Goal: Task Accomplishment & Management: Use online tool/utility

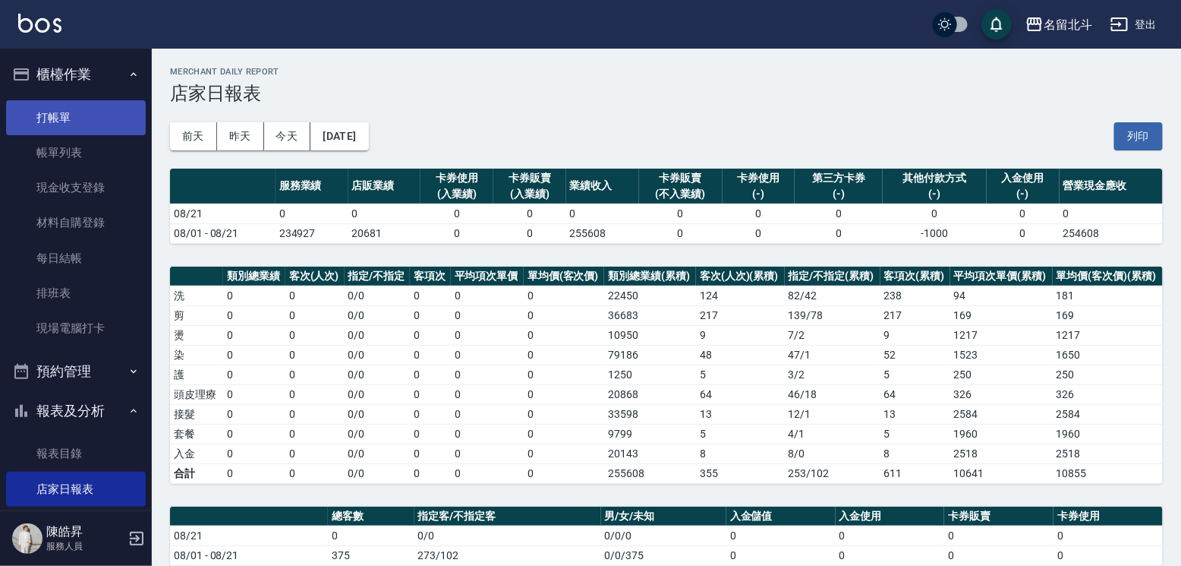
click at [69, 109] on link "打帳單" at bounding box center [76, 117] width 140 height 35
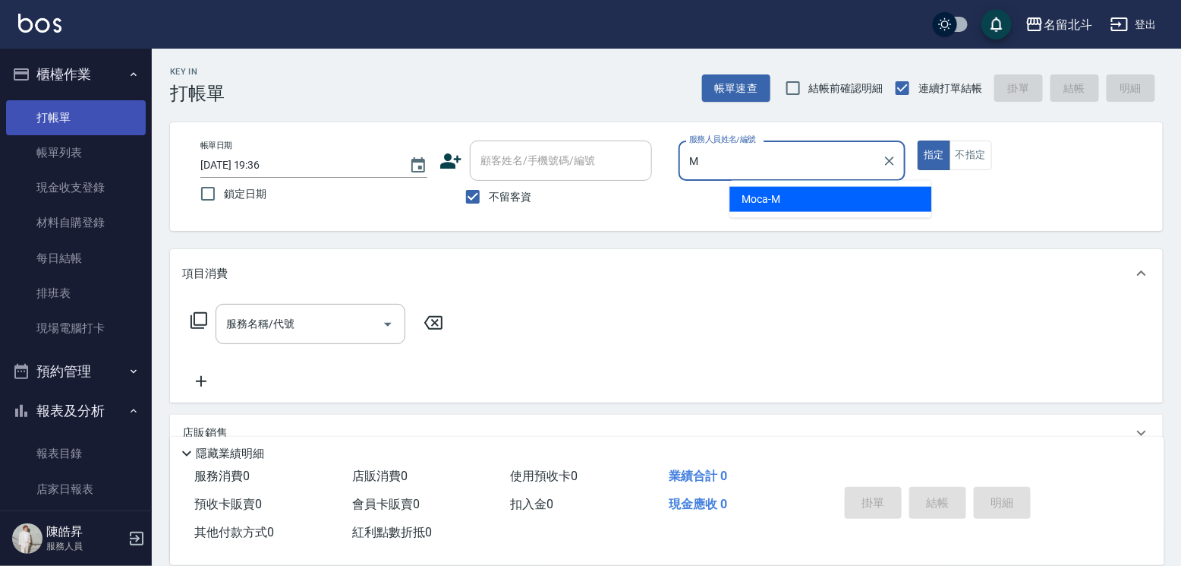
type input "Moca-M"
type button "true"
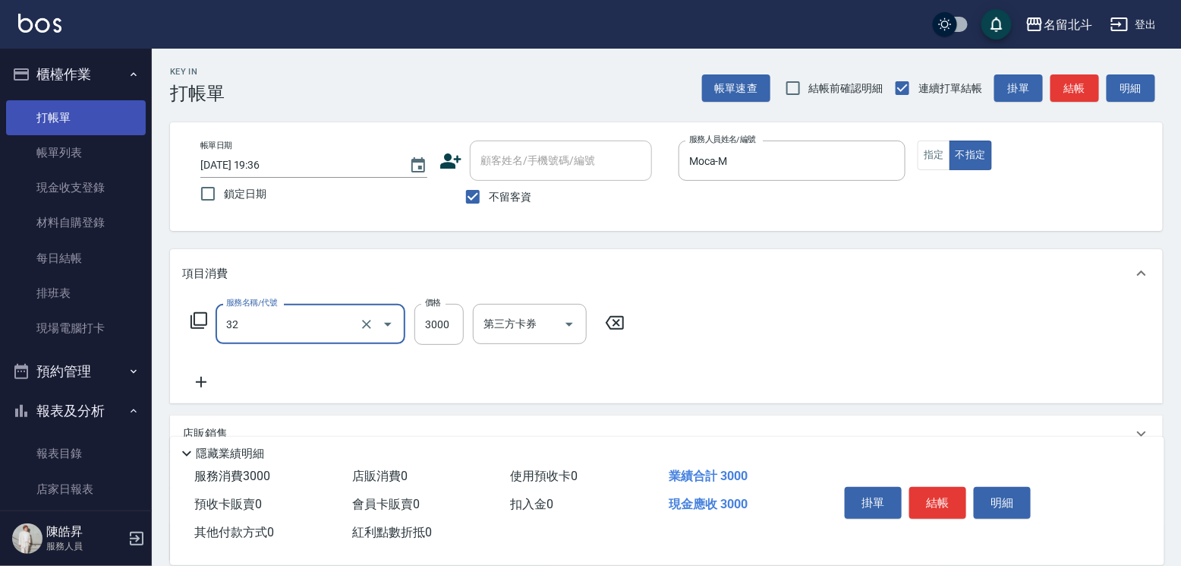
type input "染髮A餐(32)"
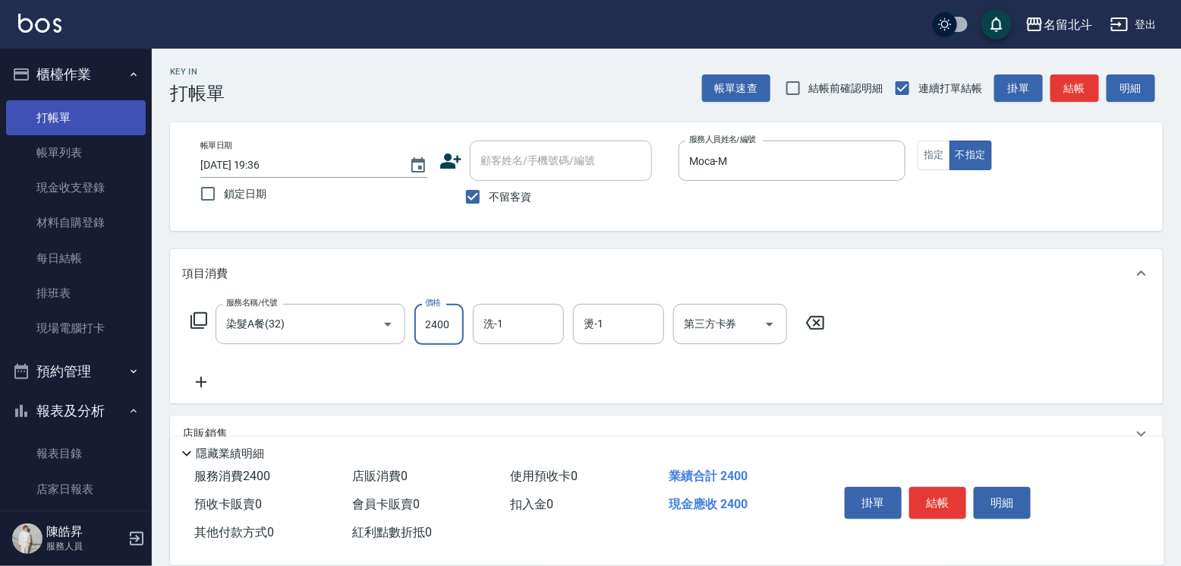
type input "2400"
type input "[PERSON_NAME]-57"
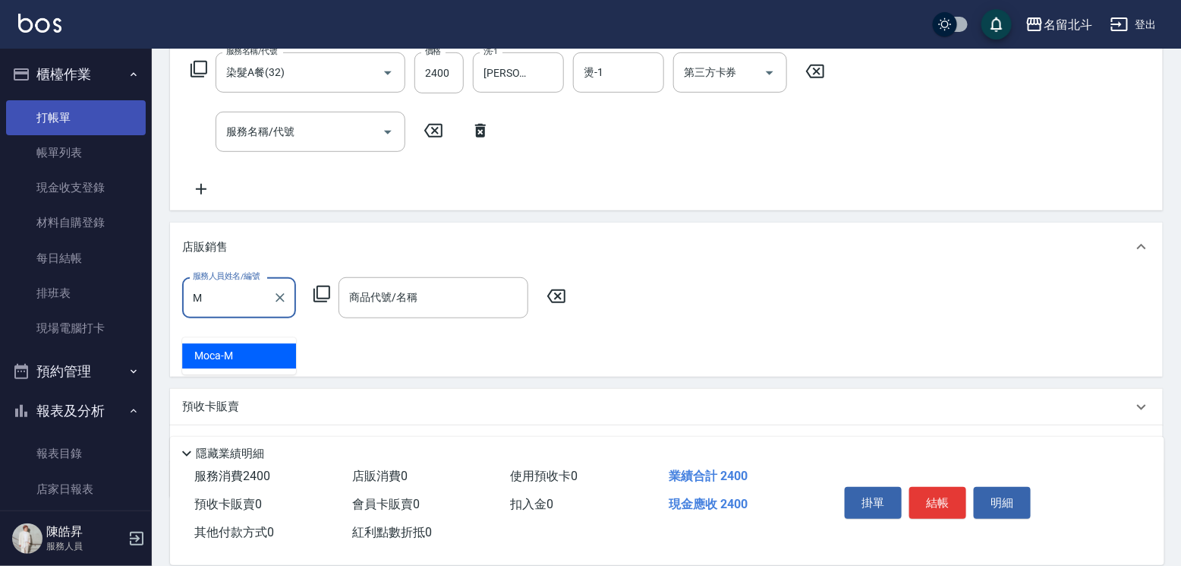
type input "Moca-M"
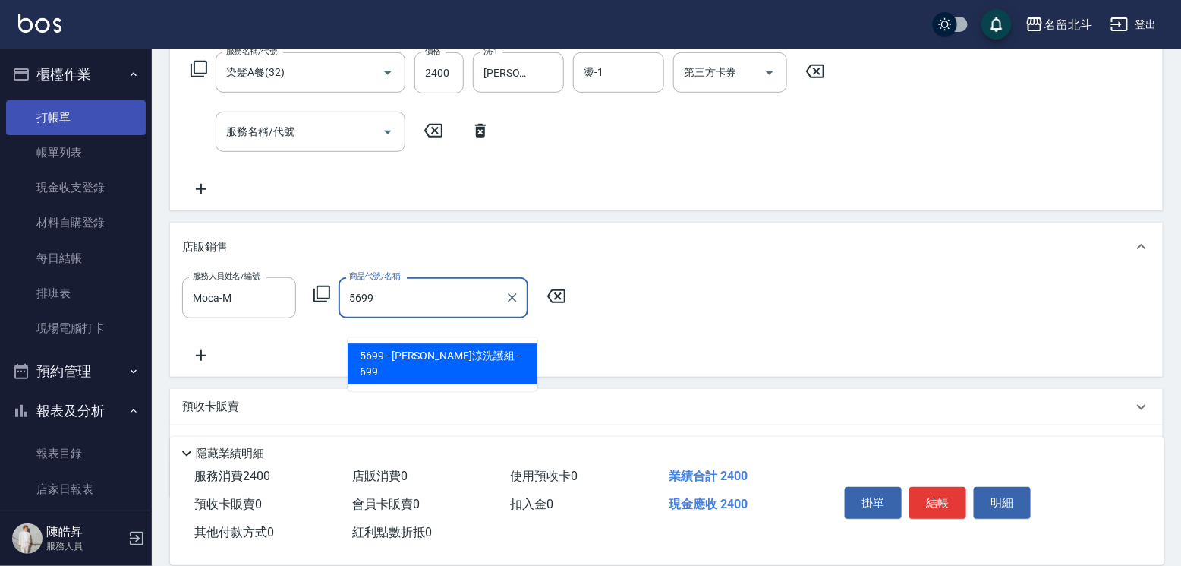
type input "水水沁涼洗護組"
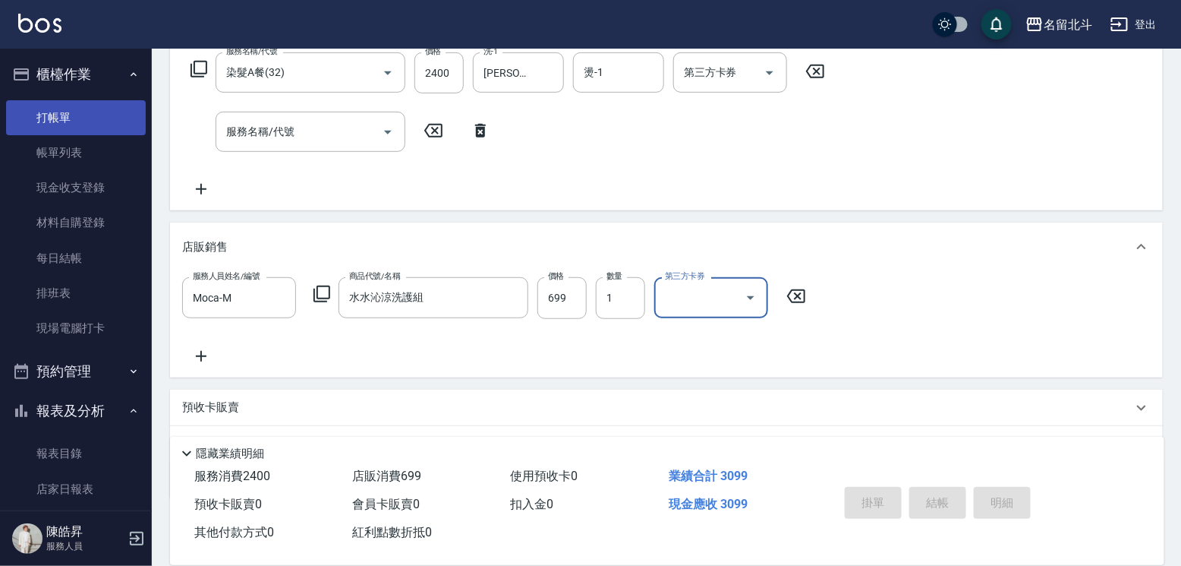
type input "[DATE] 19:38"
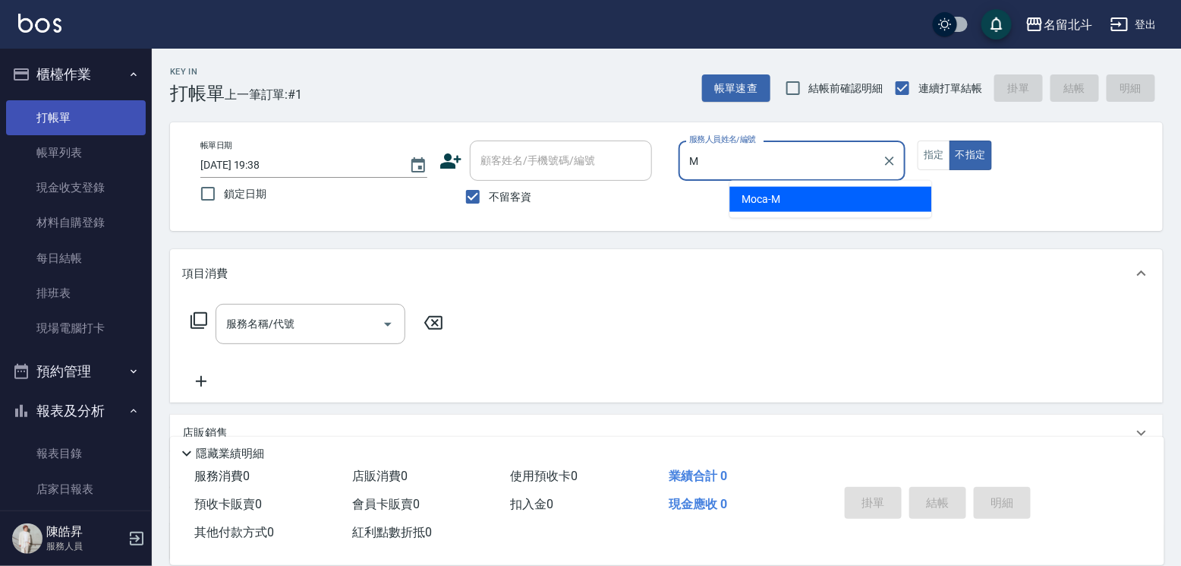
type input "Moca-M"
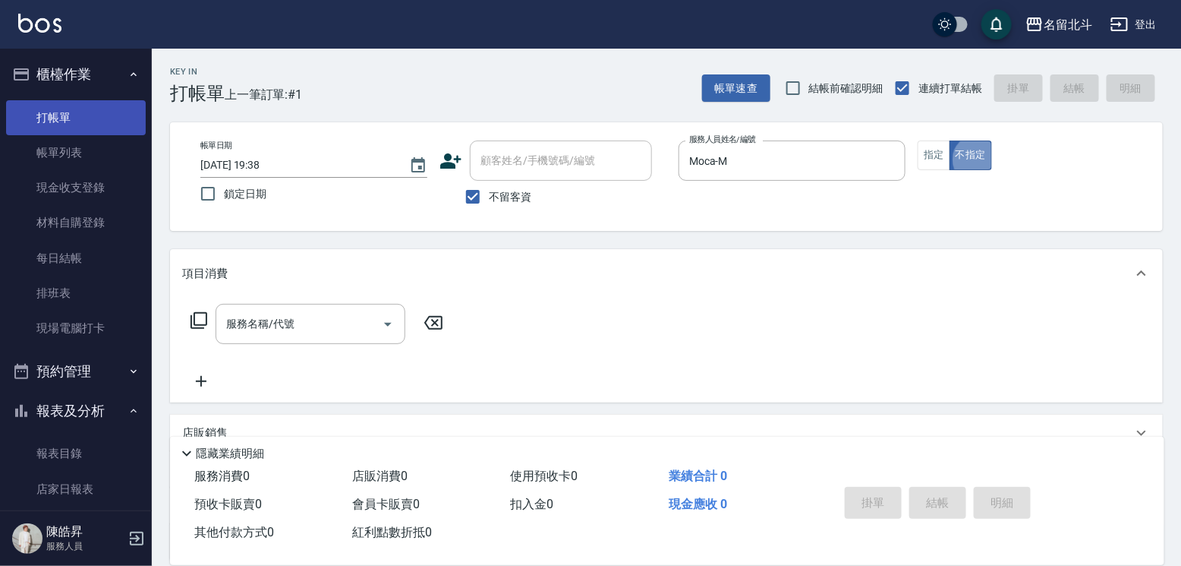
type button "false"
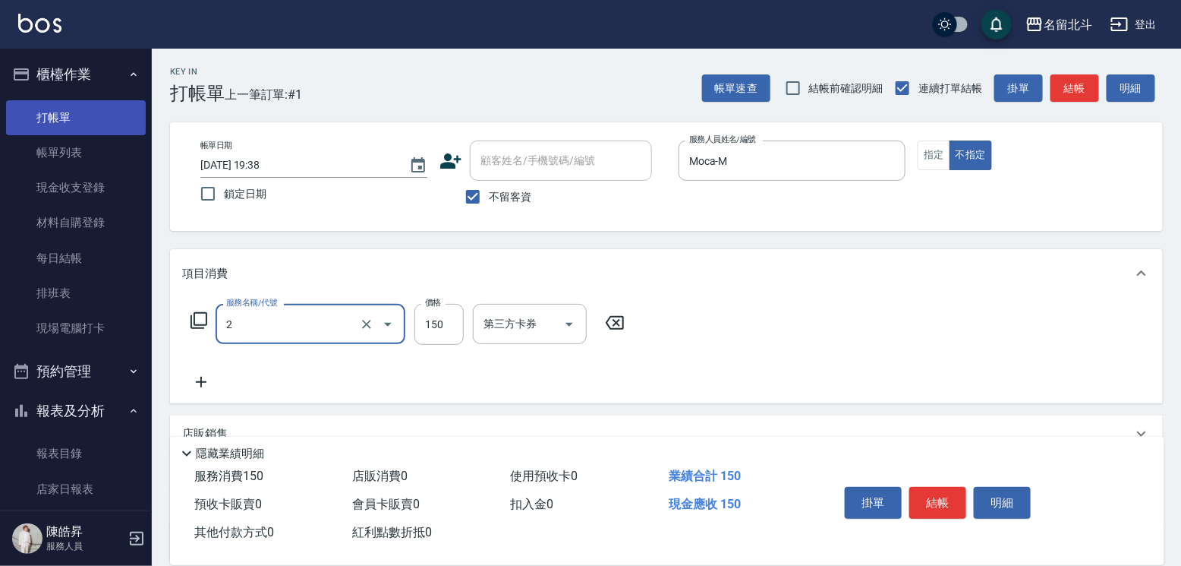
type input "一般洗髮(2)"
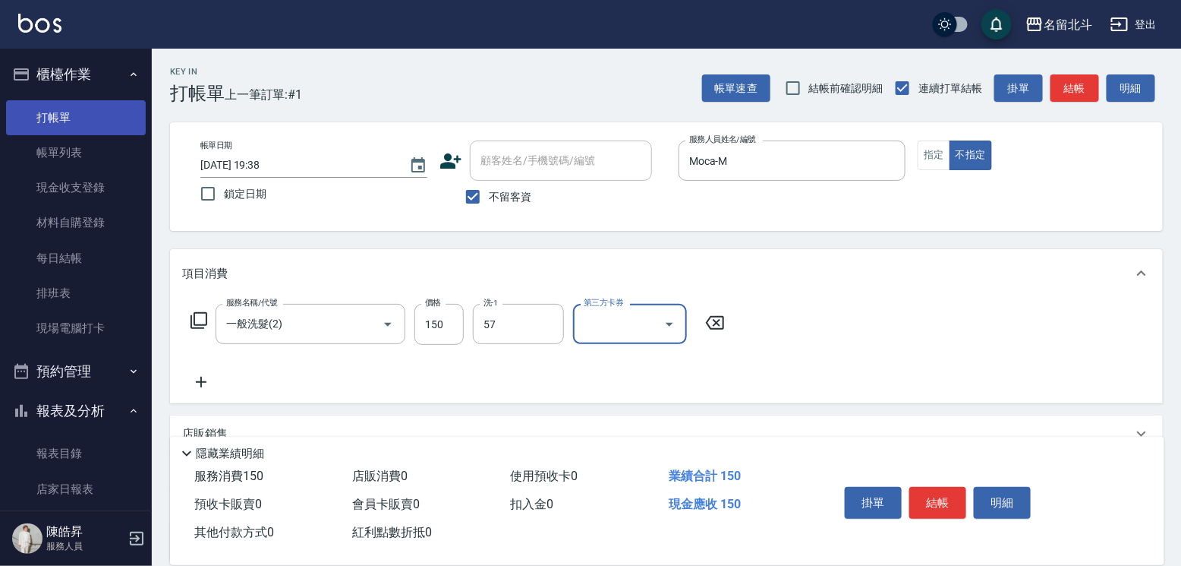
type input "[PERSON_NAME]-57"
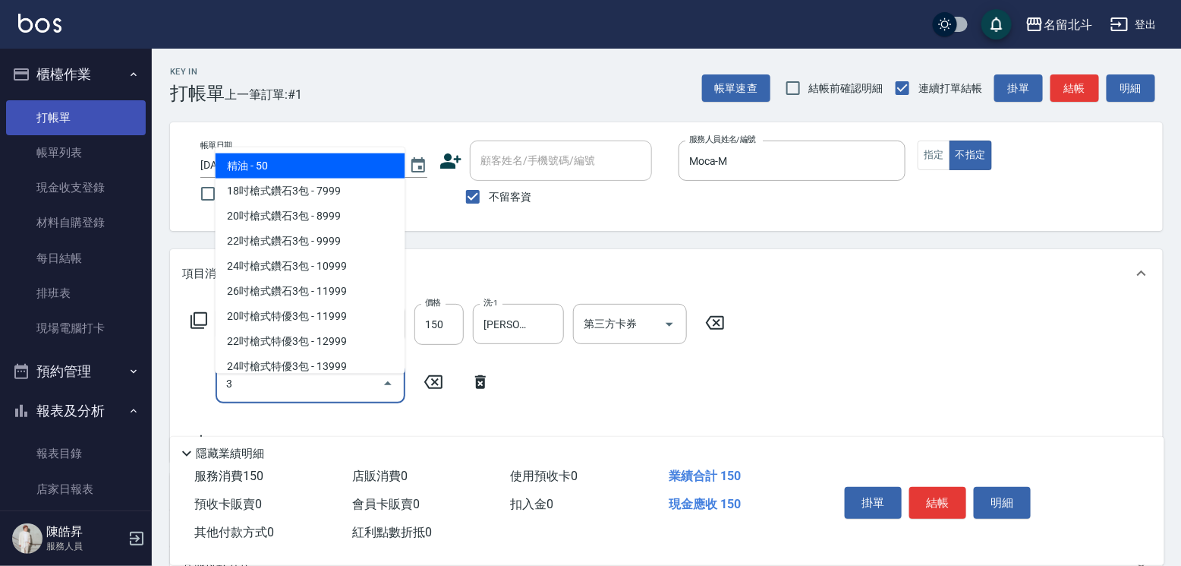
type input "精油(3)"
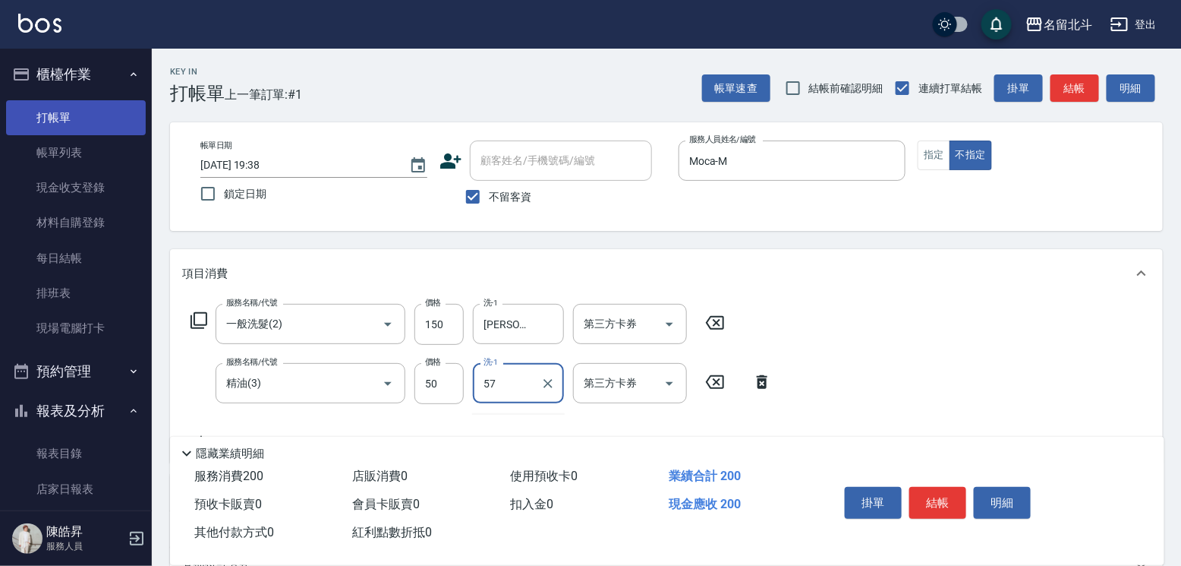
type input "[PERSON_NAME]-57"
type input "瞬間保養(4)"
type input "[PERSON_NAME]-57"
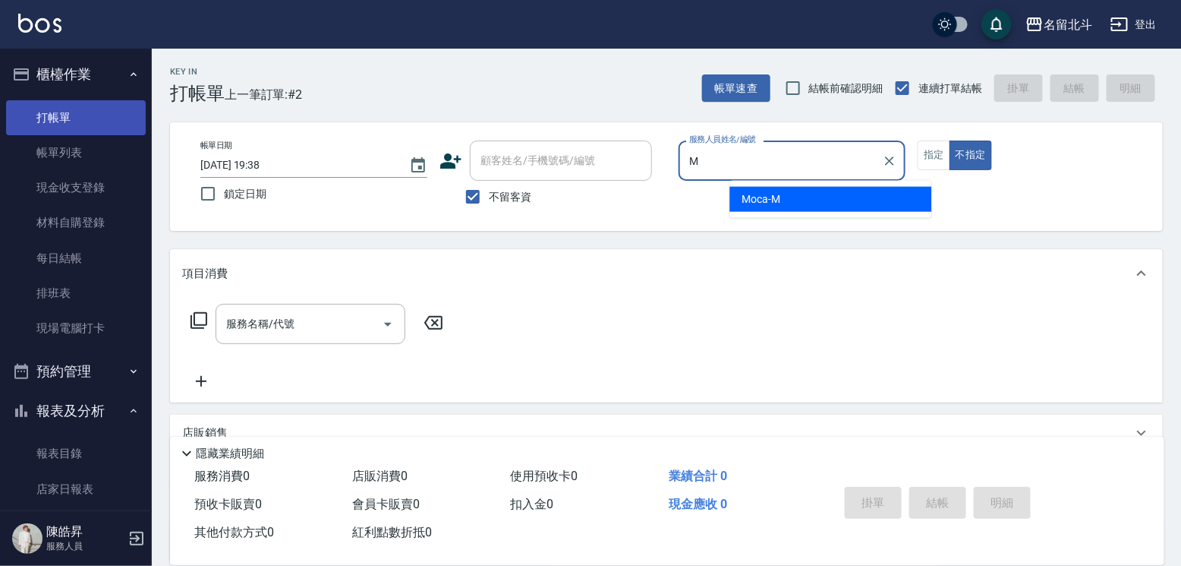
type input "Moca-M"
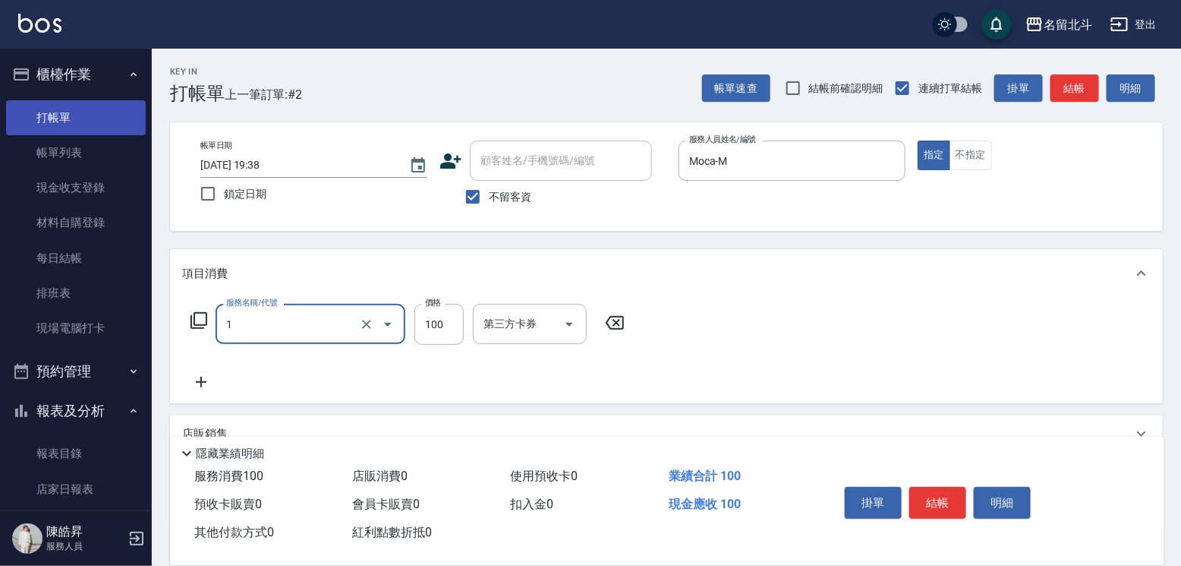
type input "剪髮(1)"
type input "300"
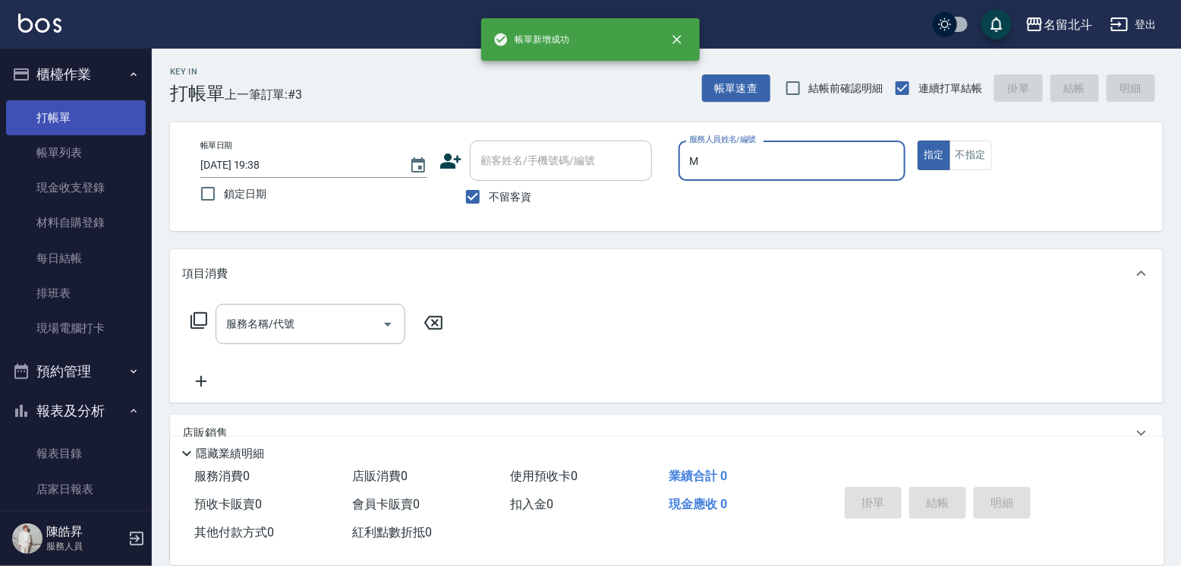
type input "Moca-M"
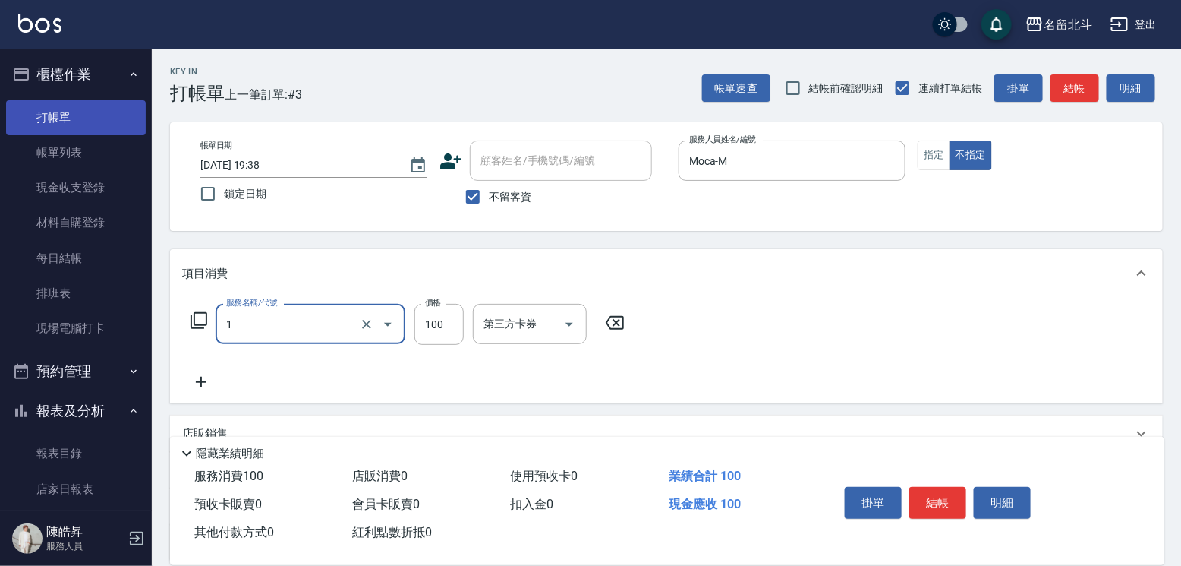
type input "剪髮(1)"
type input "168"
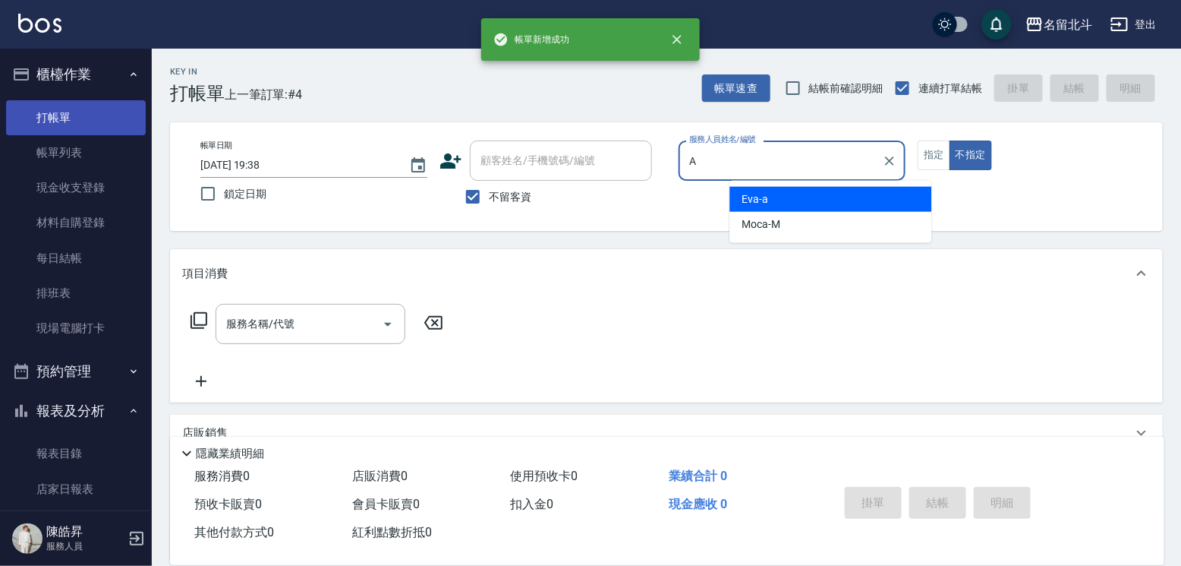
type input "[PERSON_NAME]-a"
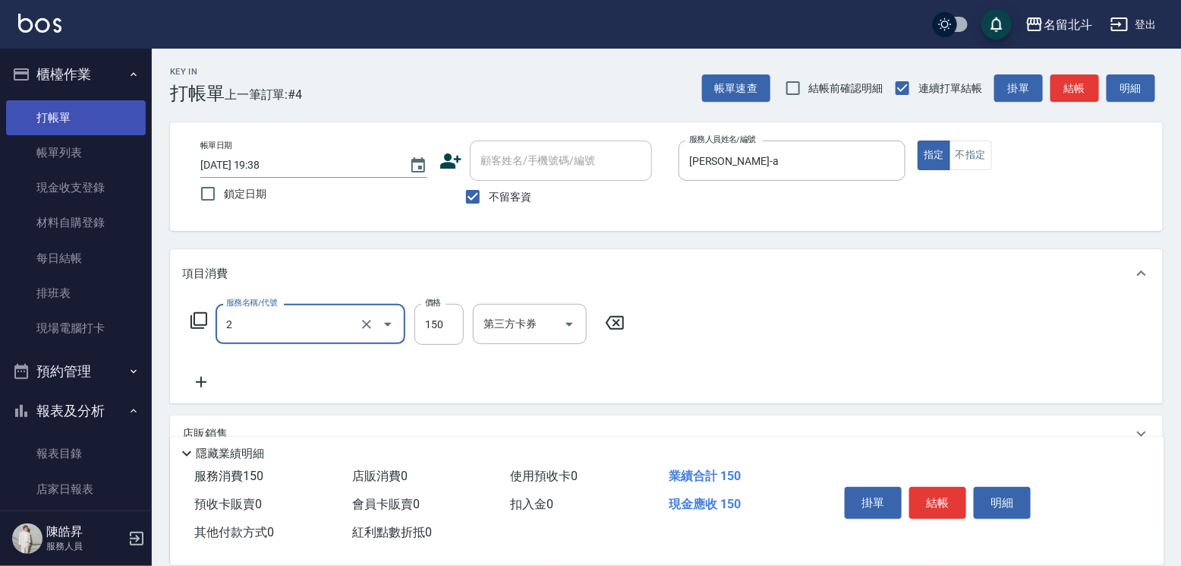
type input "一般洗髮(2)"
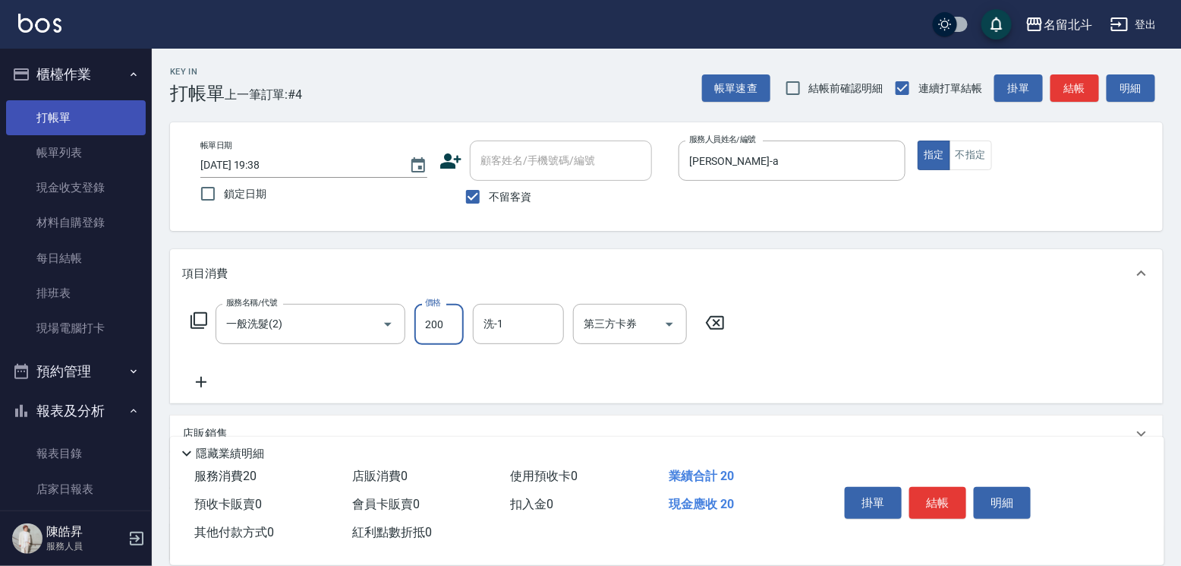
type input "200"
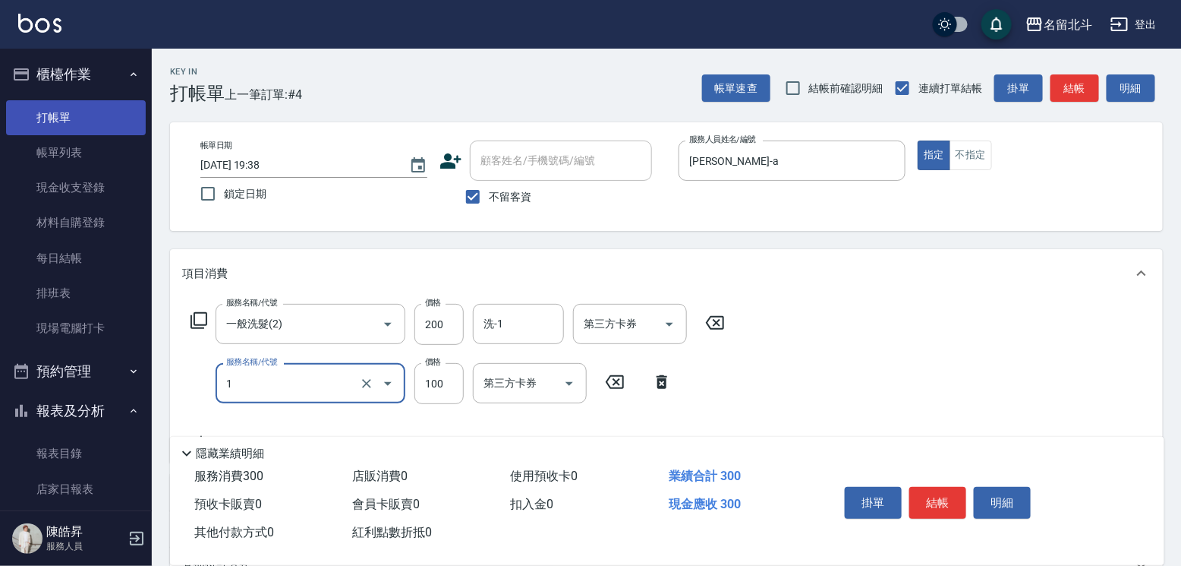
type input "剪髮(1)"
type input "200"
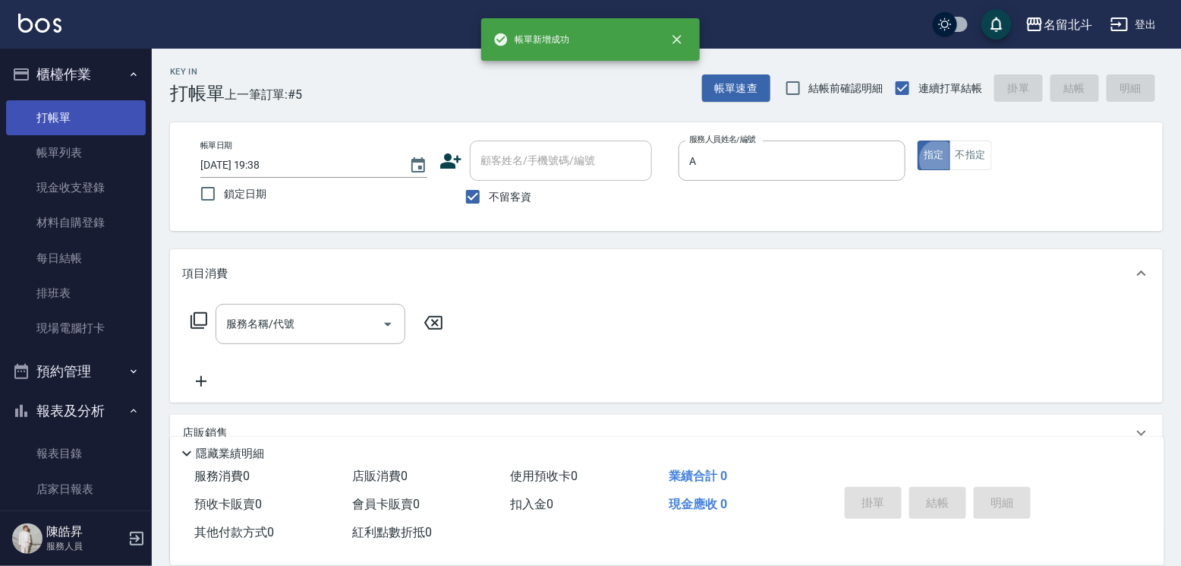
type input "[PERSON_NAME]-a"
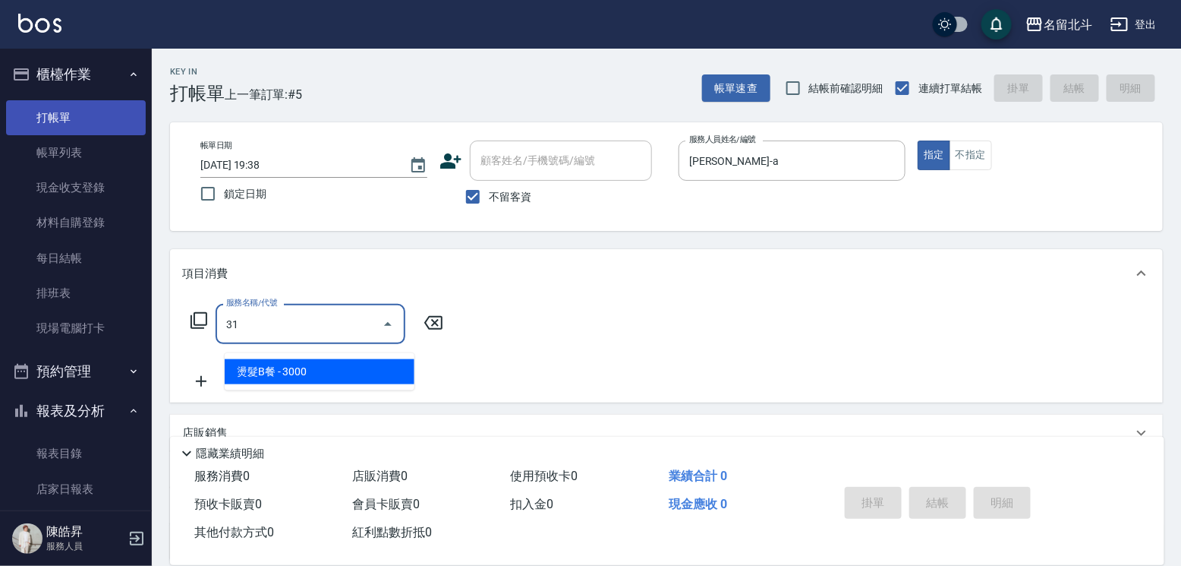
type input "3"
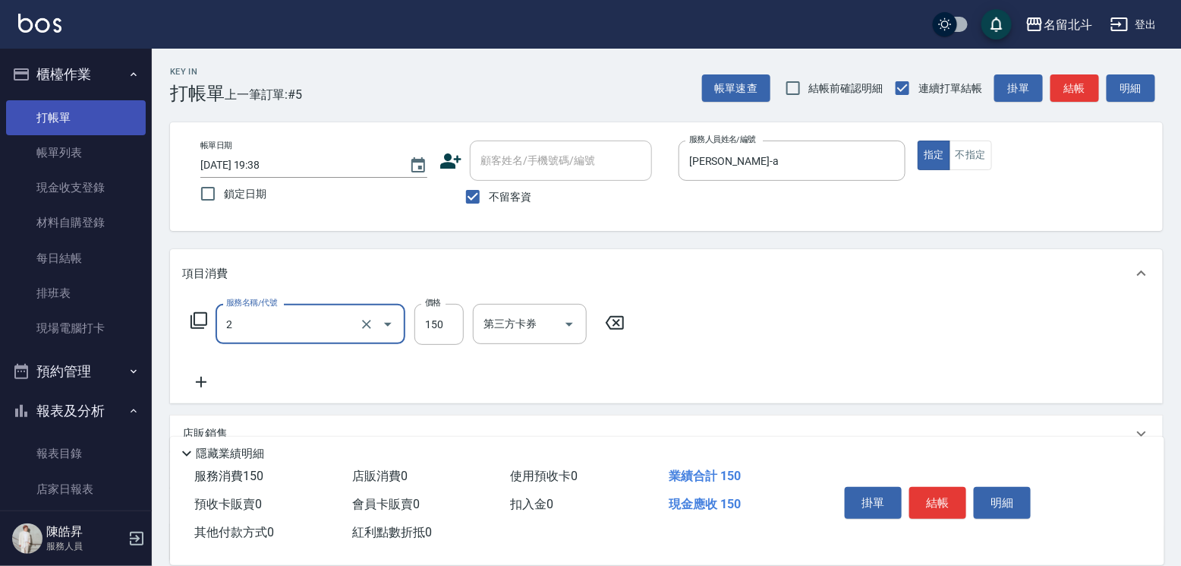
type input "一般洗髮(2)"
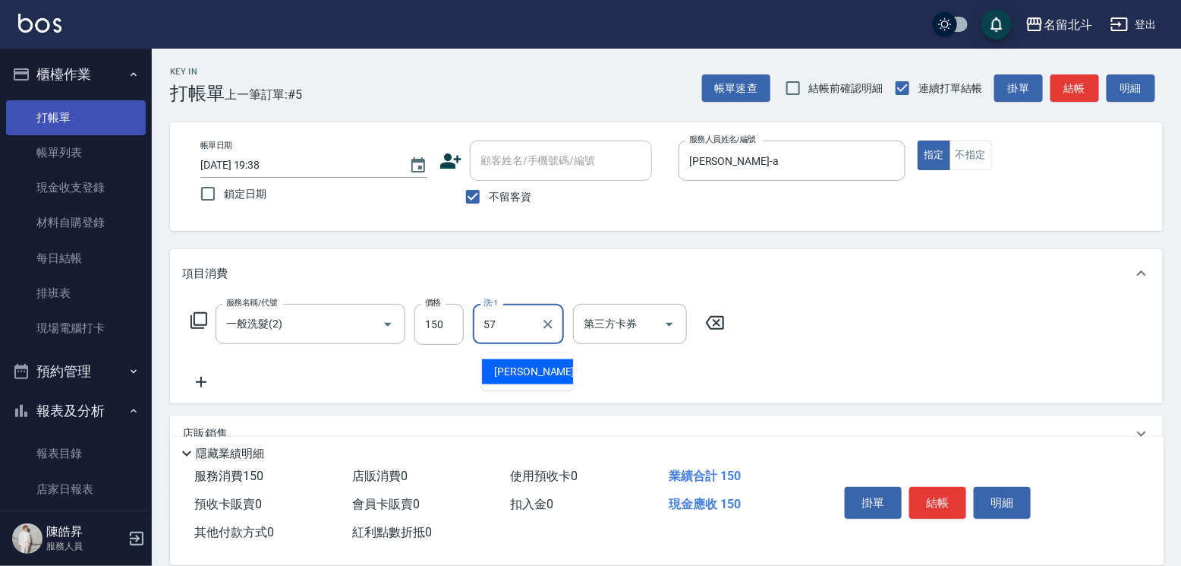
type input "[PERSON_NAME]-57"
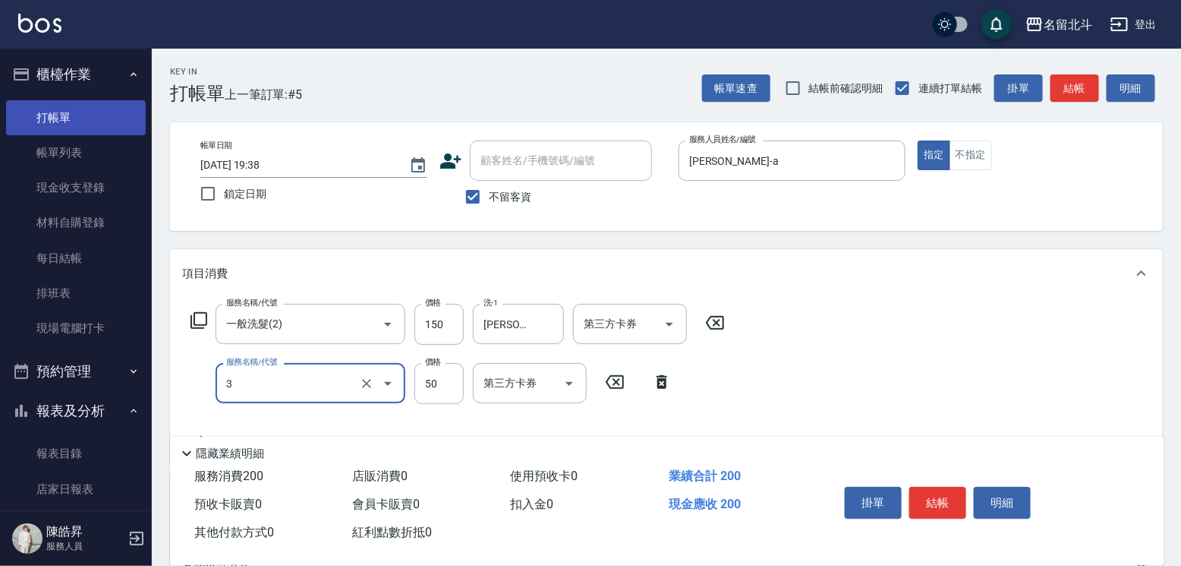
type input "精油(3)"
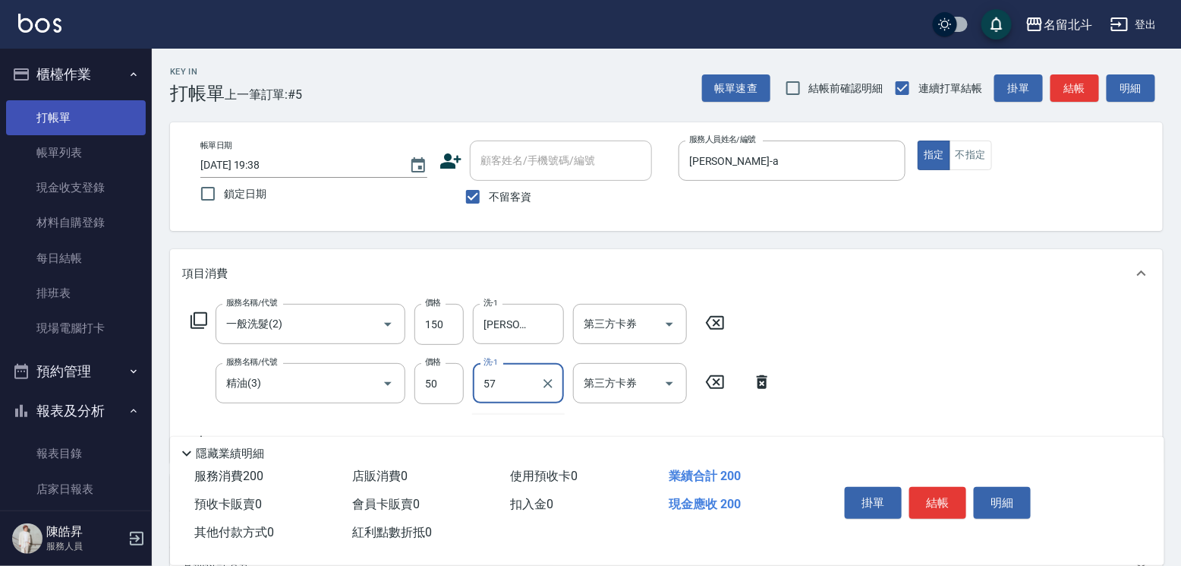
type input "[PERSON_NAME]-57"
type input "瞬間保養(4)"
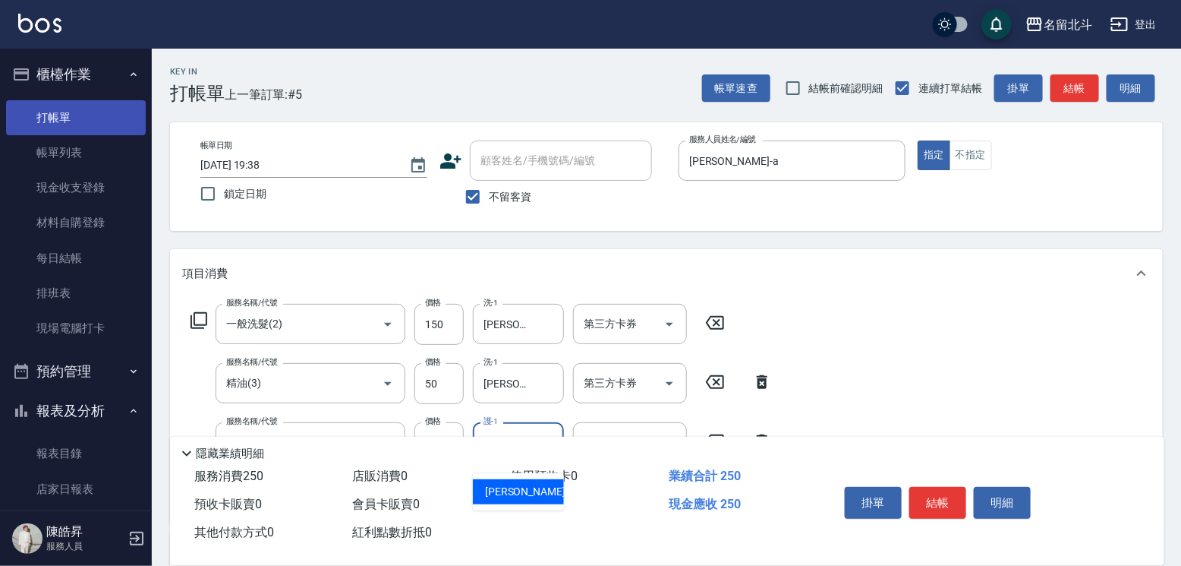
type input "[PERSON_NAME]-57"
type input "燙髮B餐(31)"
type input "2150"
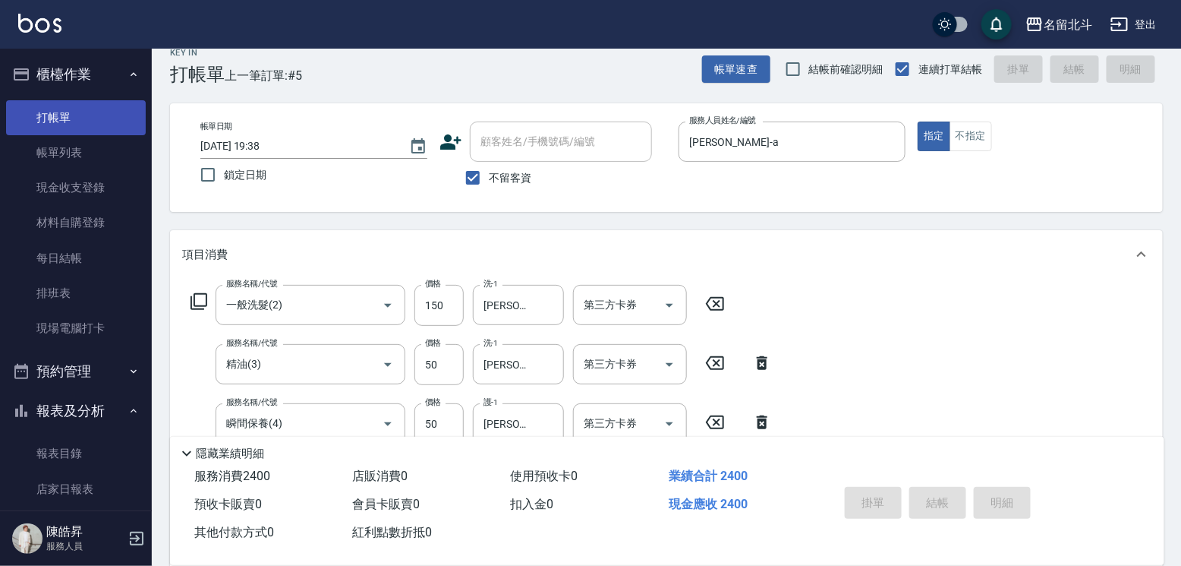
type input "[DATE] 19:39"
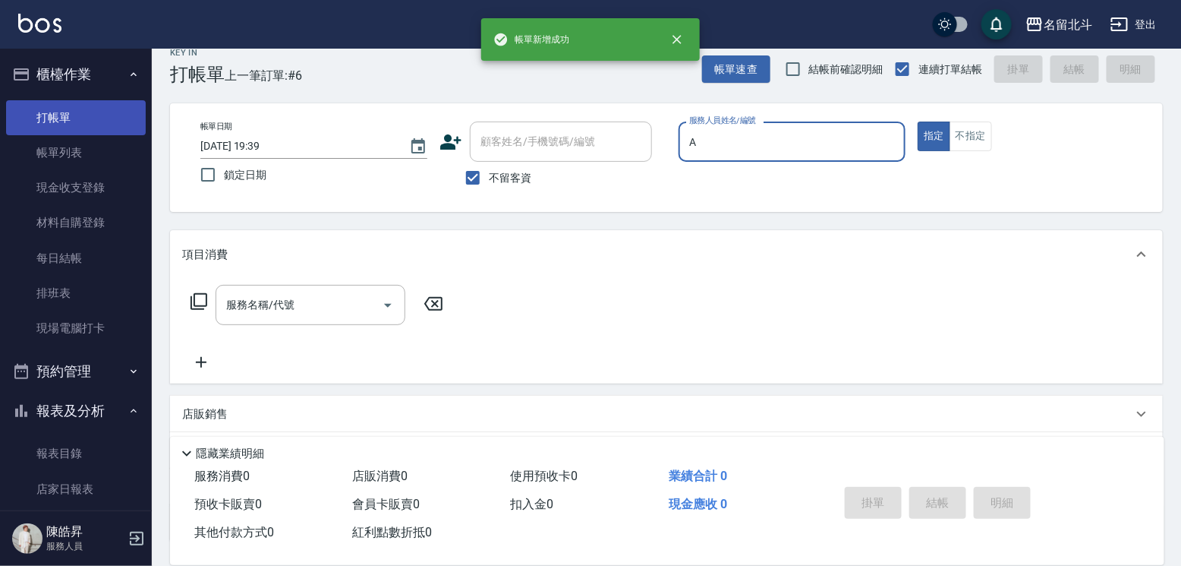
type input "[PERSON_NAME]-a"
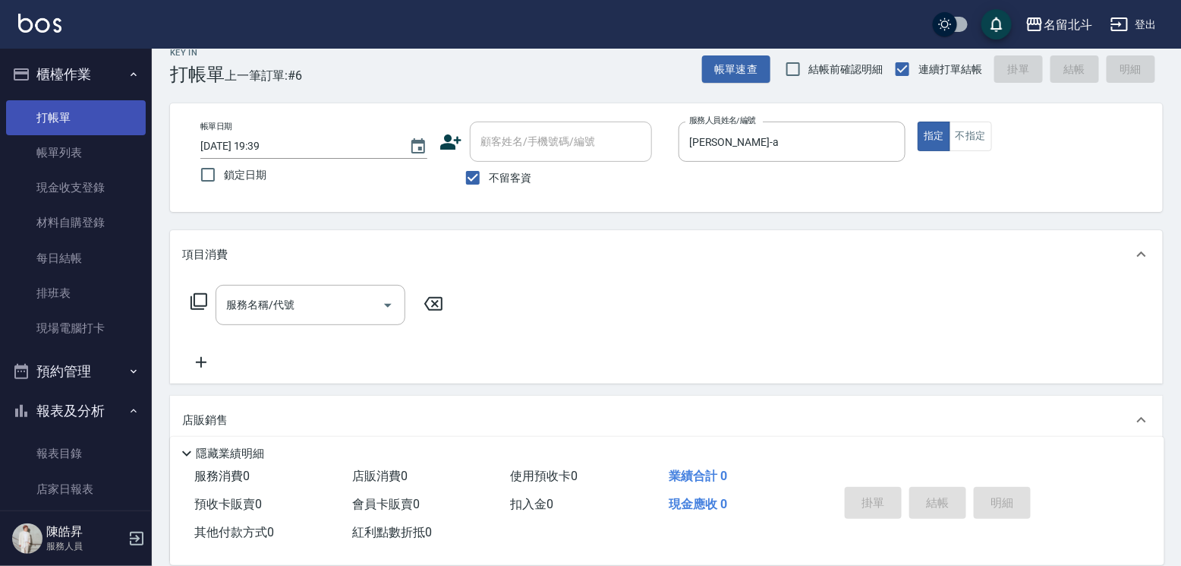
scroll to position [1, 0]
type input "[PERSON_NAME]-a"
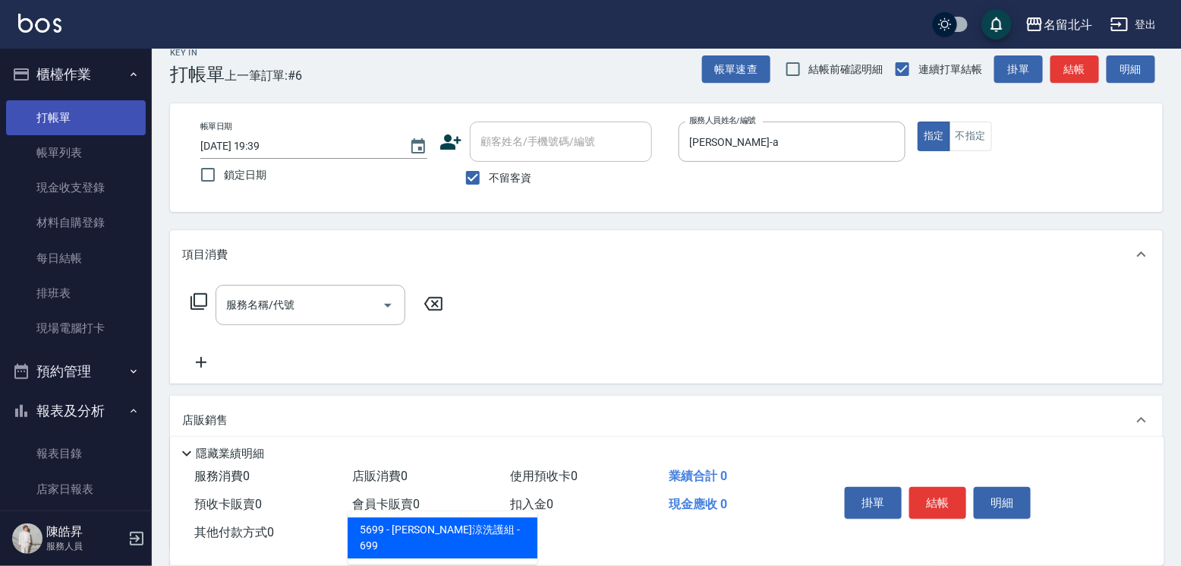
type input "水水沁涼洗護組"
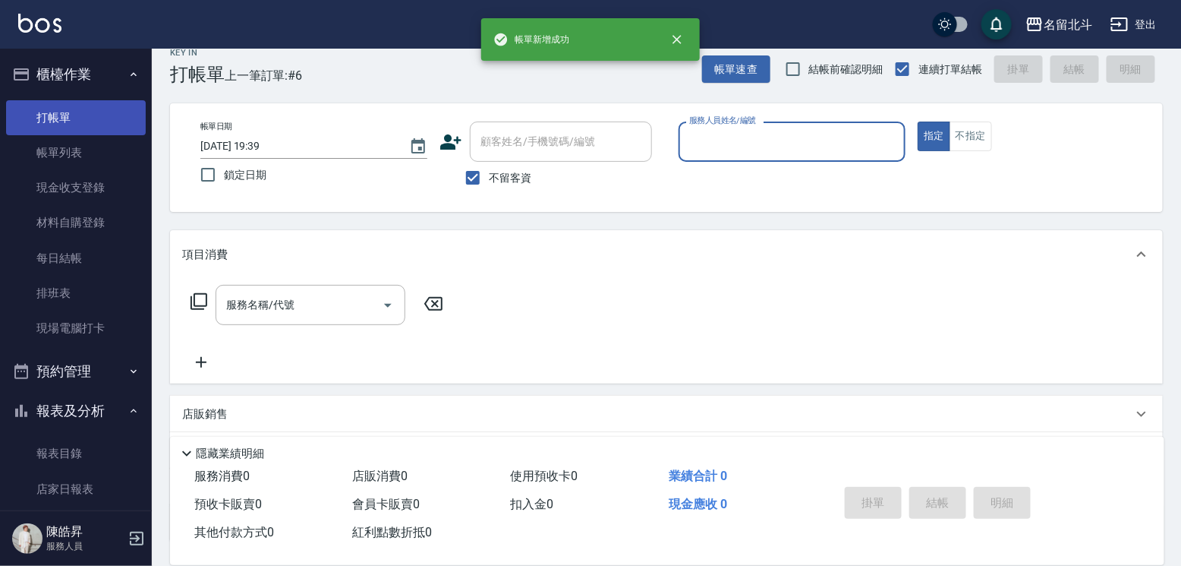
scroll to position [0, 0]
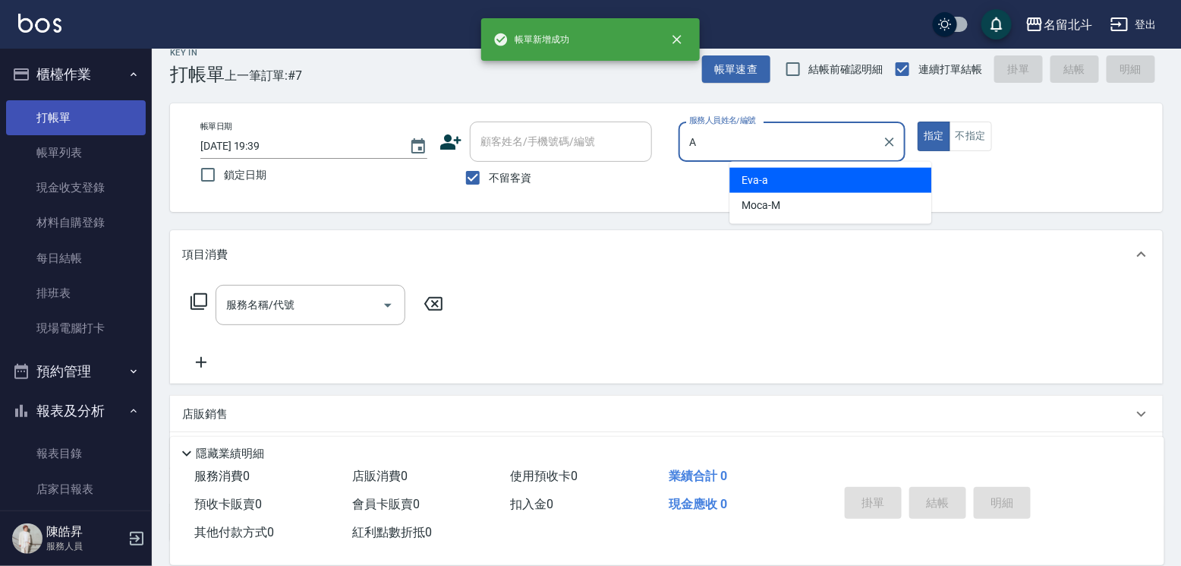
type input "[PERSON_NAME]-a"
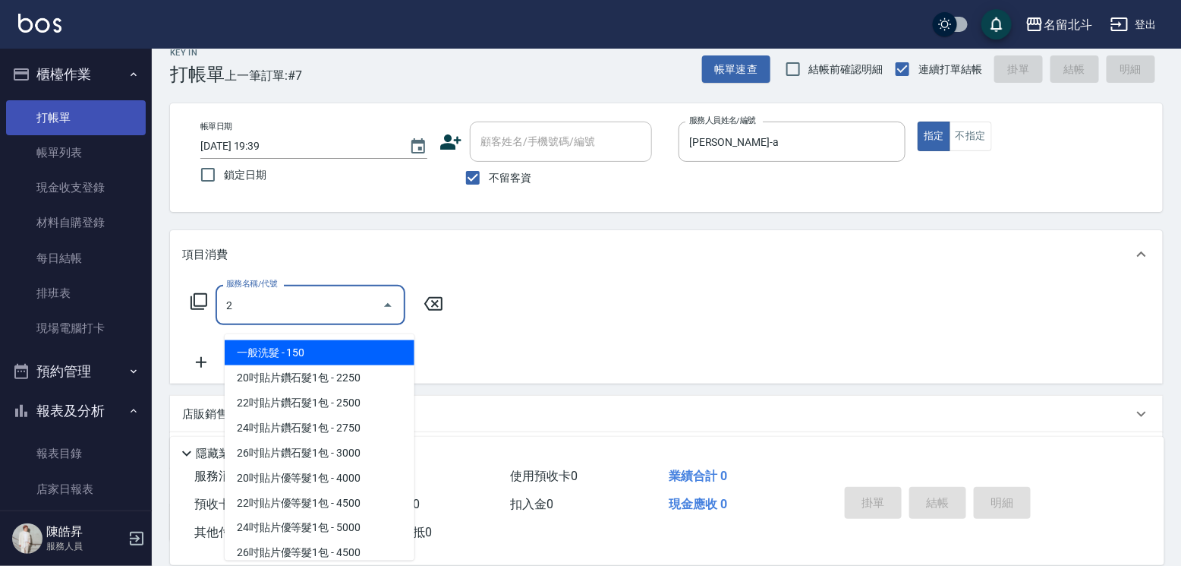
type input "一般洗髮(2)"
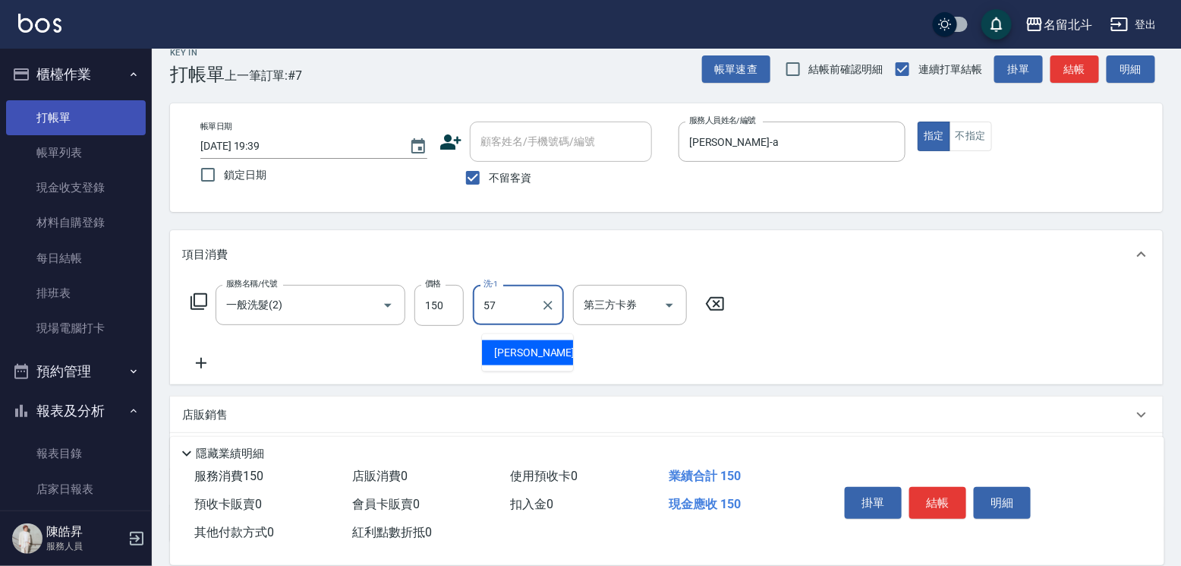
type input "[PERSON_NAME]-57"
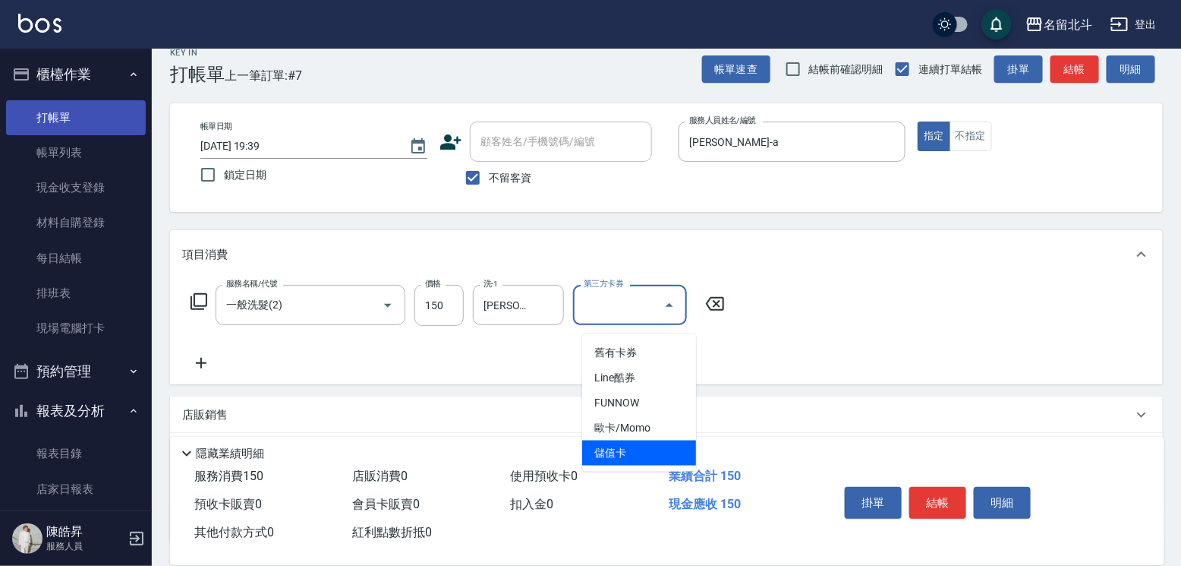
type input "儲值卡"
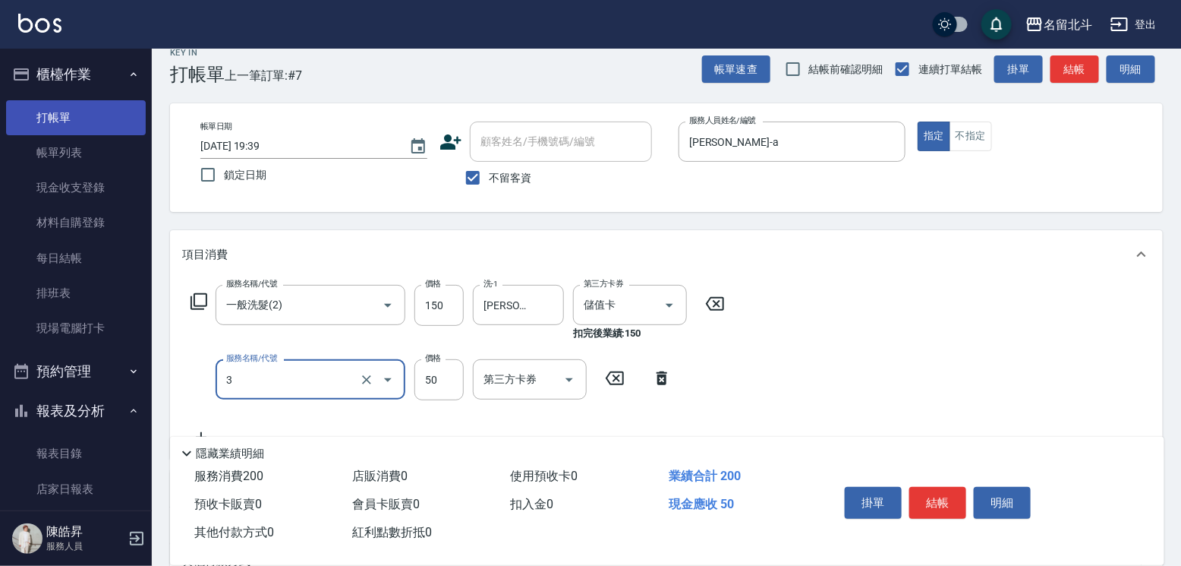
type input "精油(3)"
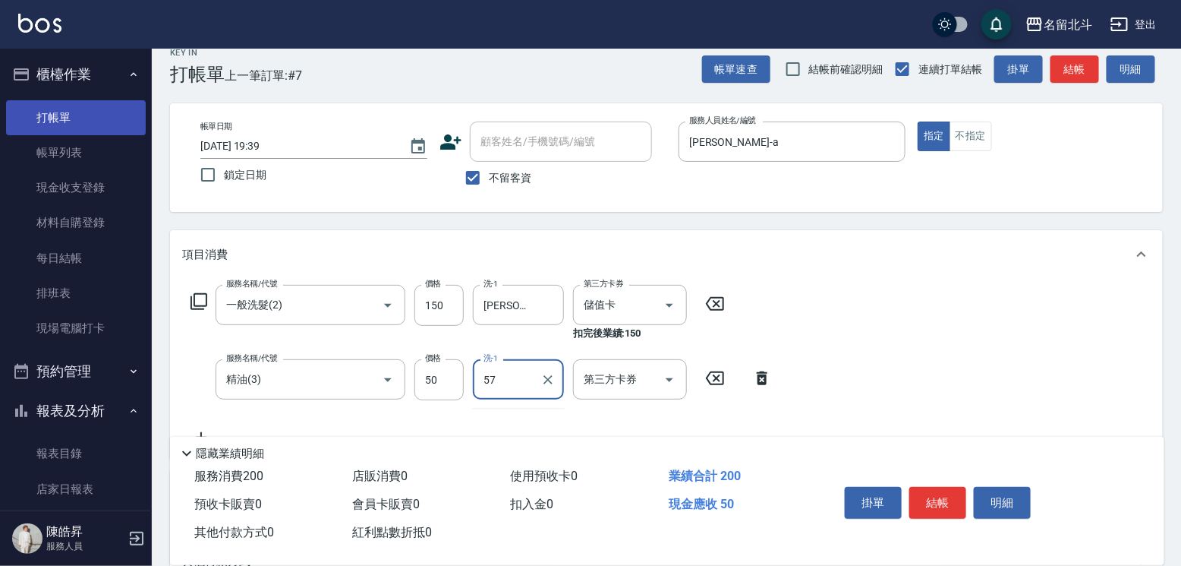
type input "[PERSON_NAME]-57"
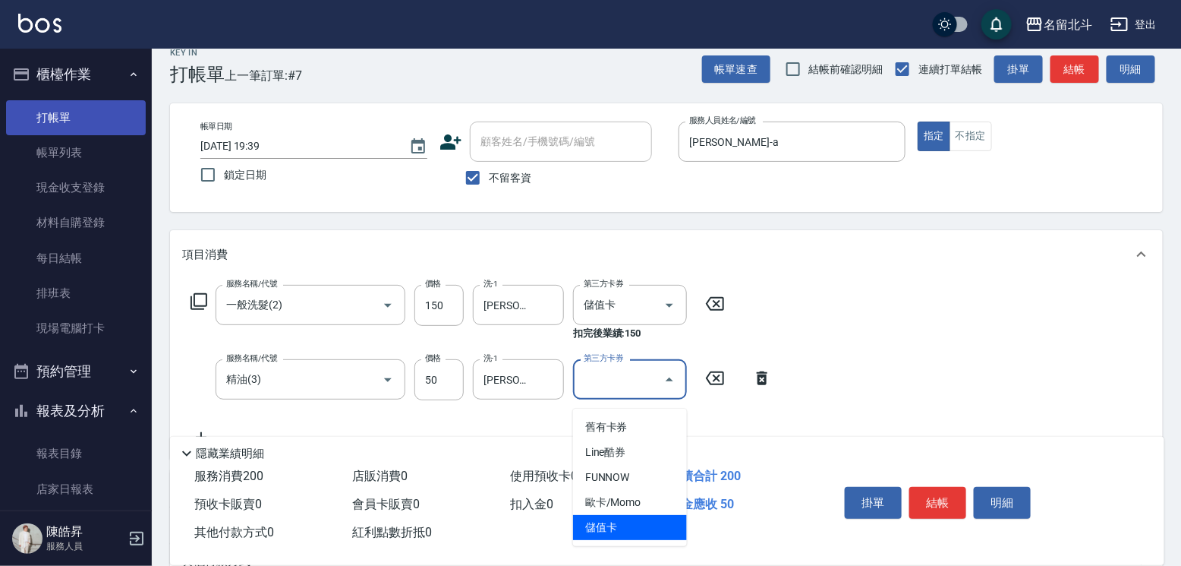
type input "儲值卡"
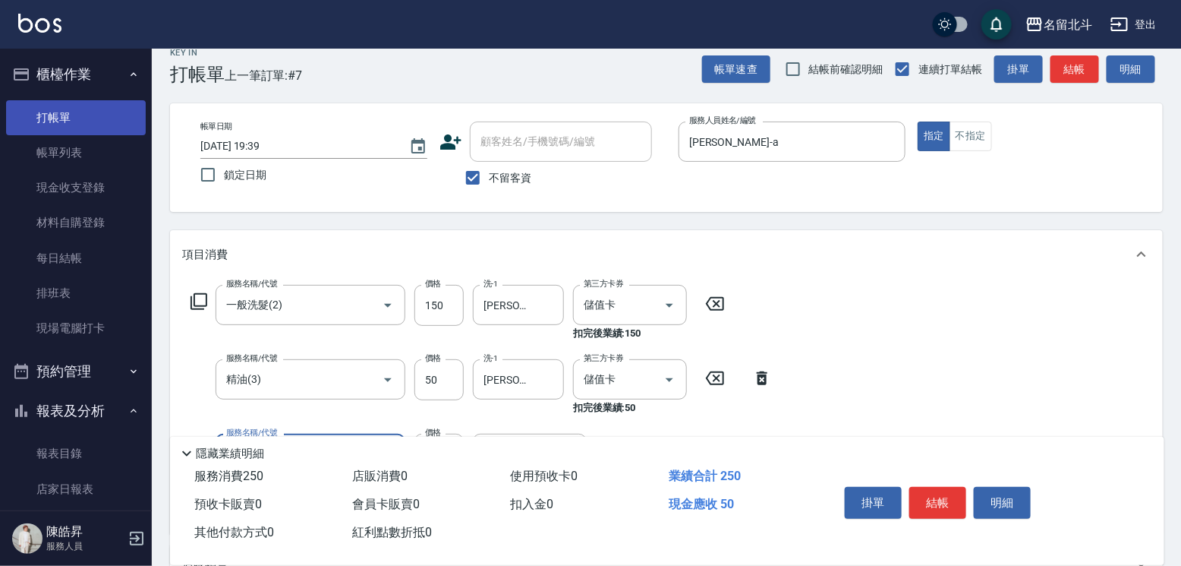
type input "瞬間保養(4)"
type input "[PERSON_NAME]-57"
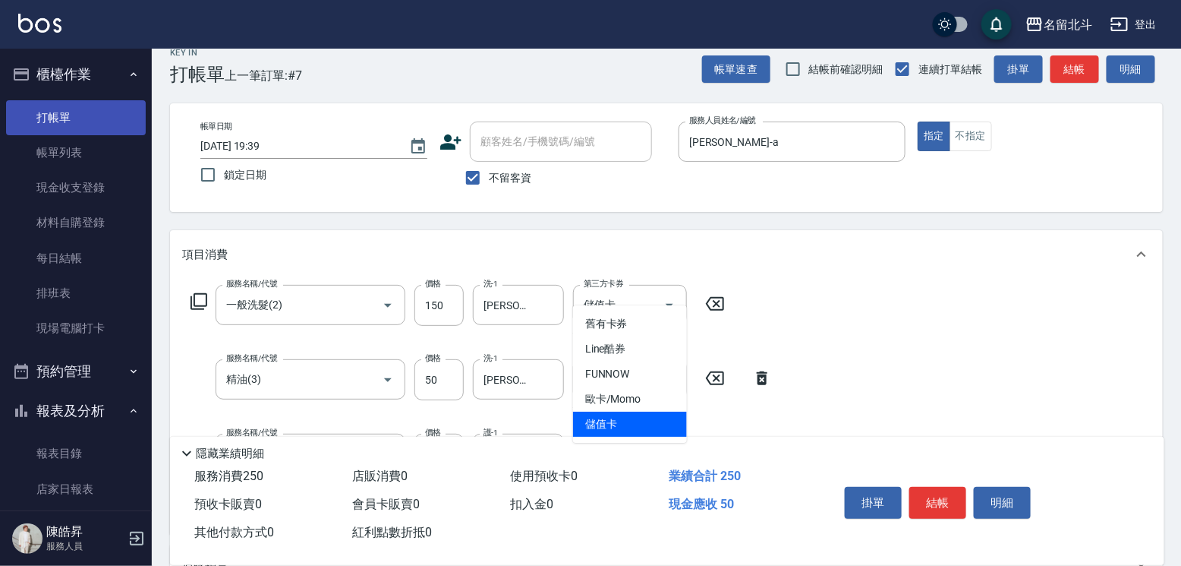
type input "儲值卡"
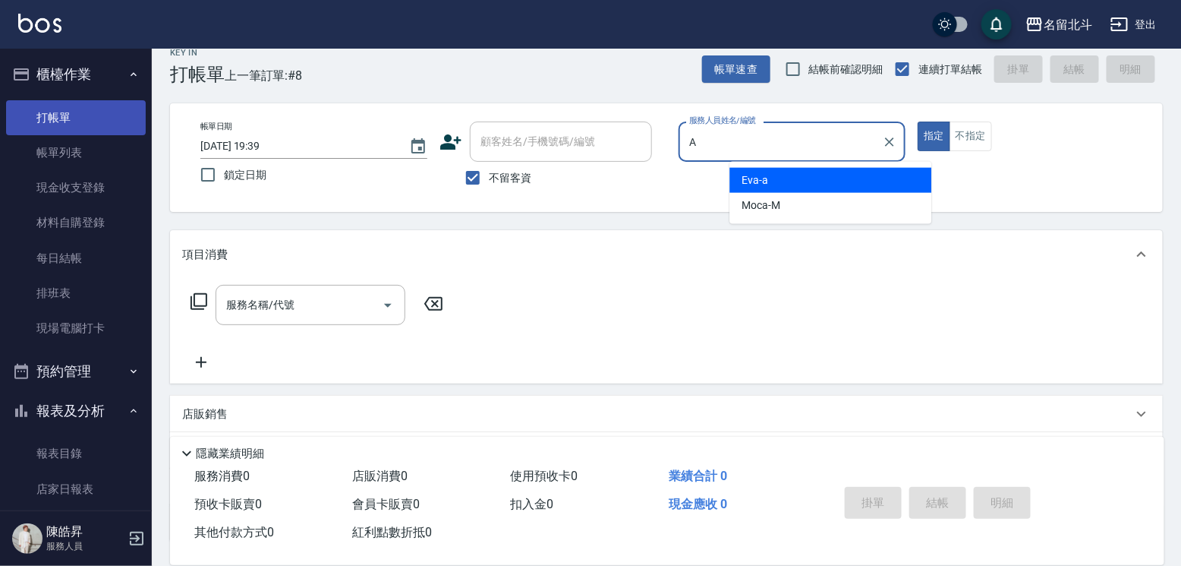
type input "[PERSON_NAME]-a"
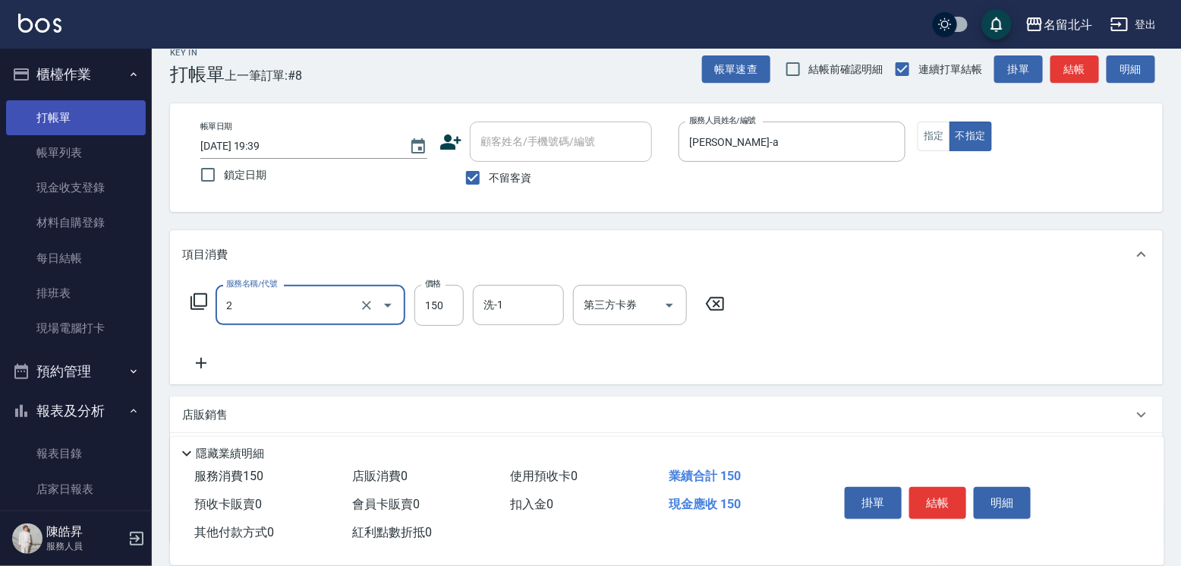
type input "一般洗髮(2)"
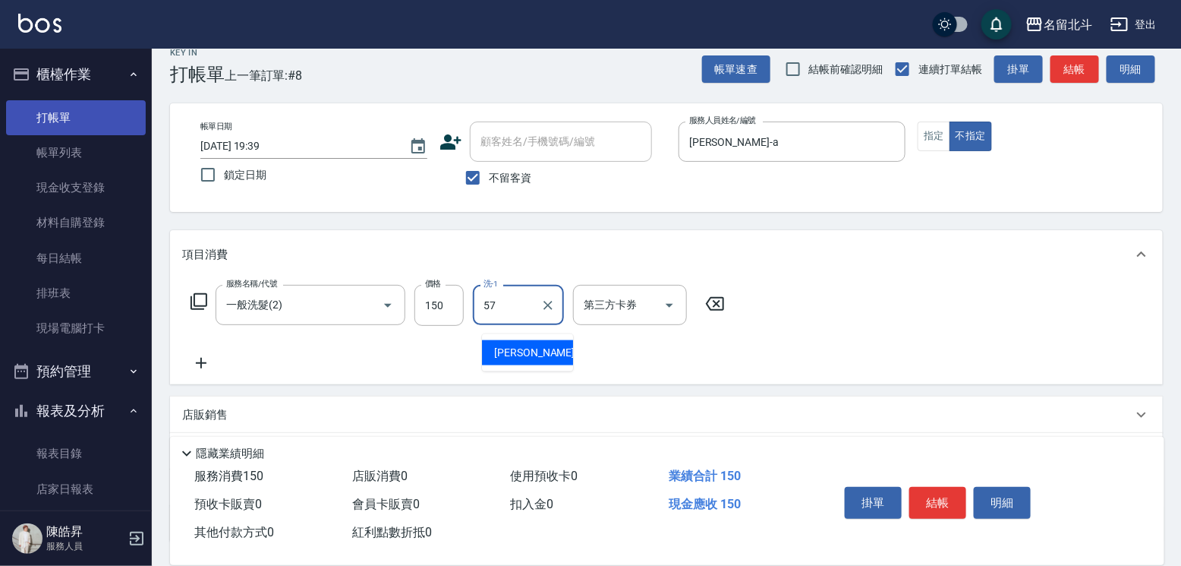
type input "[PERSON_NAME]-57"
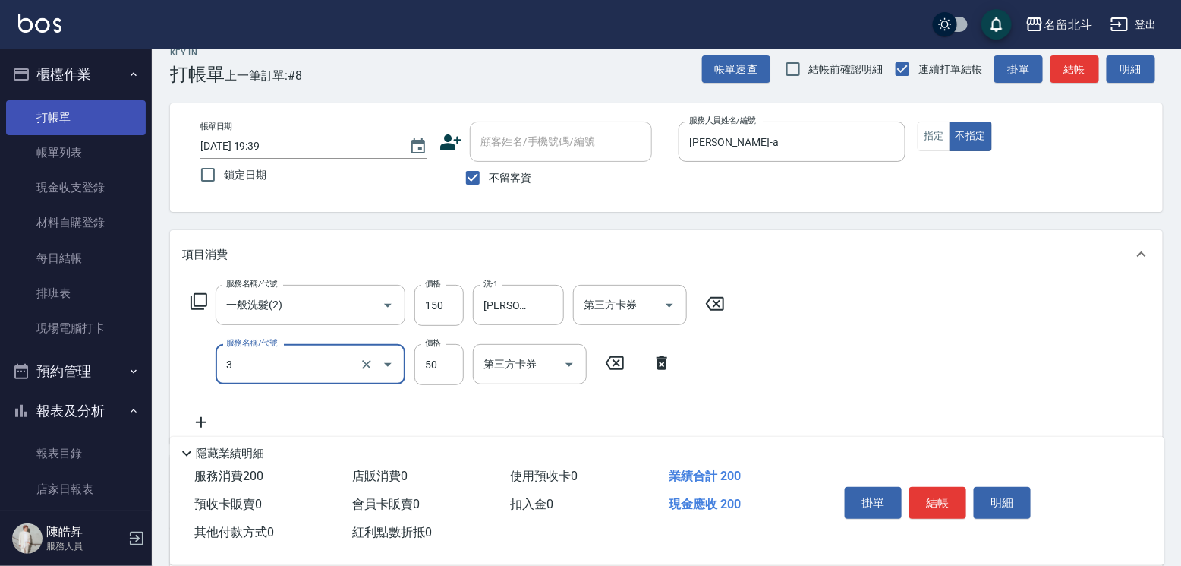
type input "精油(3)"
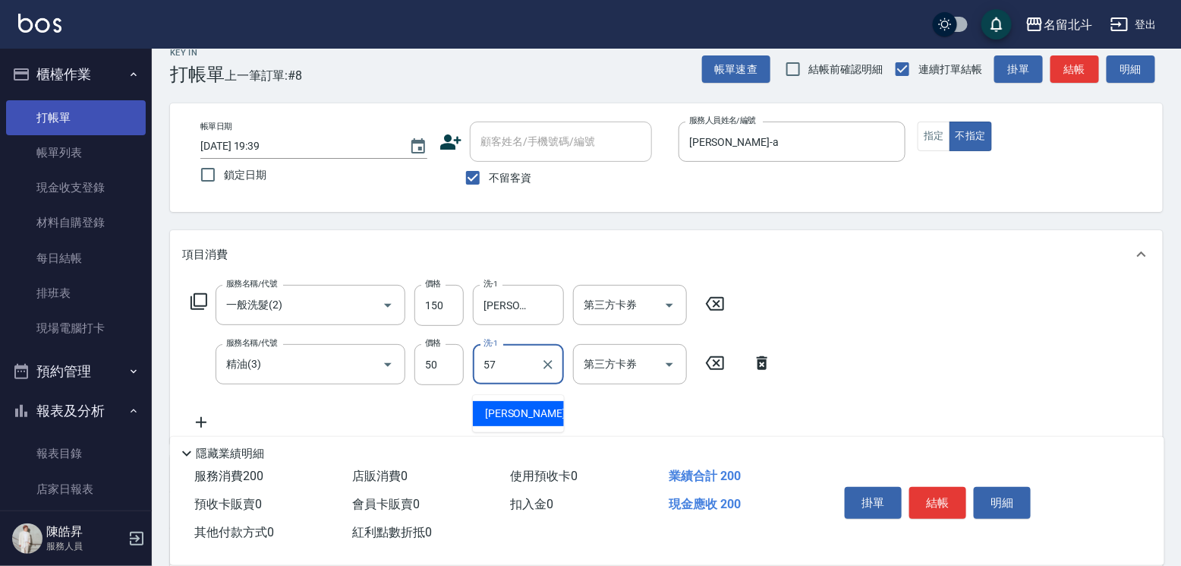
type input "[PERSON_NAME]-57"
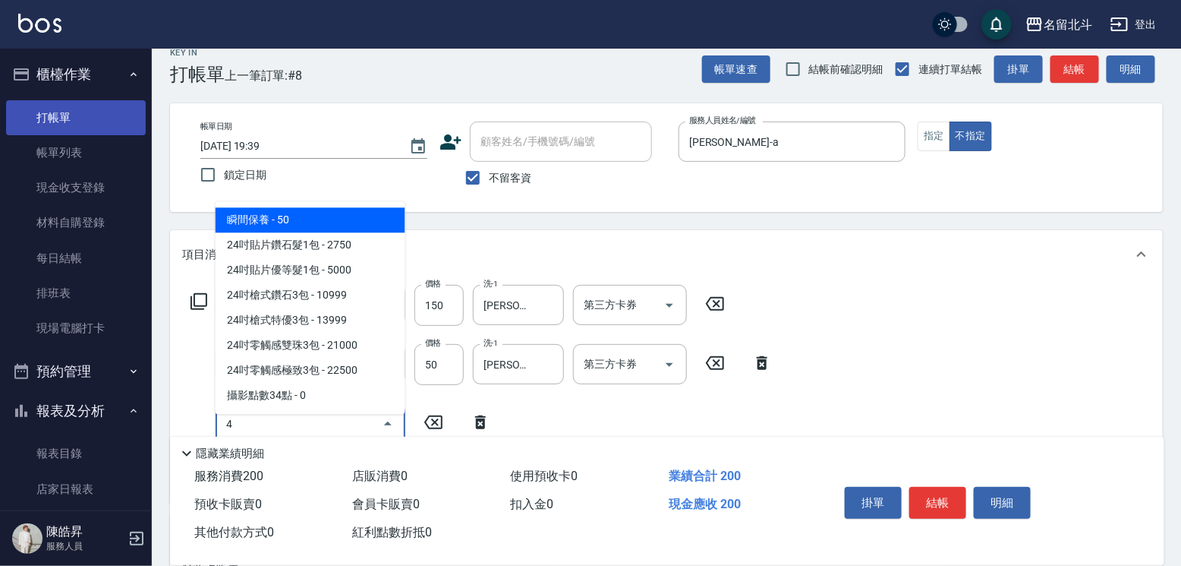
type input "瞬間保養(4)"
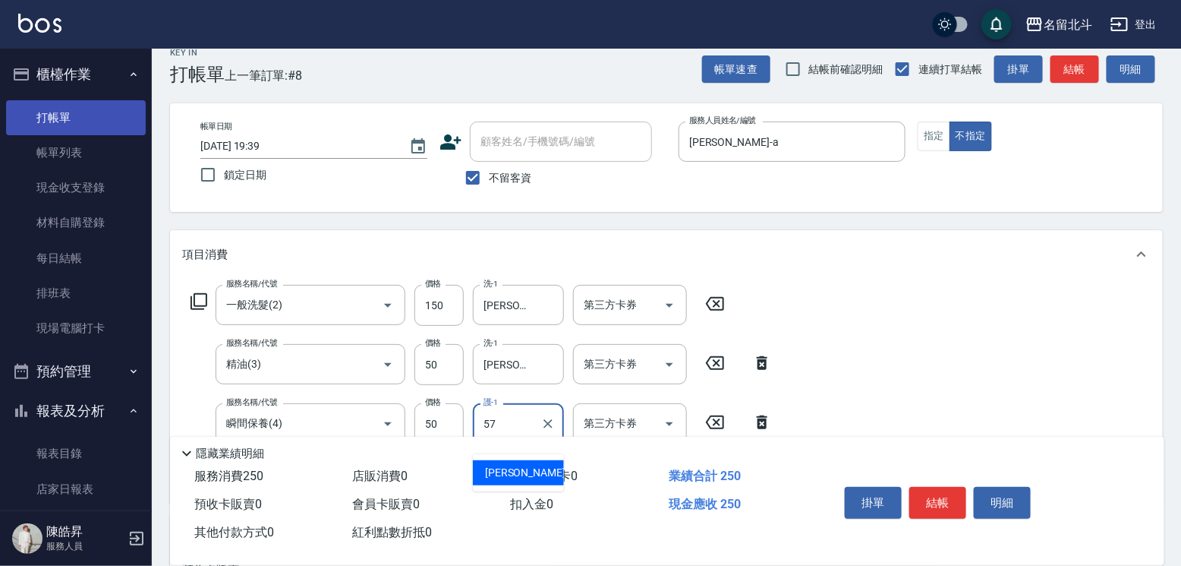
type input "[PERSON_NAME]-57"
type input "染髮A餐(32)"
type input "3550"
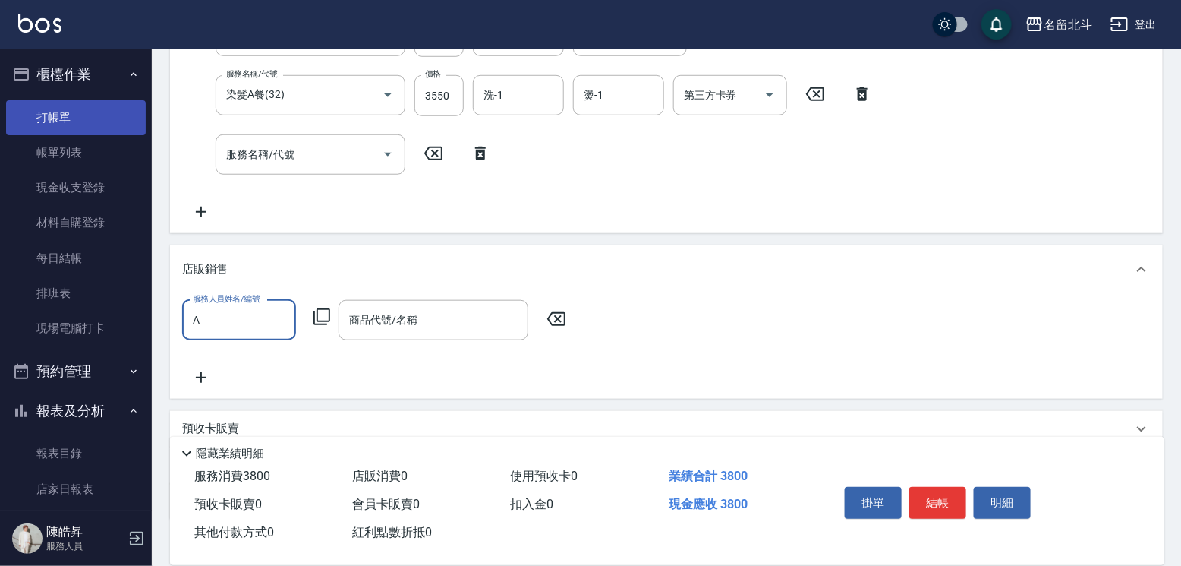
type input "[PERSON_NAME]-a"
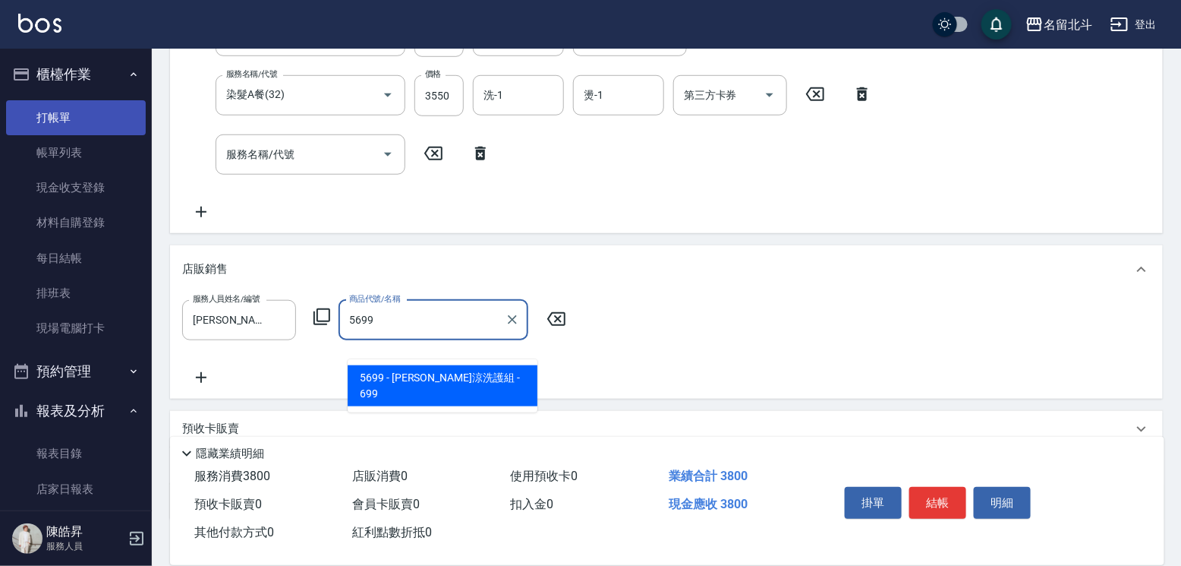
type input "水水沁涼洗護組"
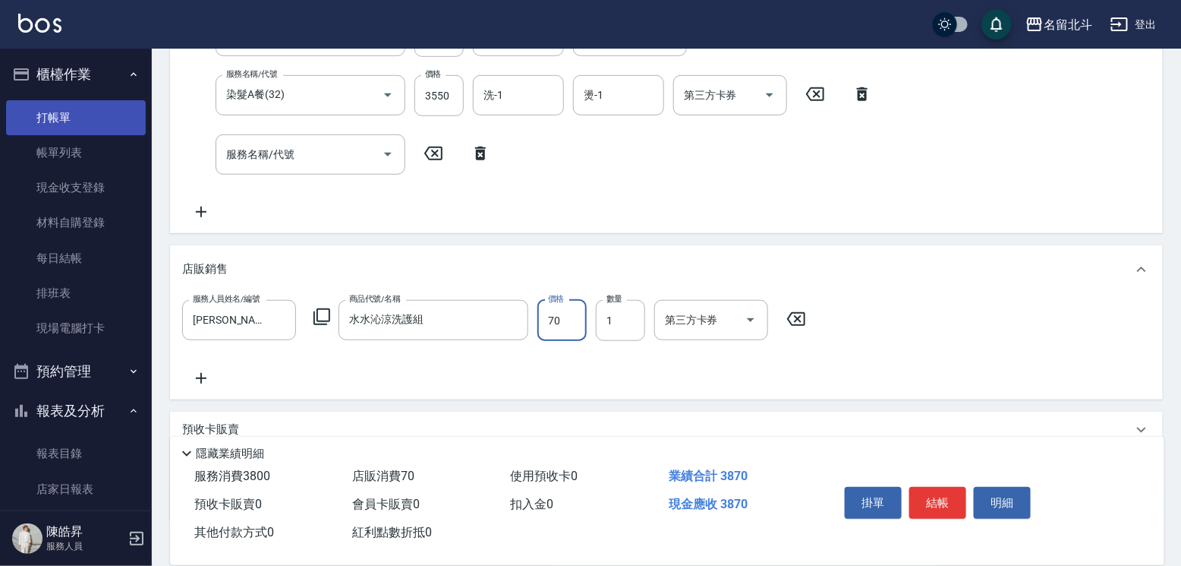
type input "700"
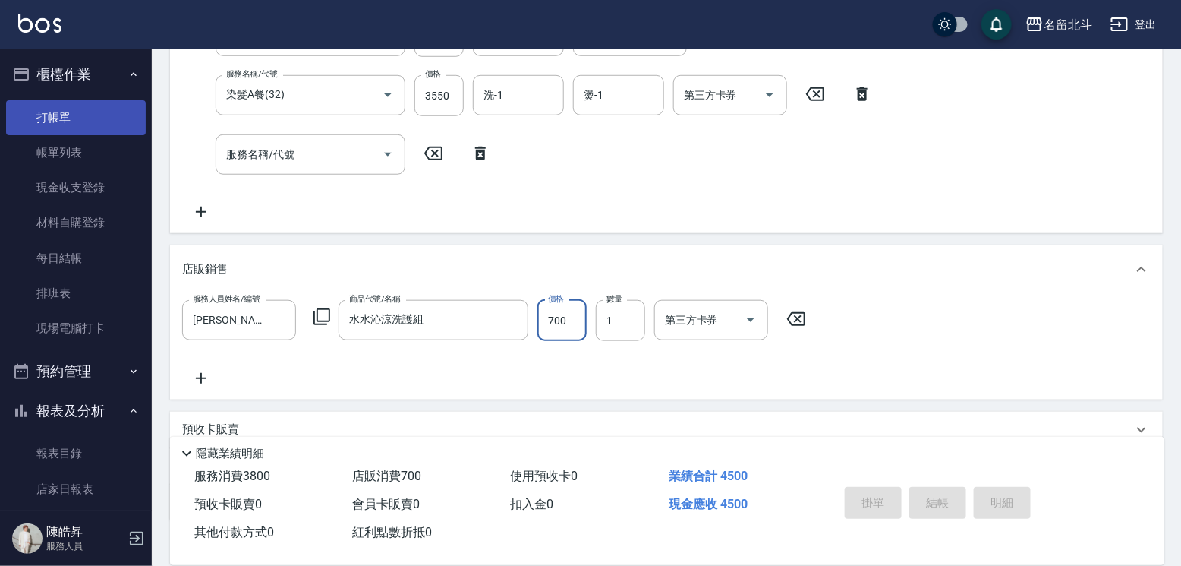
type input "[DATE] 19:40"
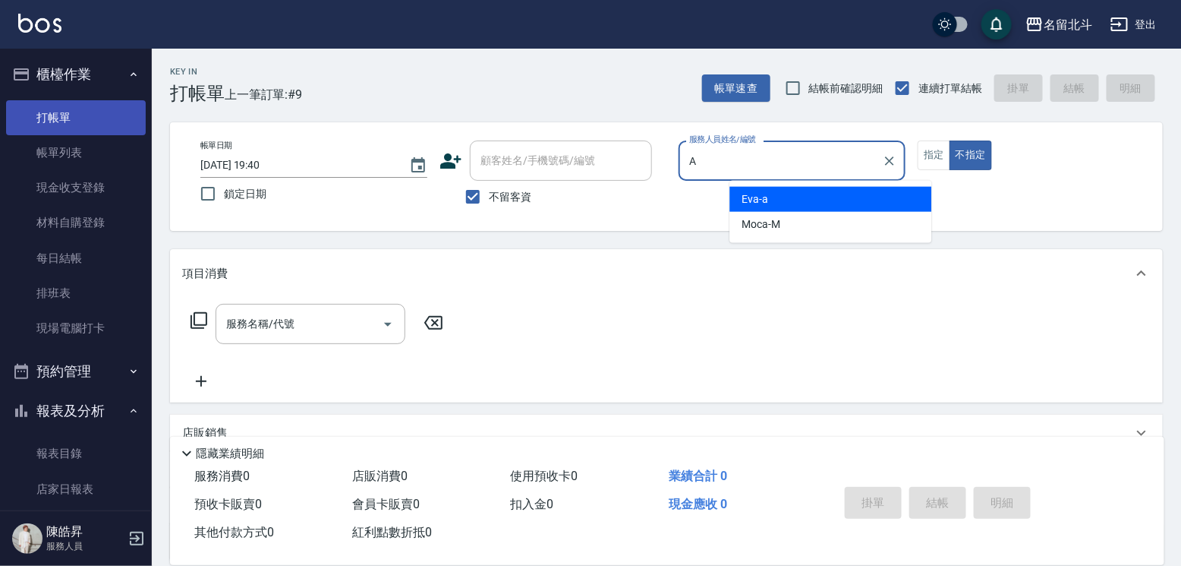
type input "[PERSON_NAME]-a"
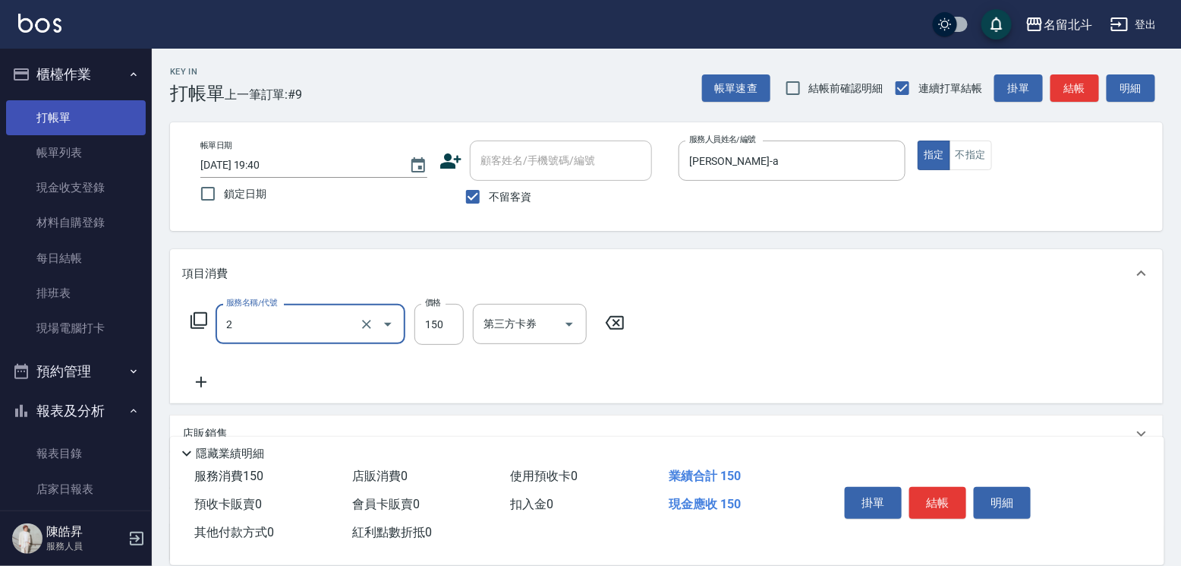
type input "一般洗髮(2)"
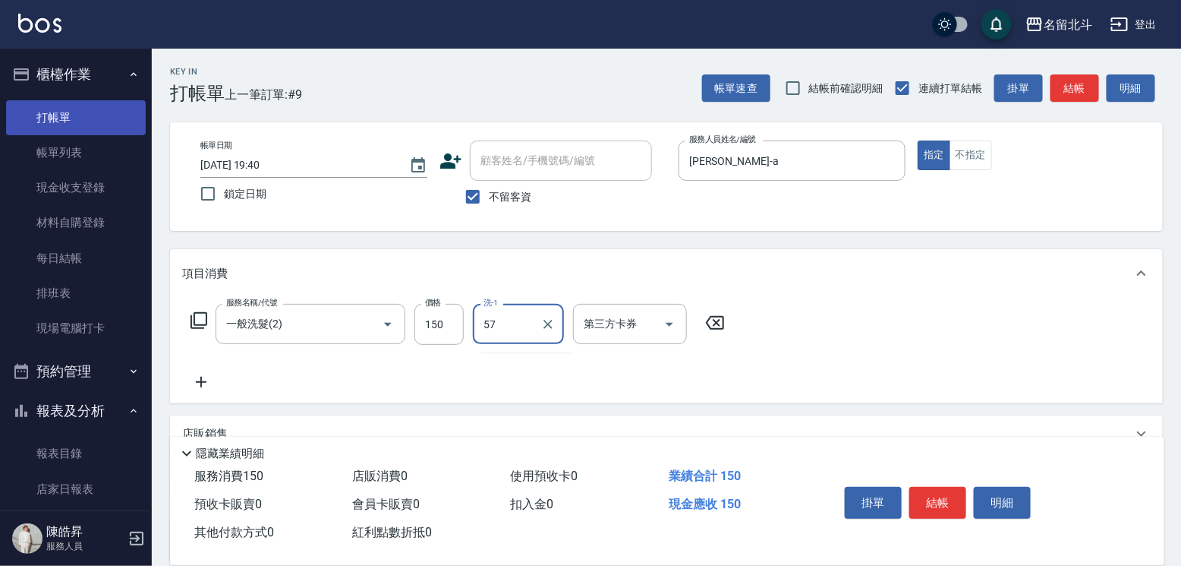
type input "[PERSON_NAME]-57"
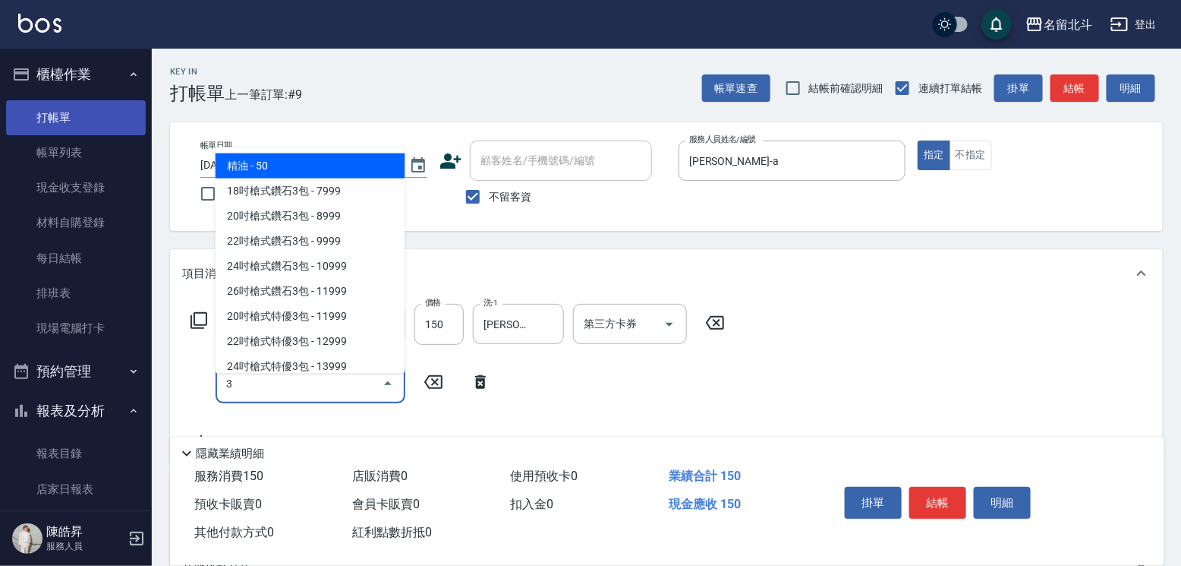
type input "精油(3)"
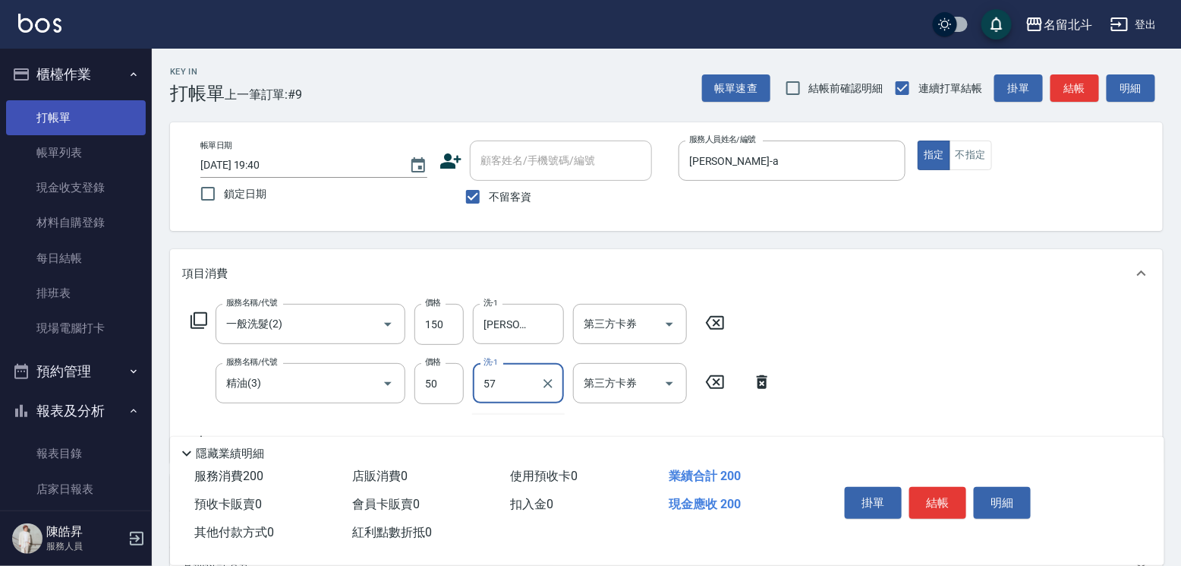
type input "[PERSON_NAME]-57"
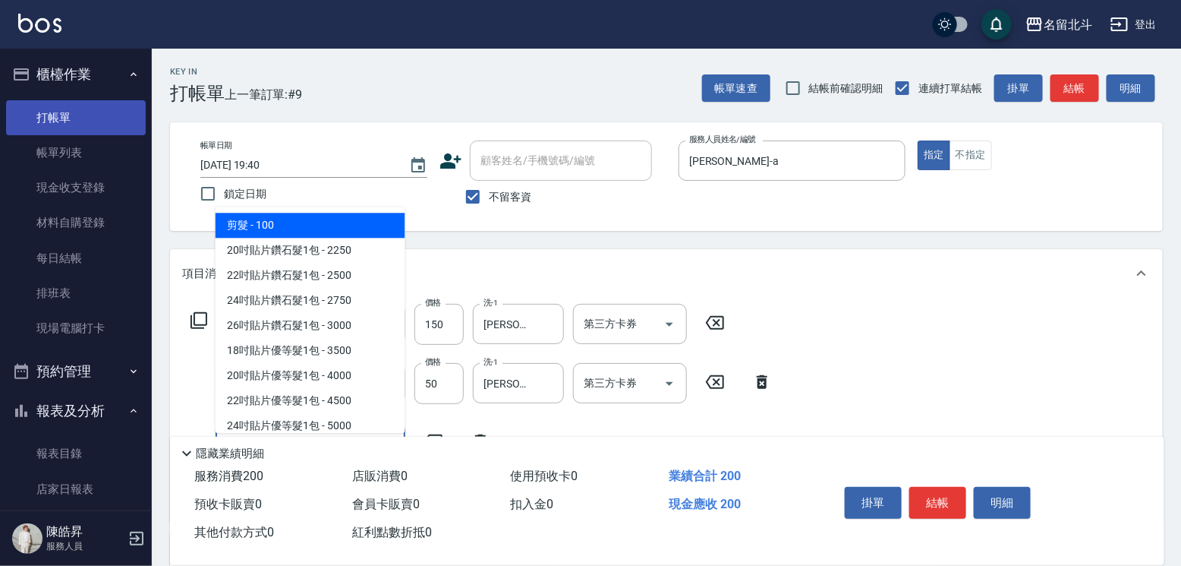
type input "剪髮(1)"
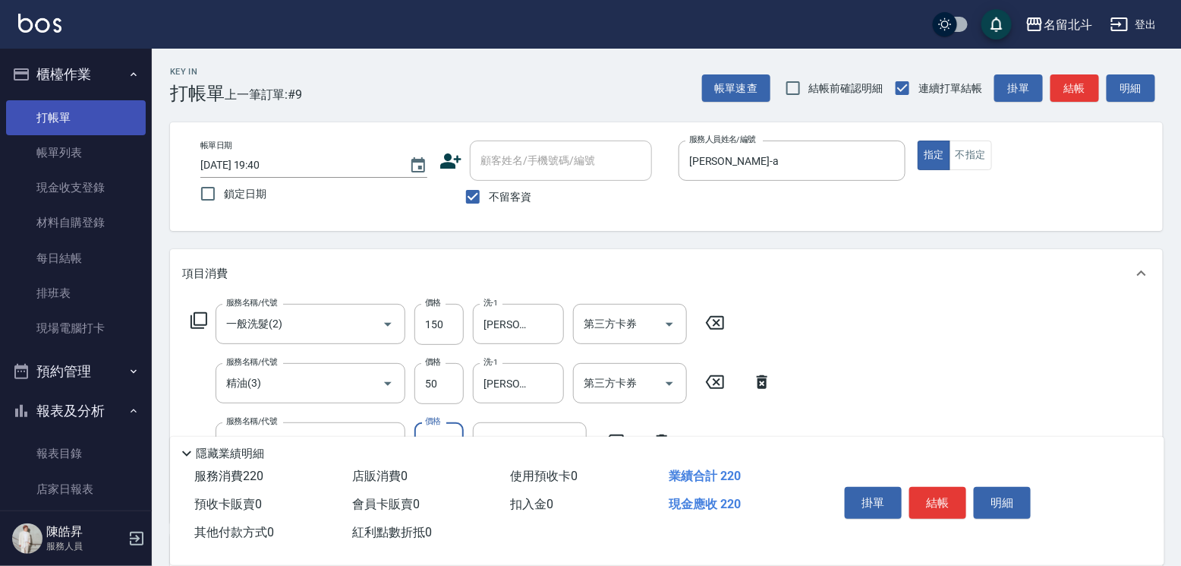
type input "200"
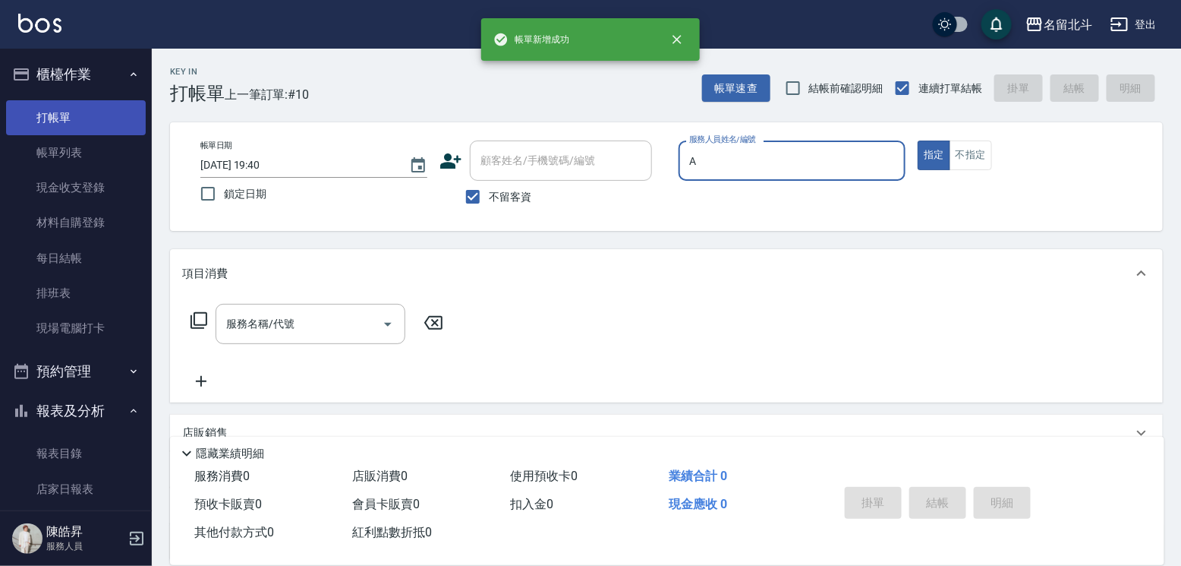
type input "[PERSON_NAME]-a"
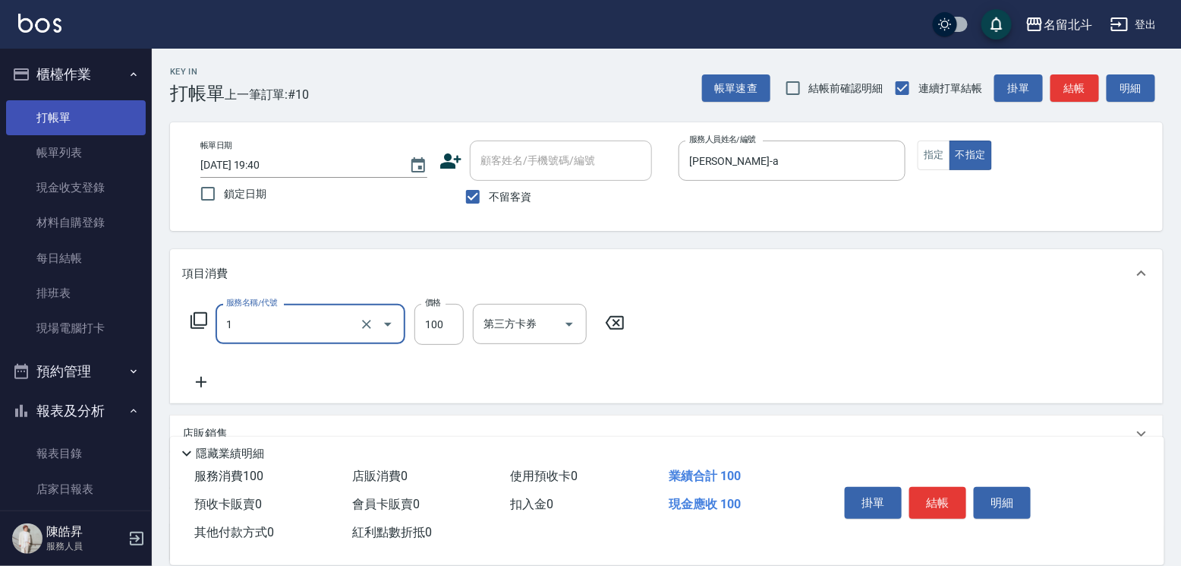
type input "剪髮(1)"
type input "168"
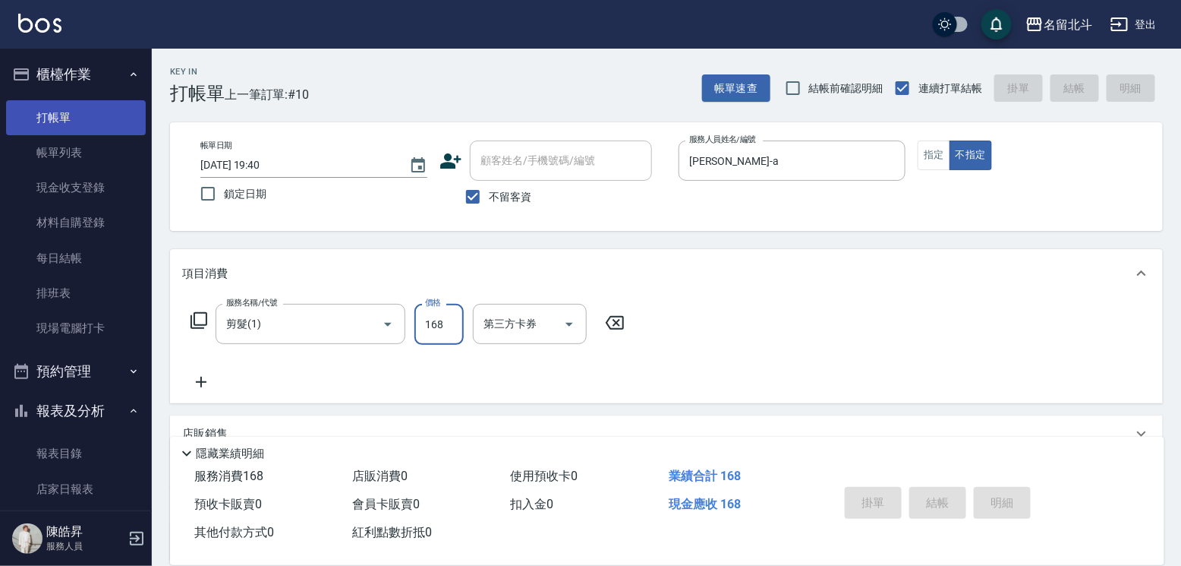
type input "[DATE] 19:41"
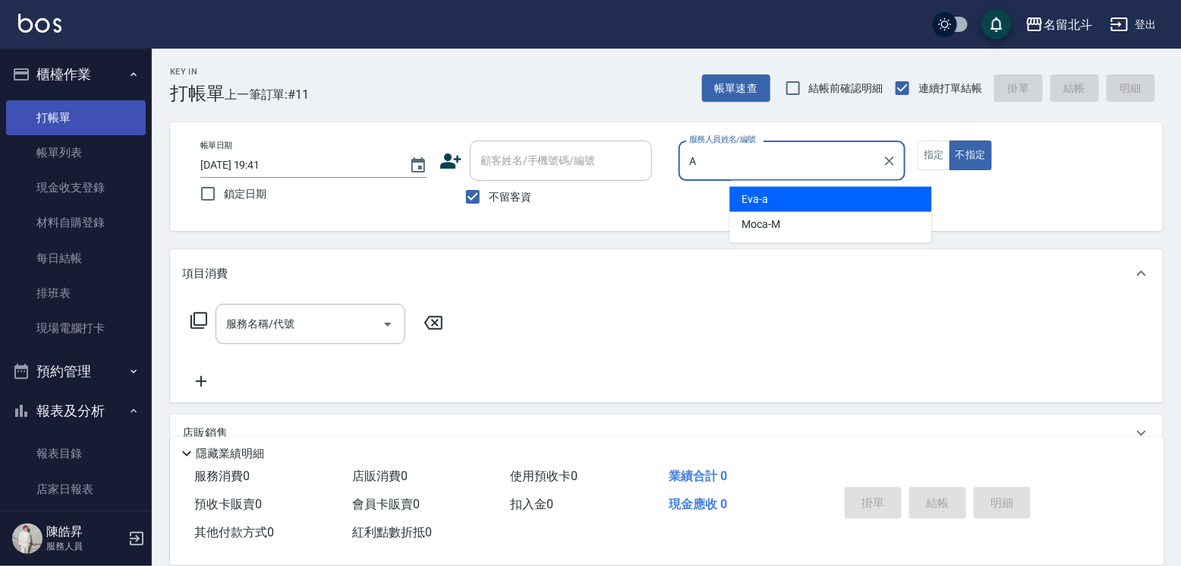
type input "[PERSON_NAME]-a"
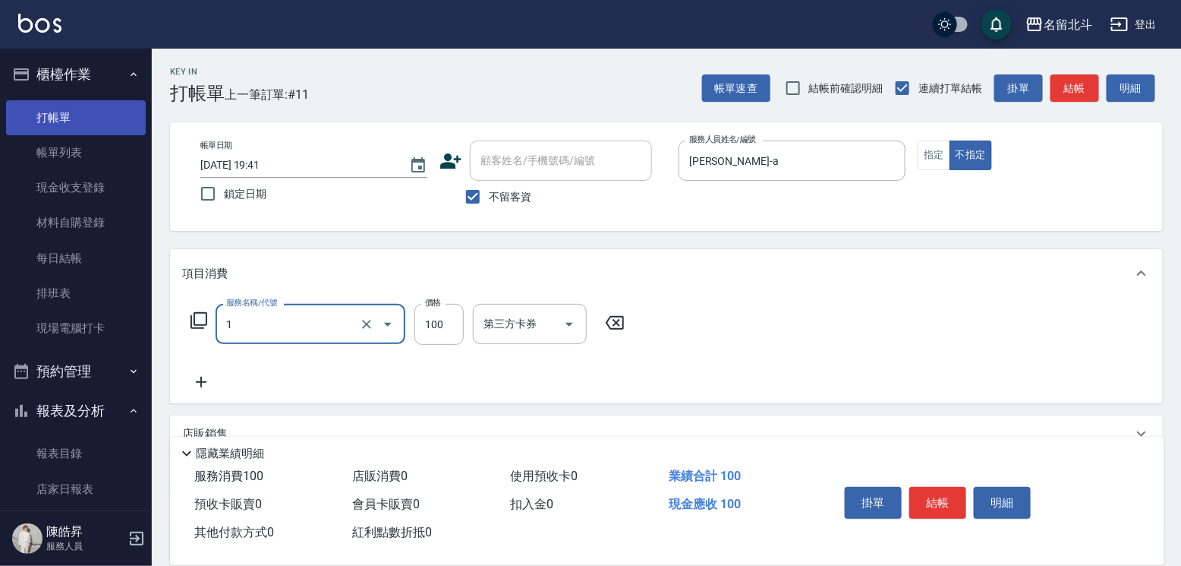
type input "剪髮(1)"
type input "168"
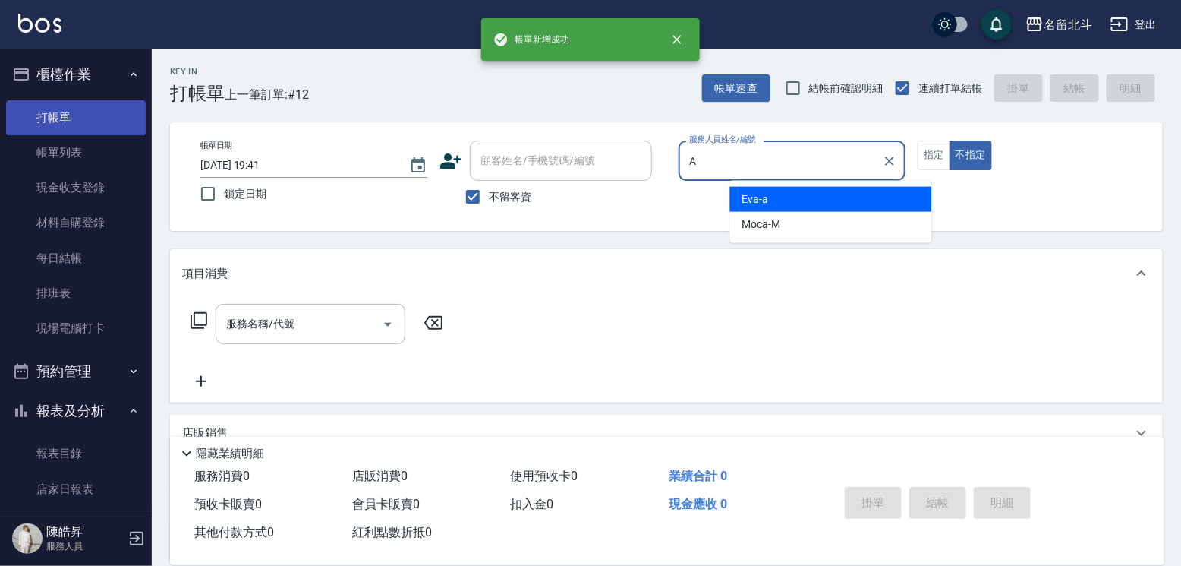
type input "[PERSON_NAME]-a"
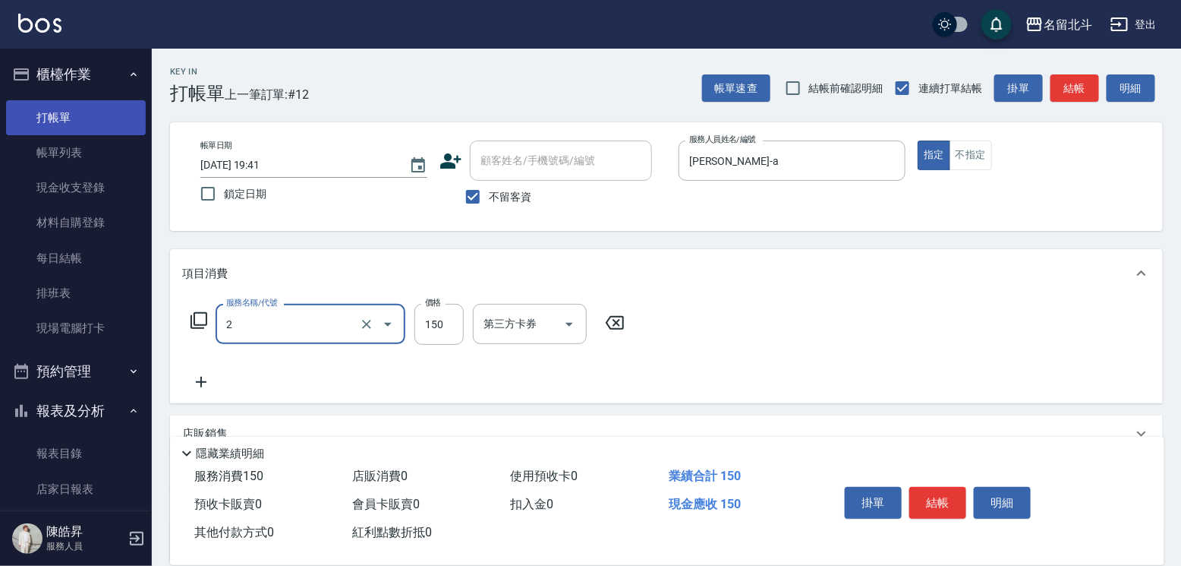
type input "一般洗髮(2)"
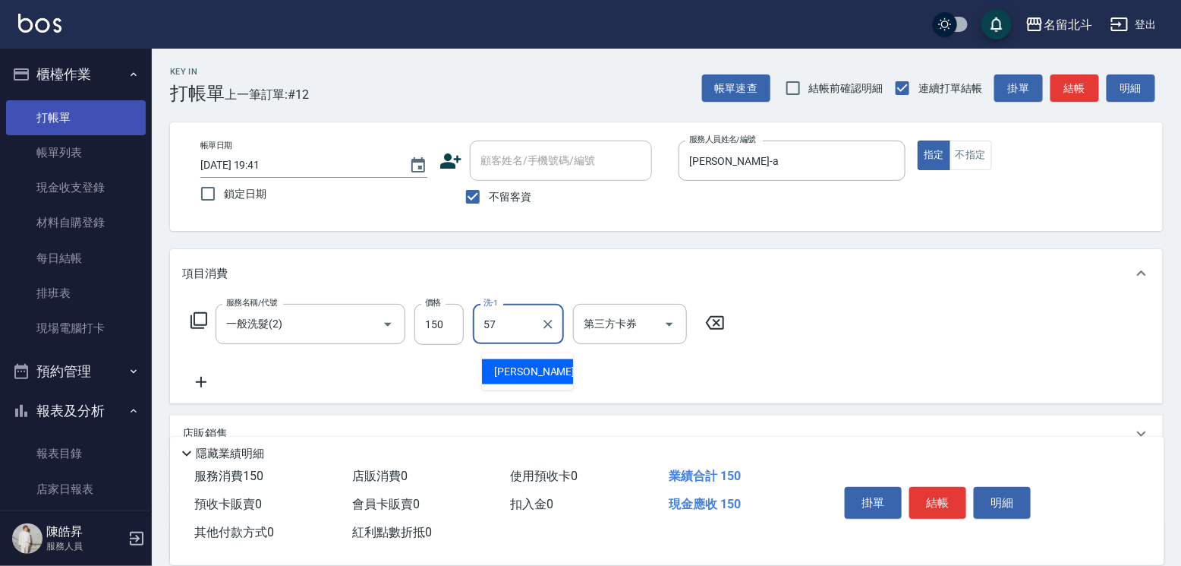
type input "[PERSON_NAME]-57"
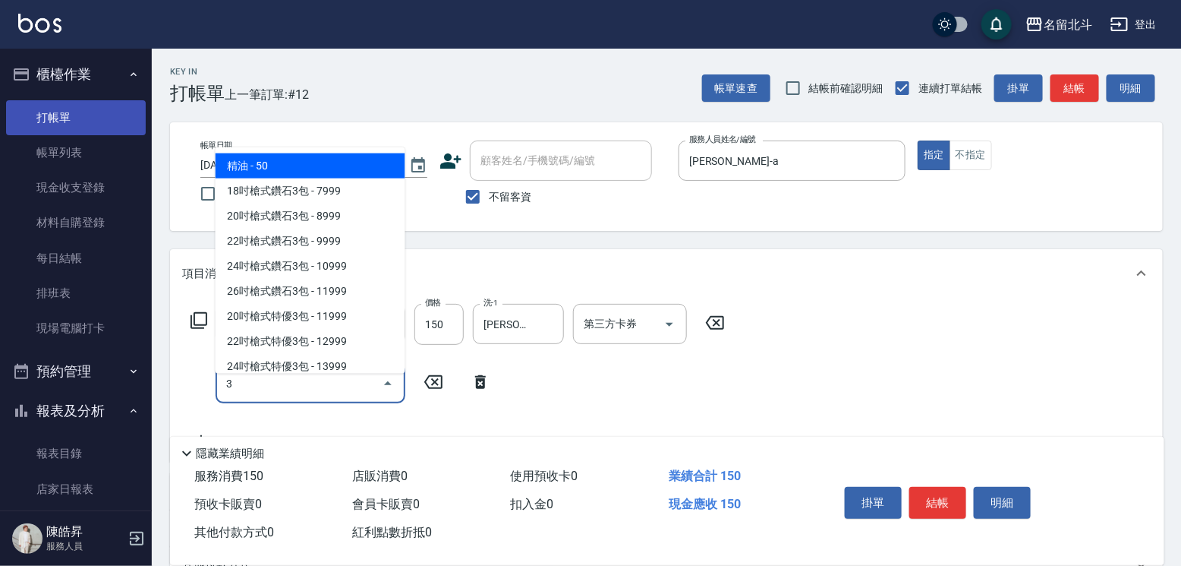
type input "精油(3)"
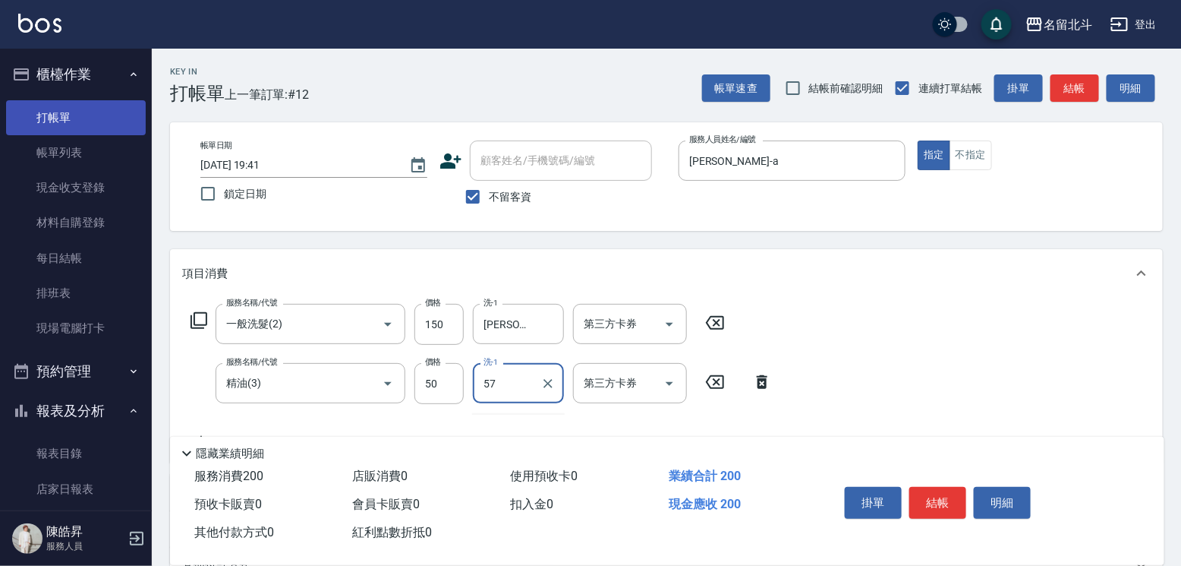
type input "[PERSON_NAME]-57"
type input "瞬間保養(4)"
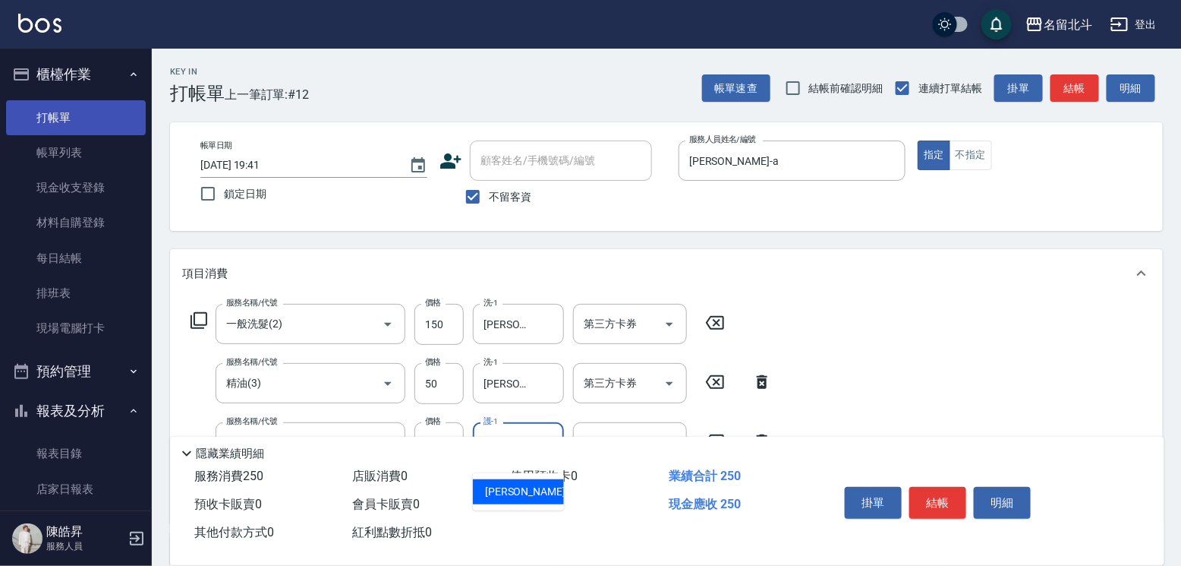
type input "[PERSON_NAME]-57"
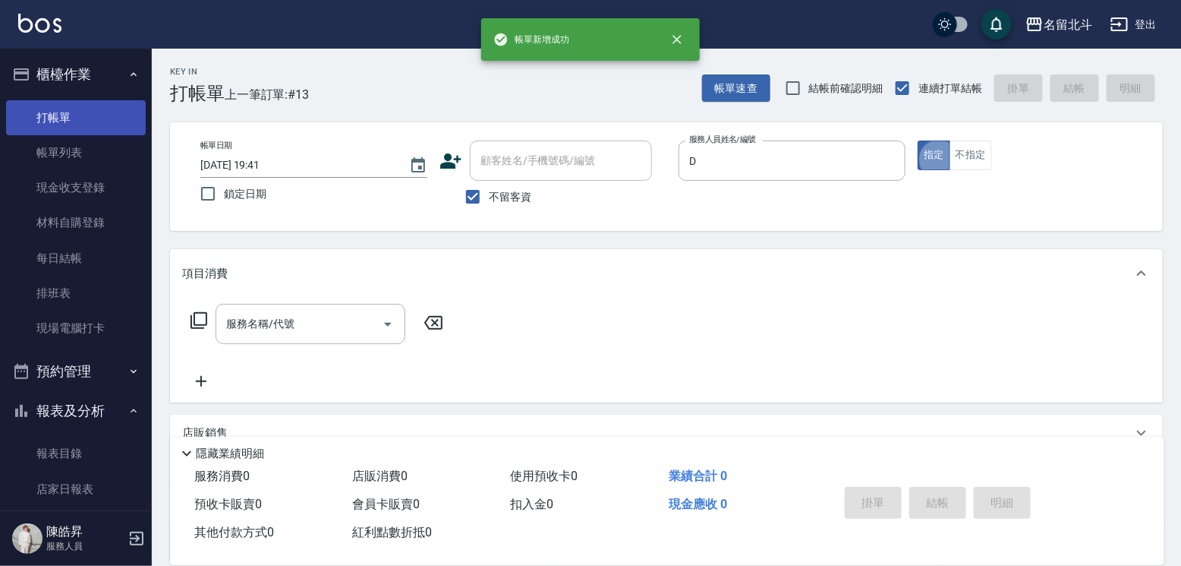
type input "[PERSON_NAME] -d"
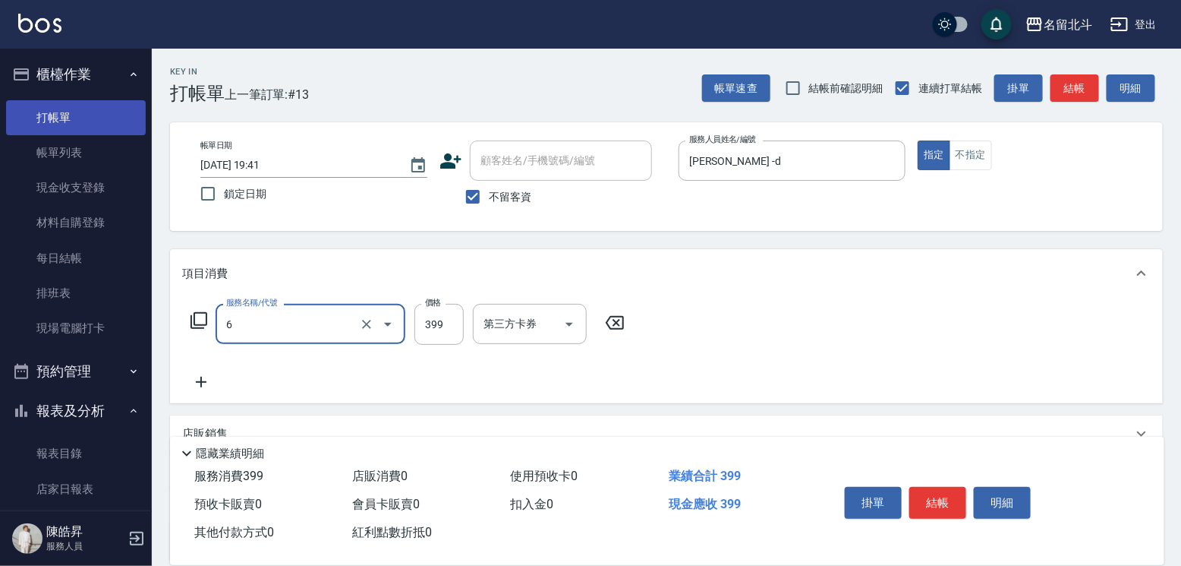
type input "海鹽SPA(6)"
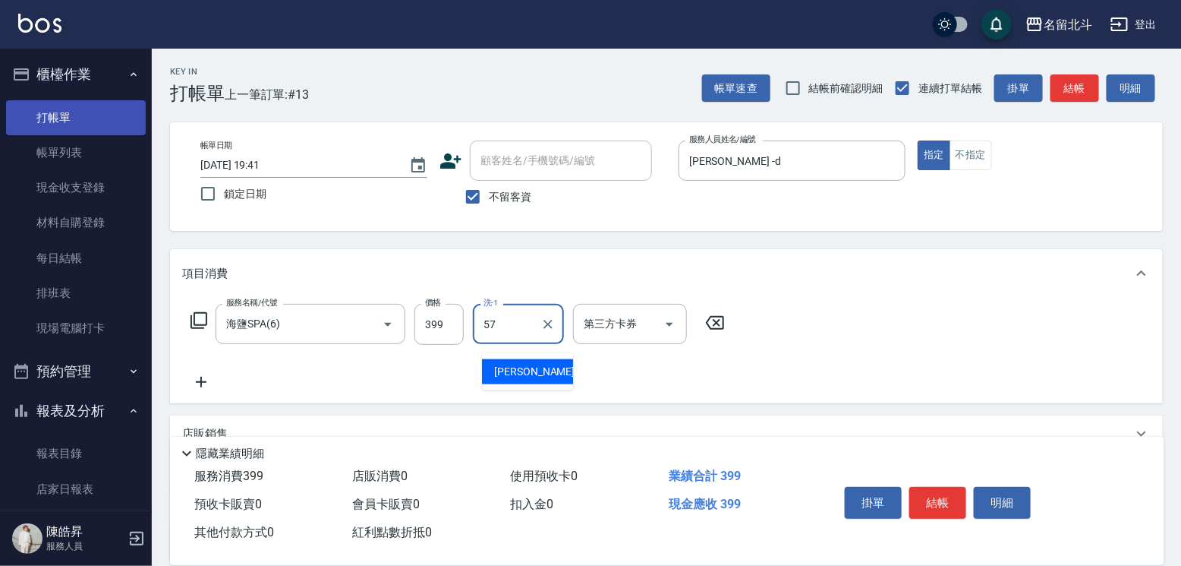
type input "[PERSON_NAME]-57"
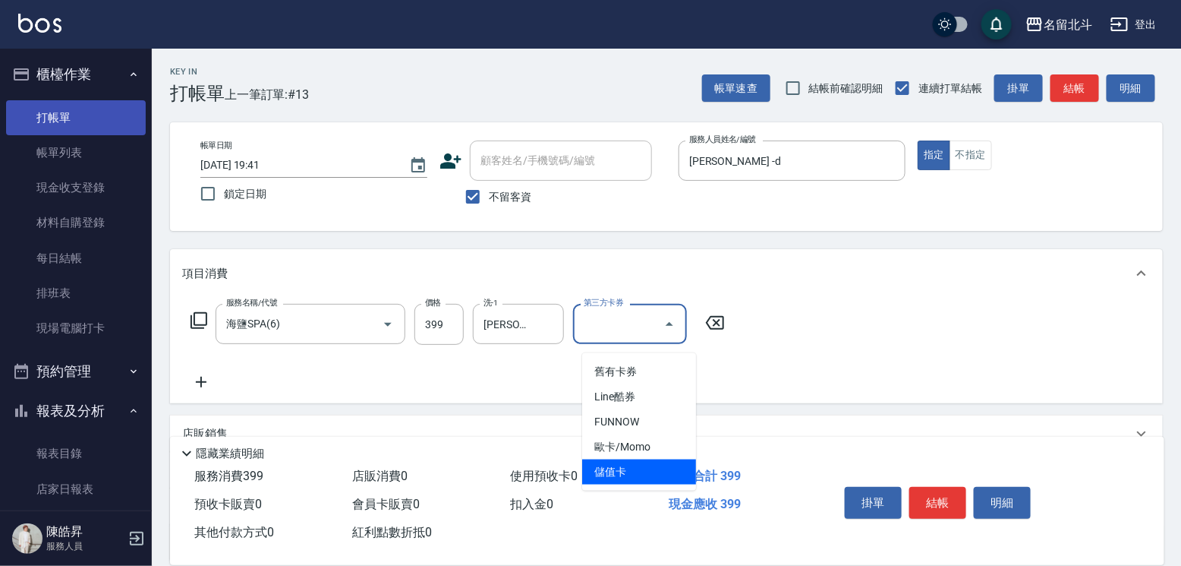
type input "儲值卡"
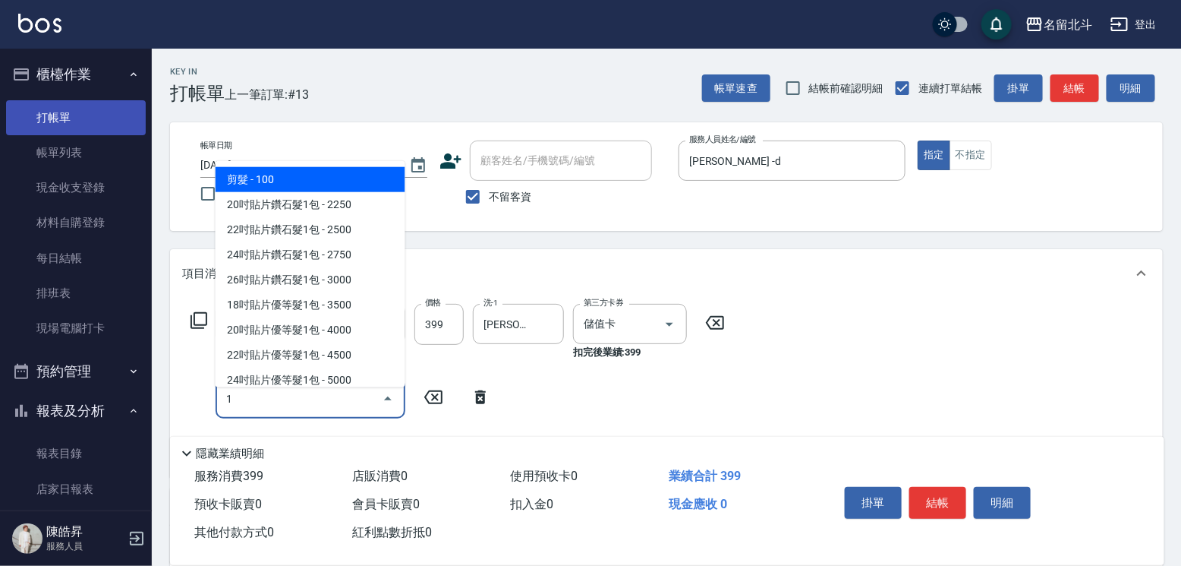
type input "剪髮(1)"
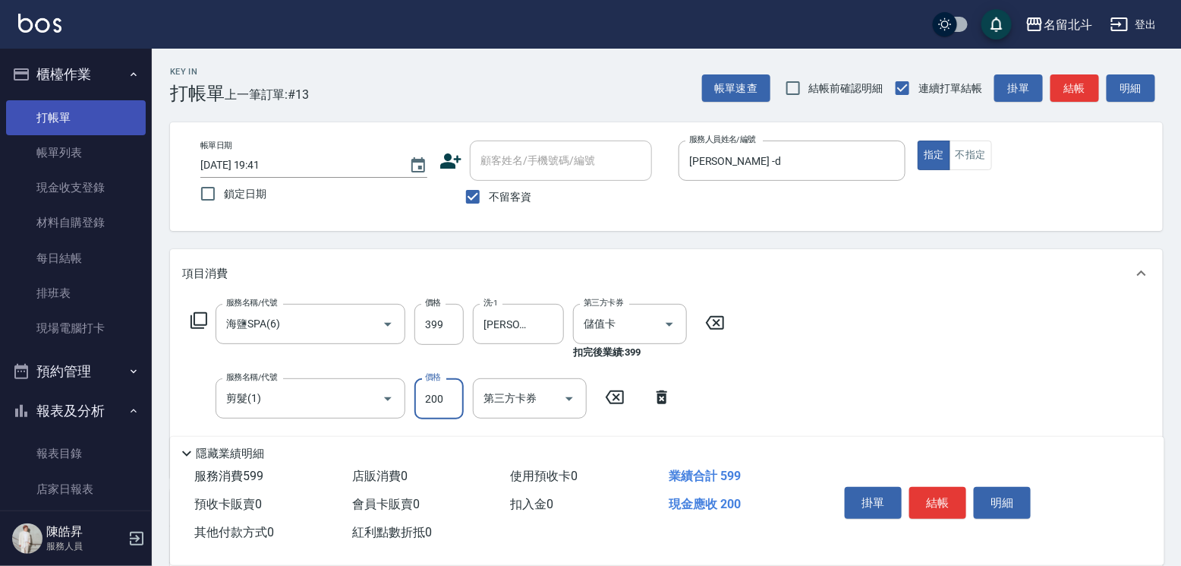
type input "200"
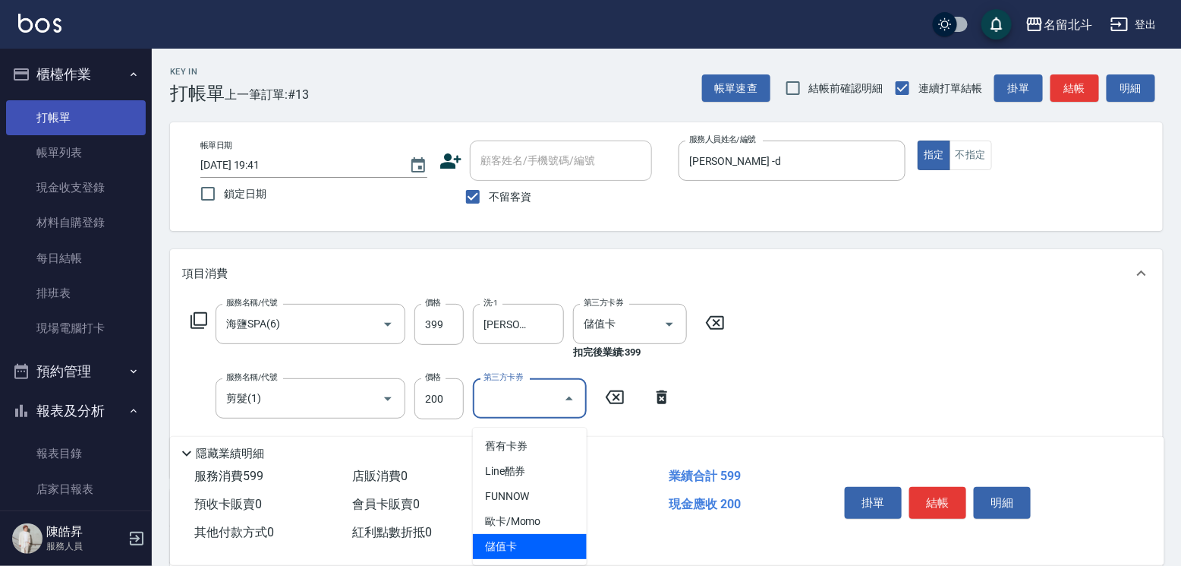
type input "儲值卡"
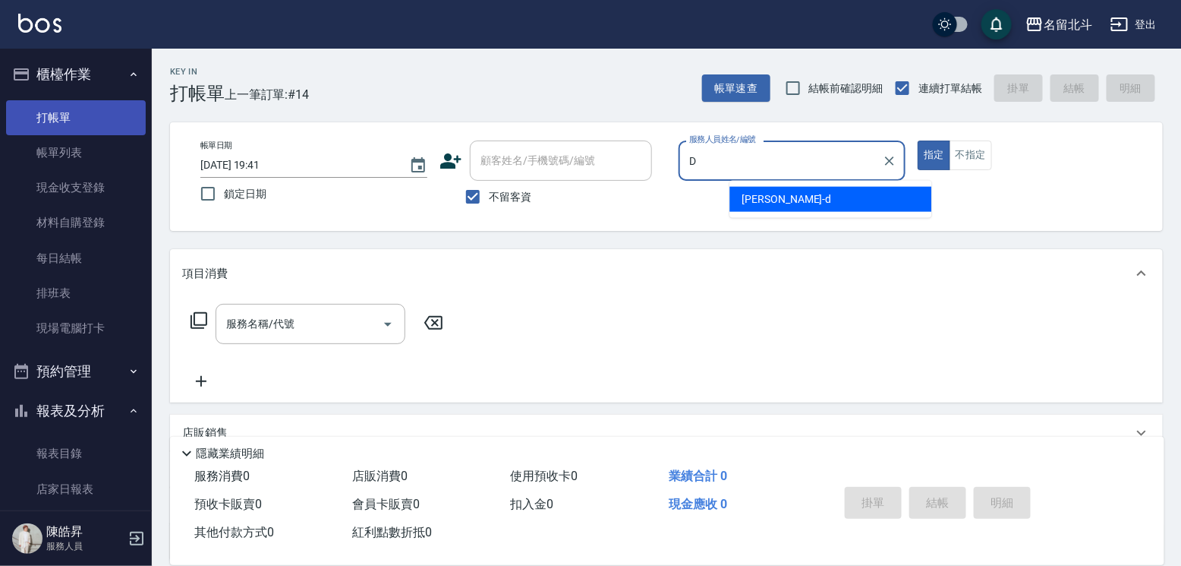
type input "[PERSON_NAME] -d"
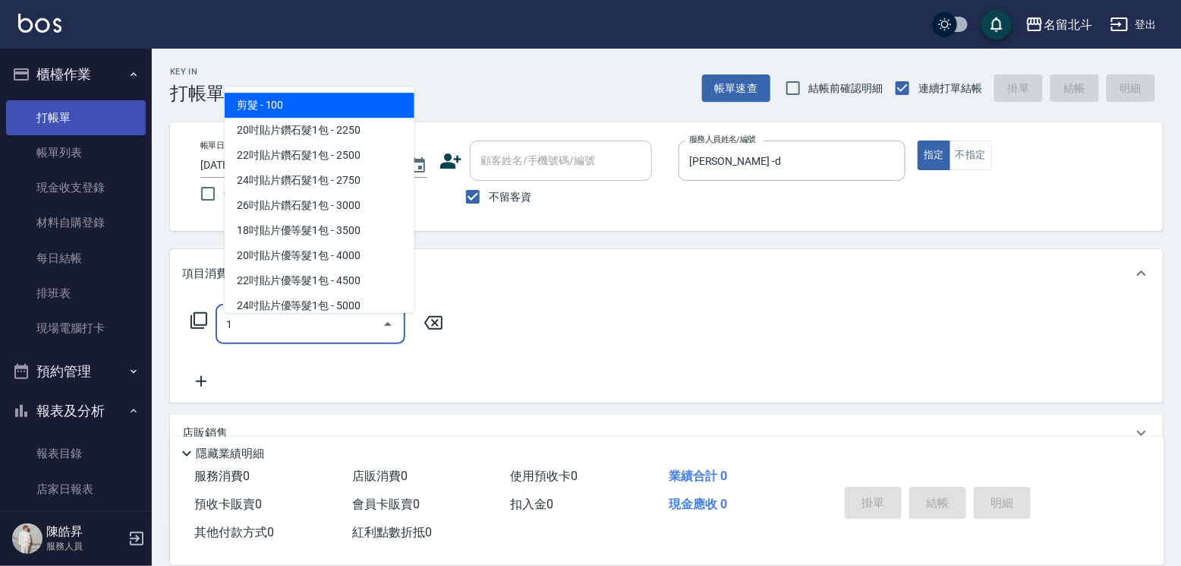
type input "剪髮(1)"
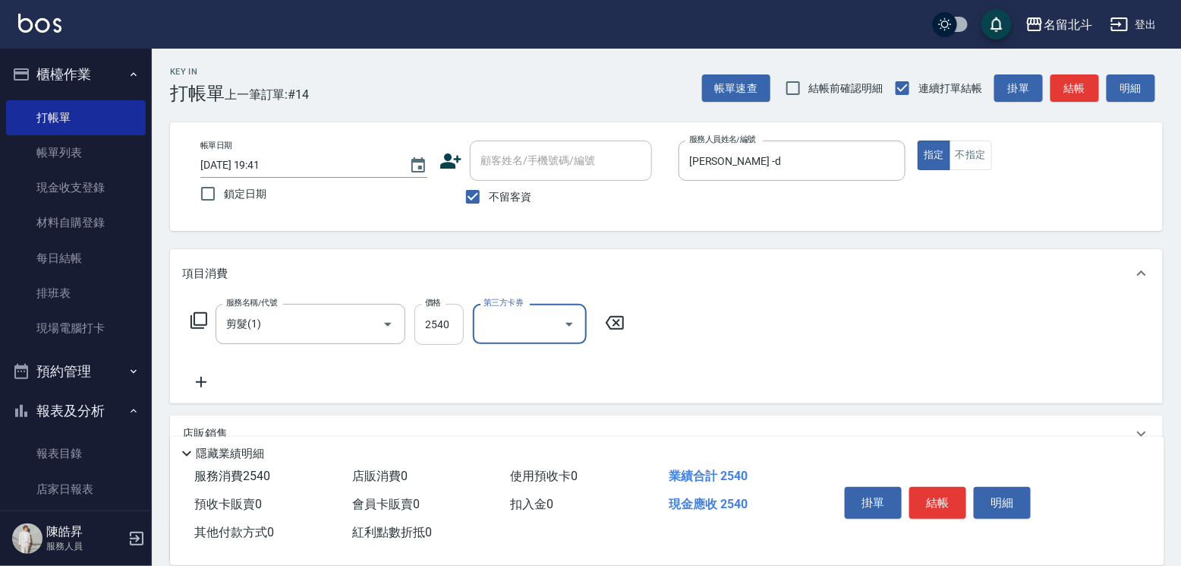
click at [446, 331] on input "2540" at bounding box center [438, 324] width 49 height 41
type input "250"
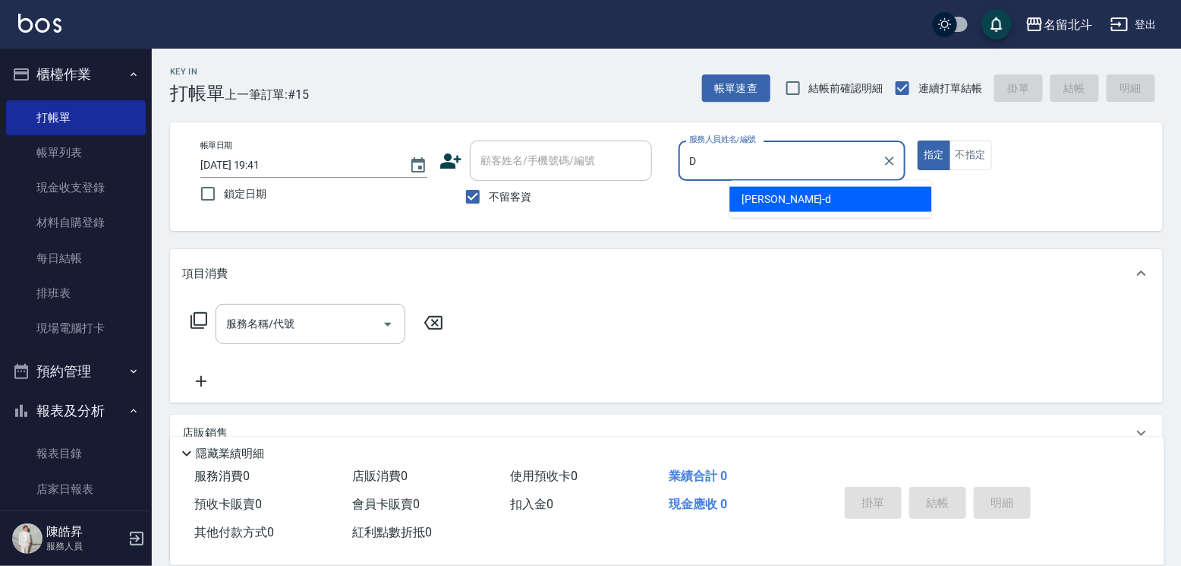
type input "[PERSON_NAME] -d"
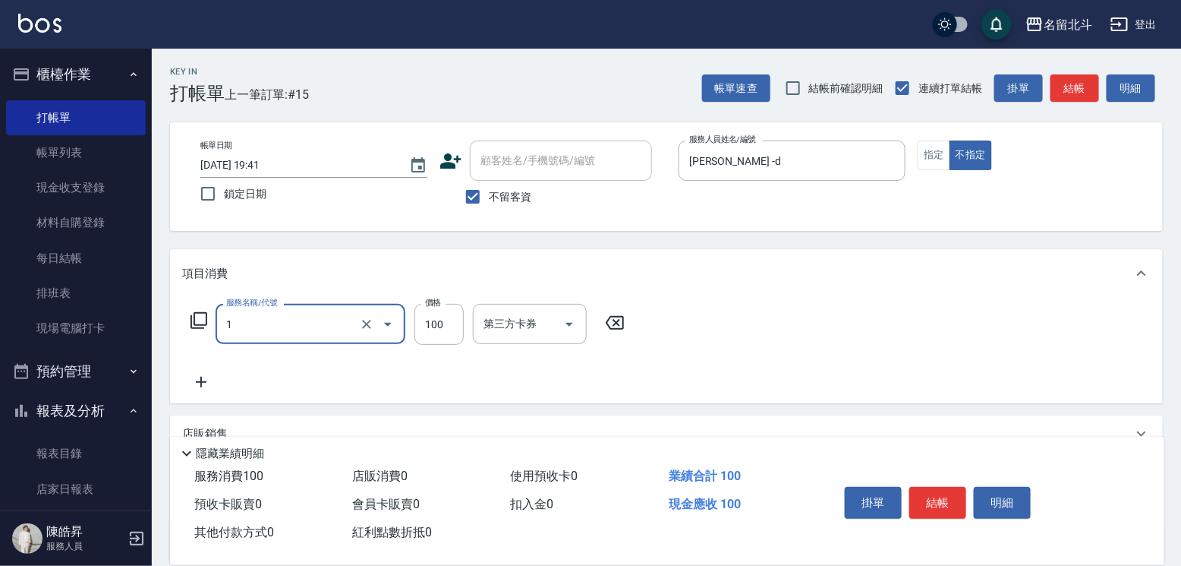
type input "剪髮(1)"
type input "168"
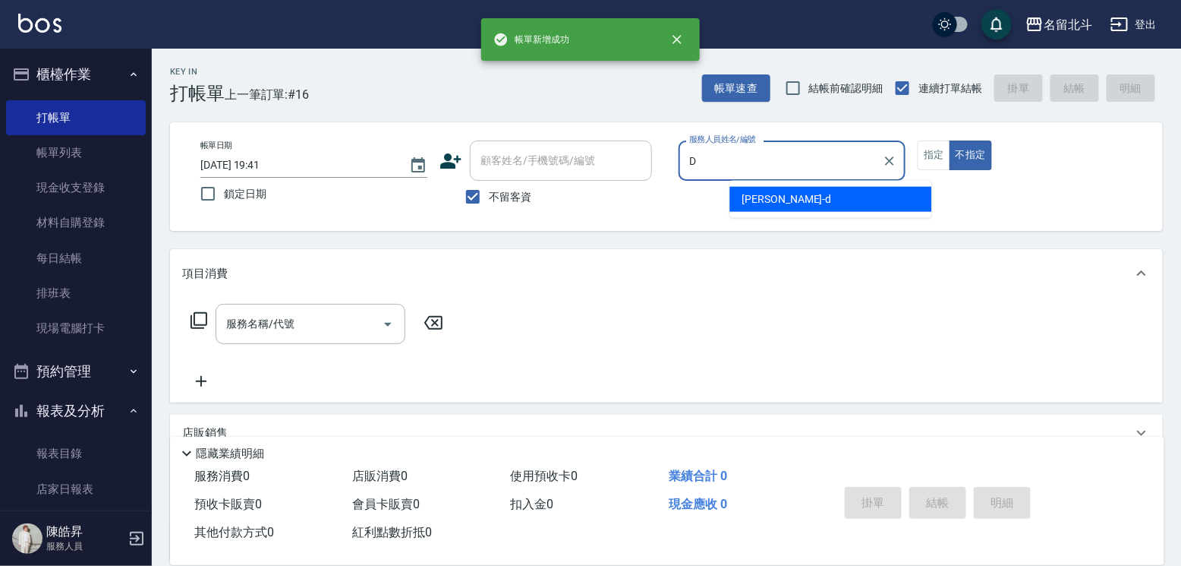
type input "[PERSON_NAME] -d"
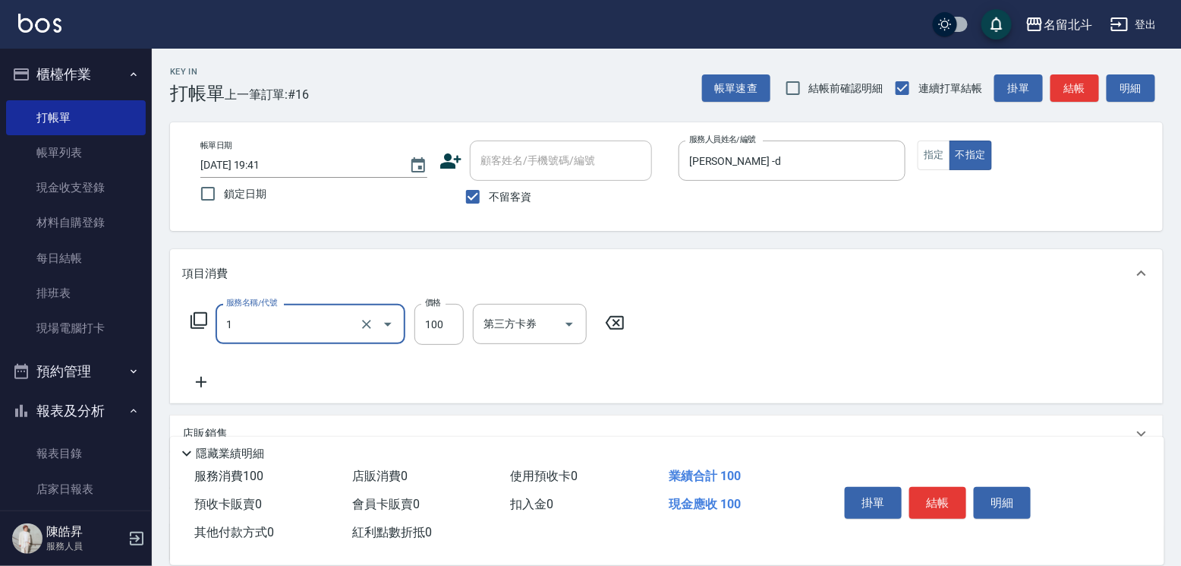
type input "剪髮(1)"
type input "168"
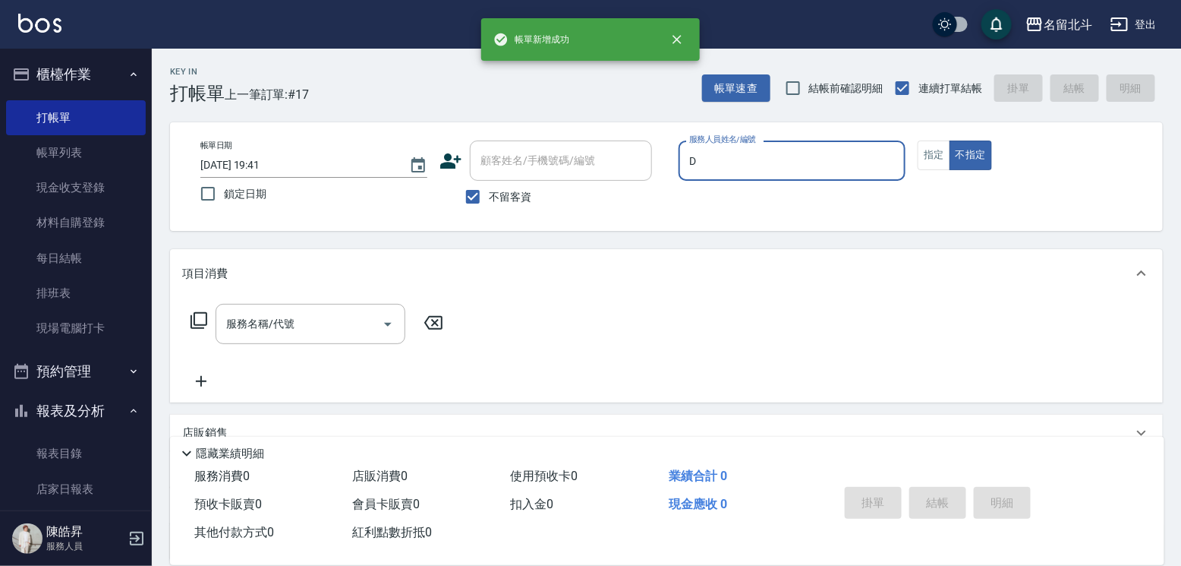
type input "[PERSON_NAME] -d"
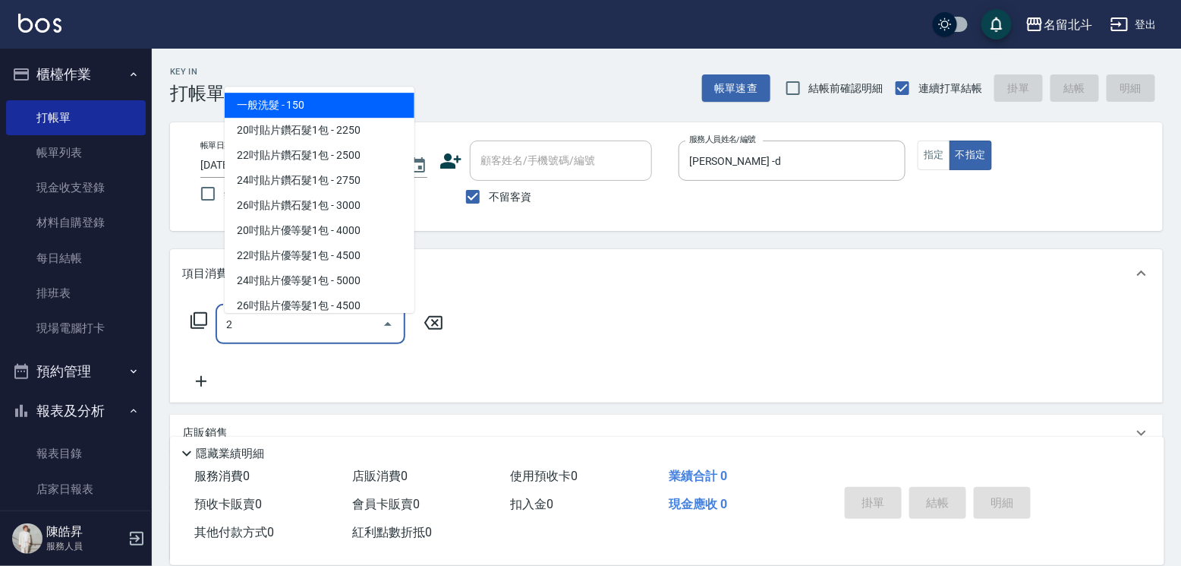
type input "一般洗髮(2)"
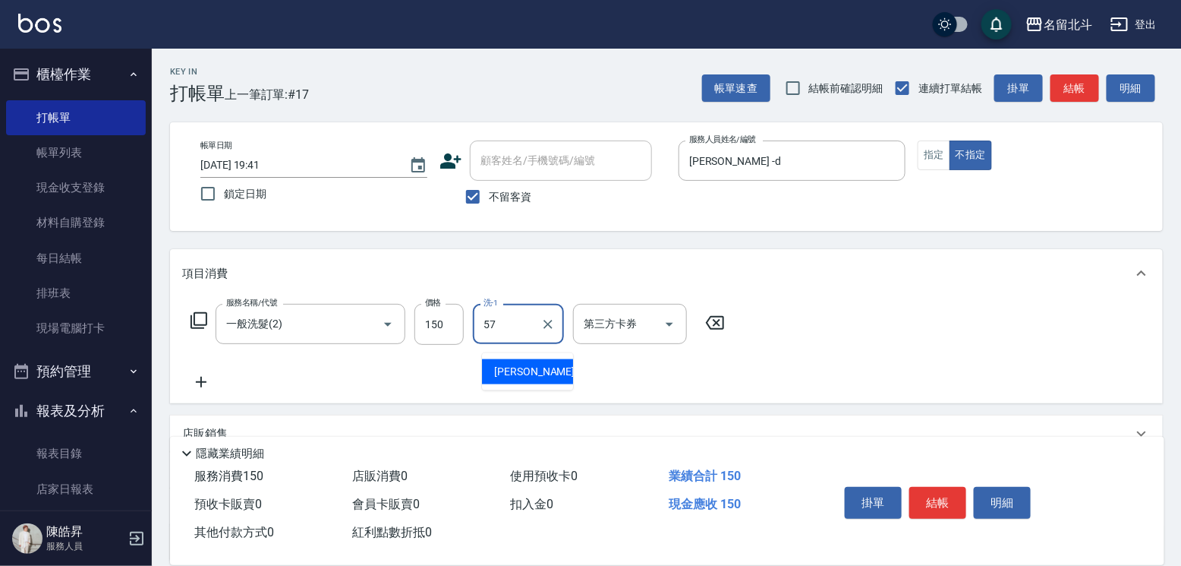
type input "[PERSON_NAME]-57"
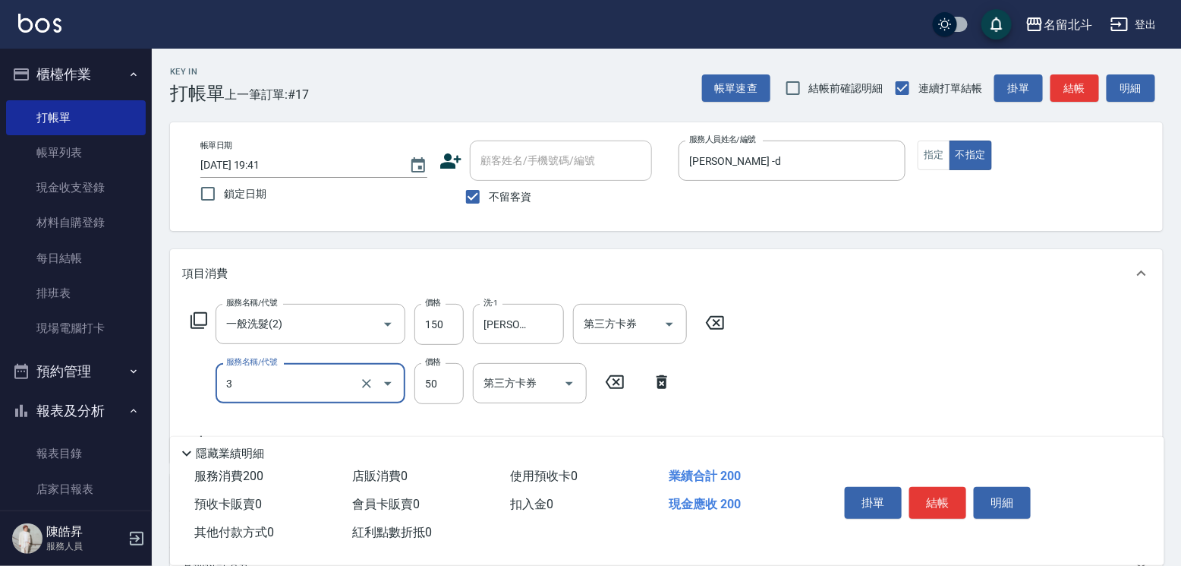
type input "精油(3)"
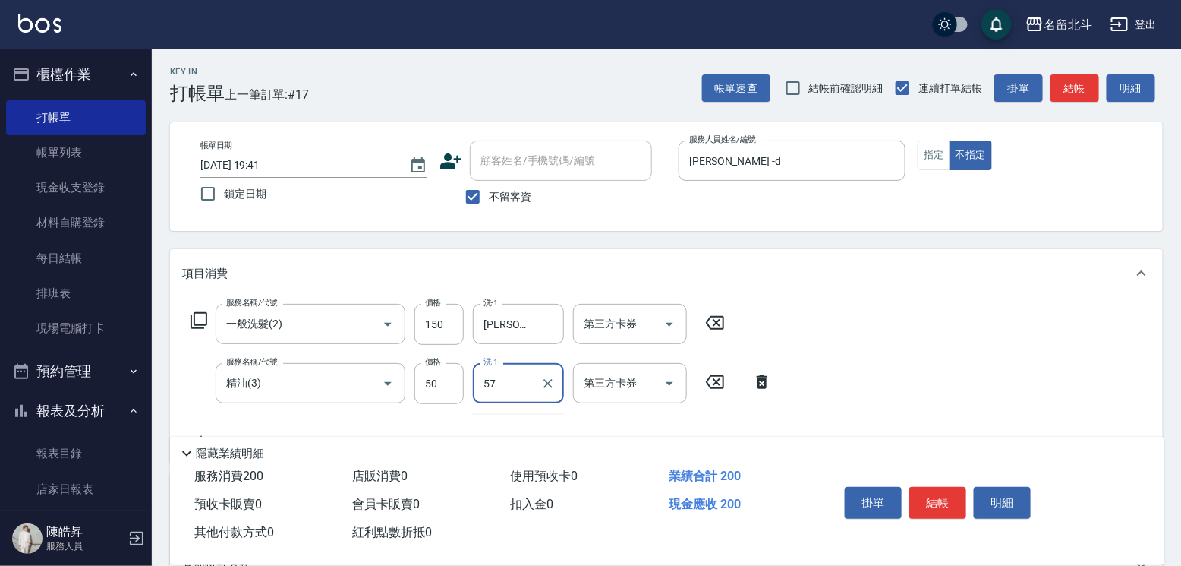
type input "[PERSON_NAME]-57"
type input "瞬間保養(4)"
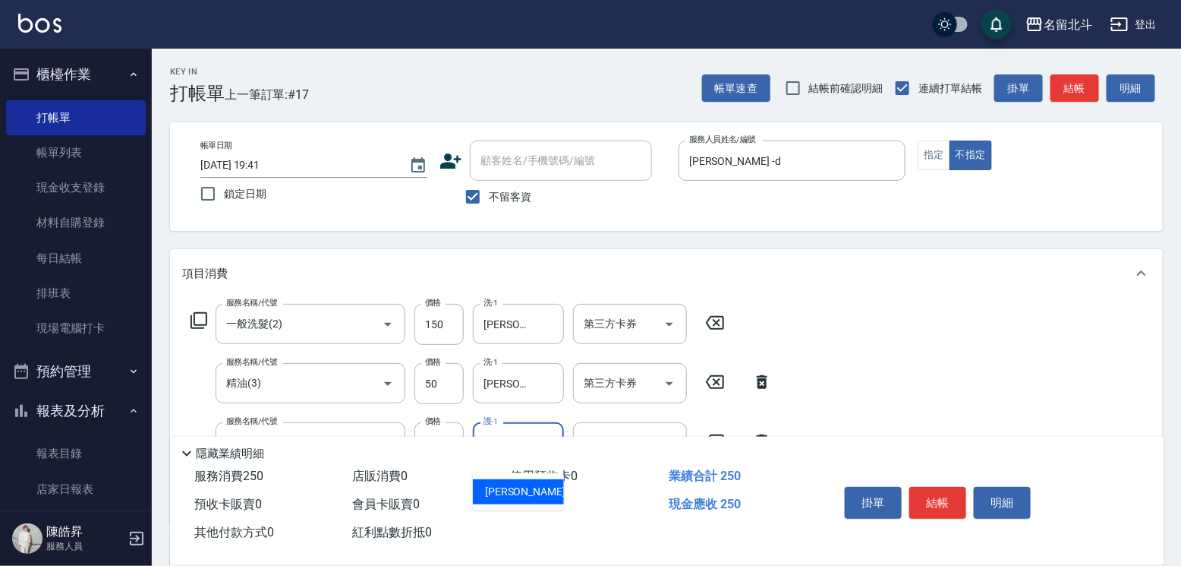
type input "[PERSON_NAME]-57"
type input "剪髮(1)"
type input "118"
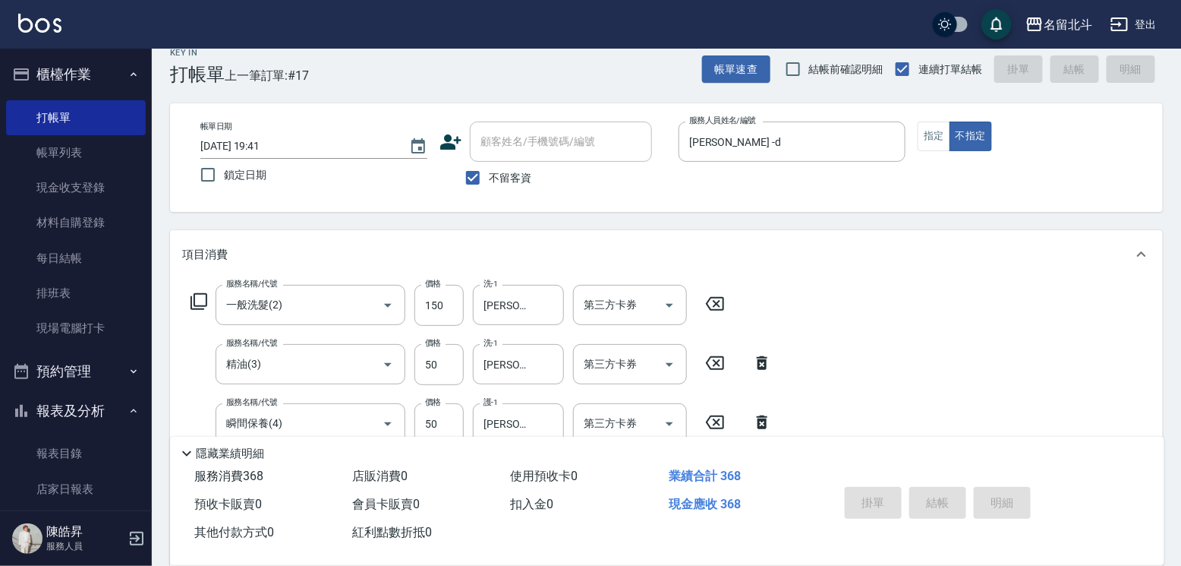
type input "[DATE] 19:42"
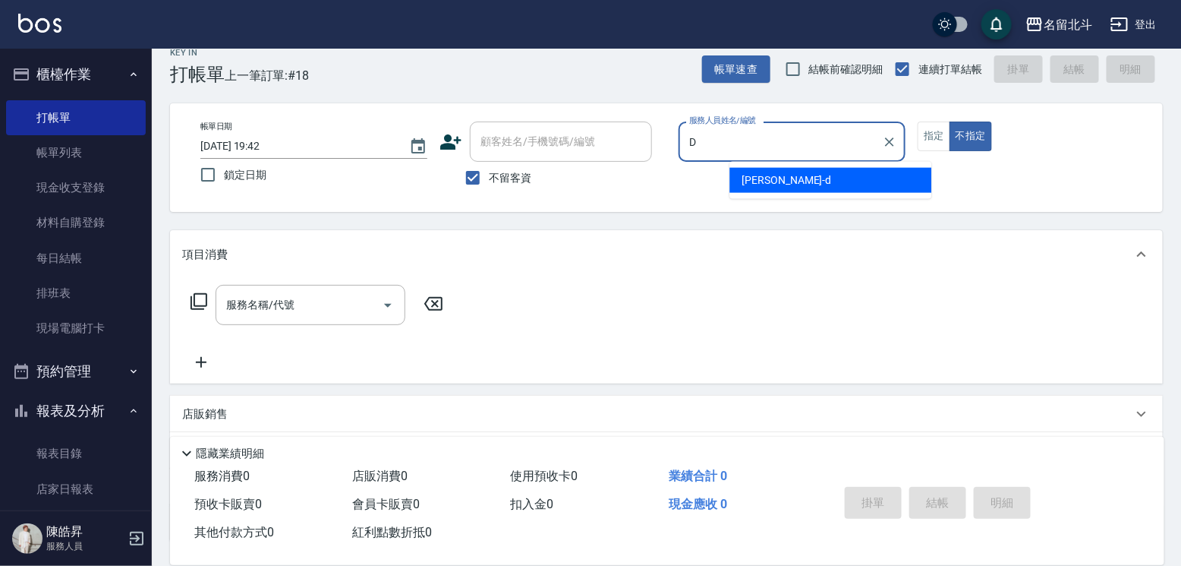
type input "[PERSON_NAME] -d"
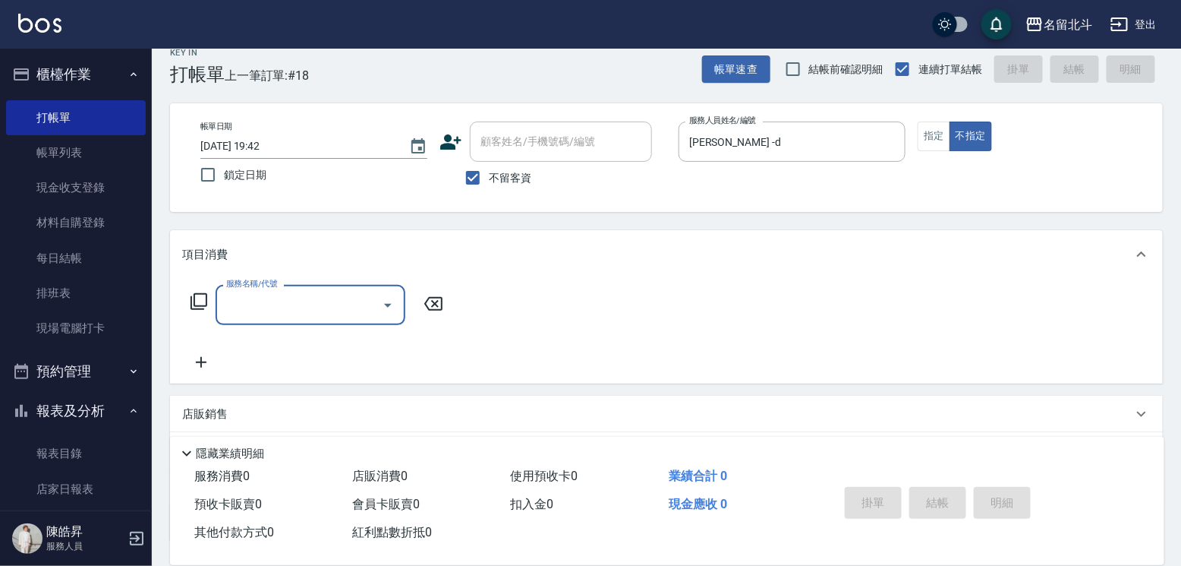
type input "6"
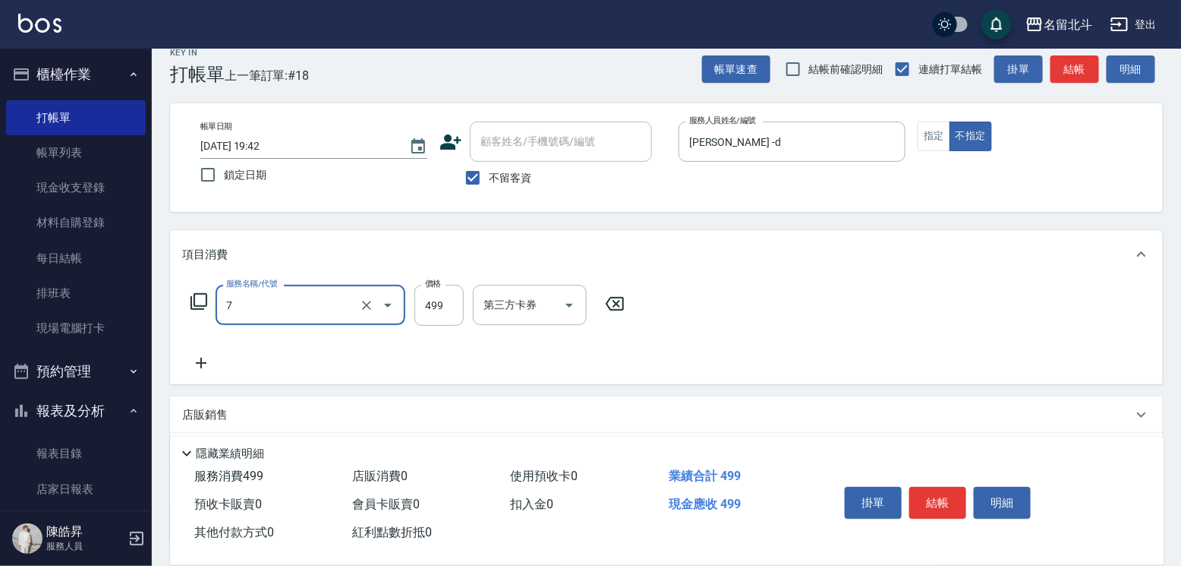
type input "去角質洗髮(7)"
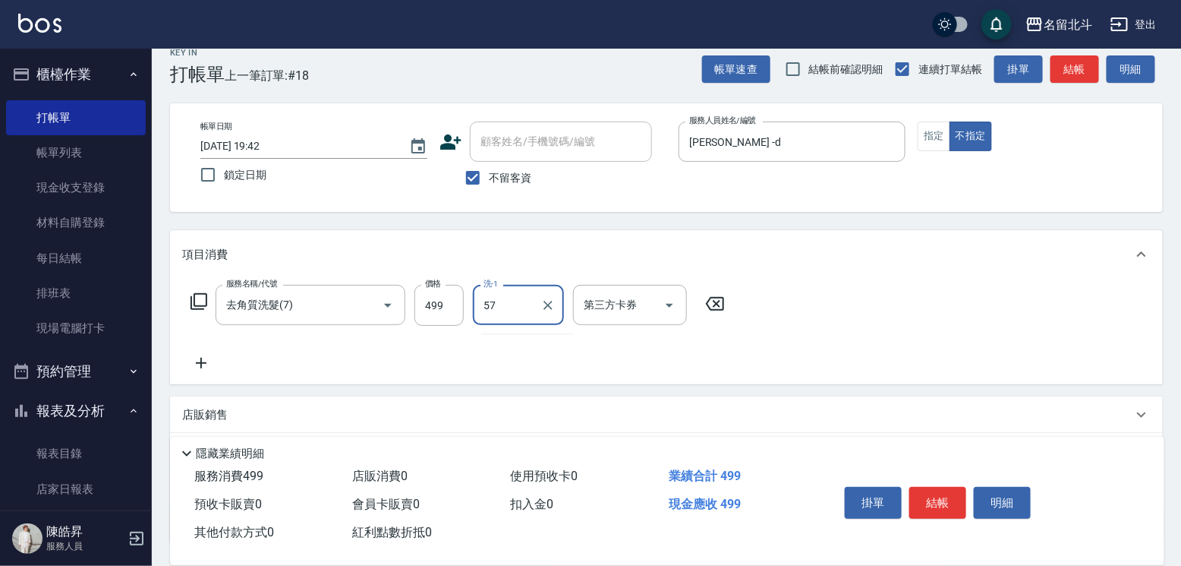
type input "[PERSON_NAME]-57"
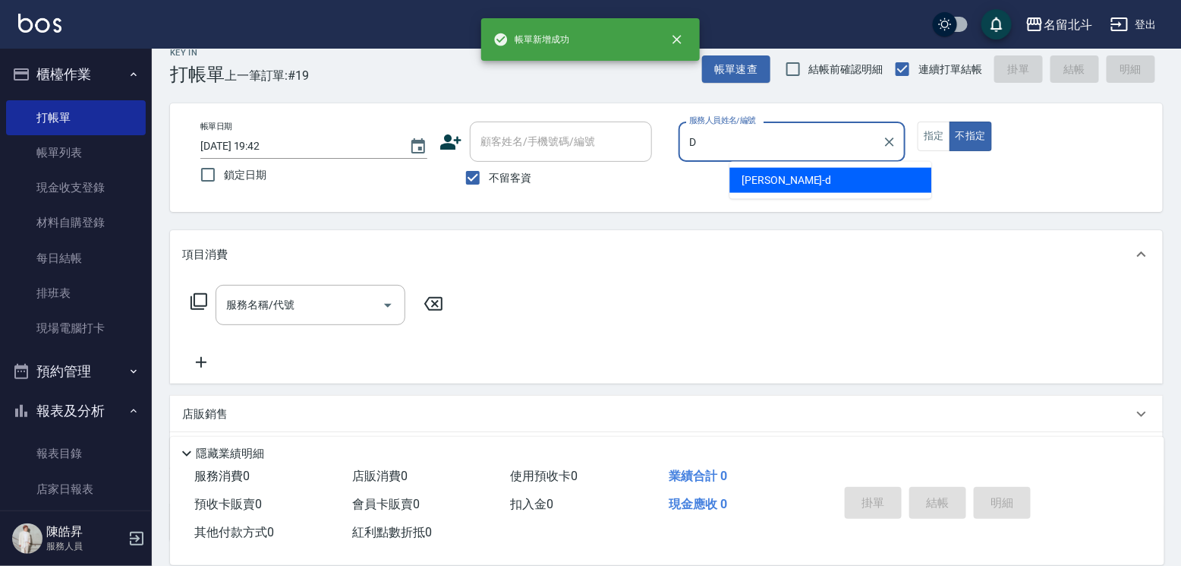
type input "[PERSON_NAME] -d"
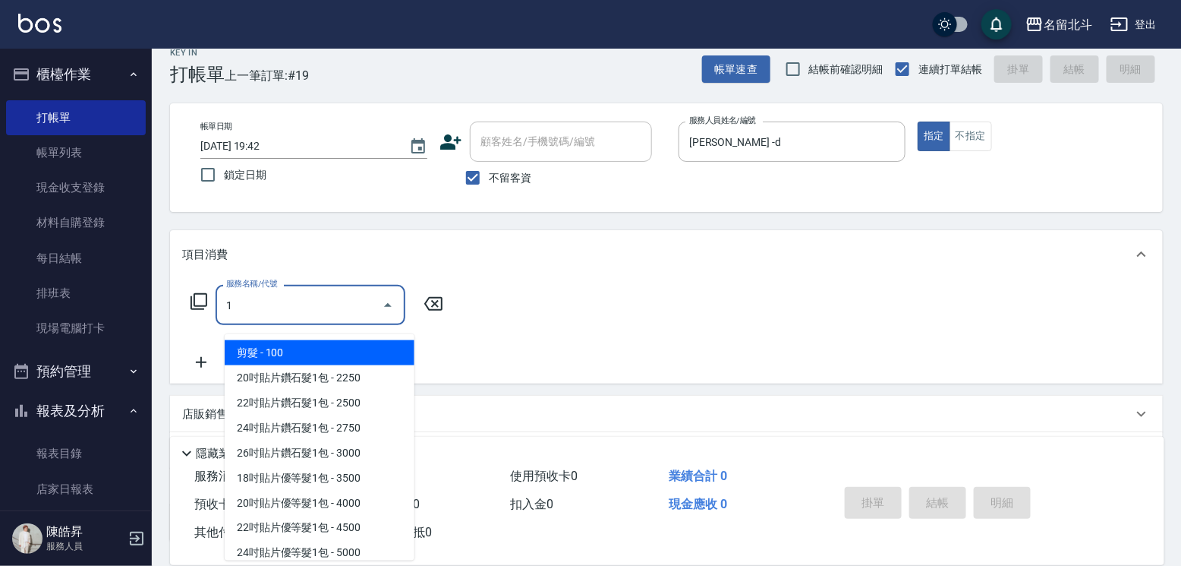
type input "剪髮(1)"
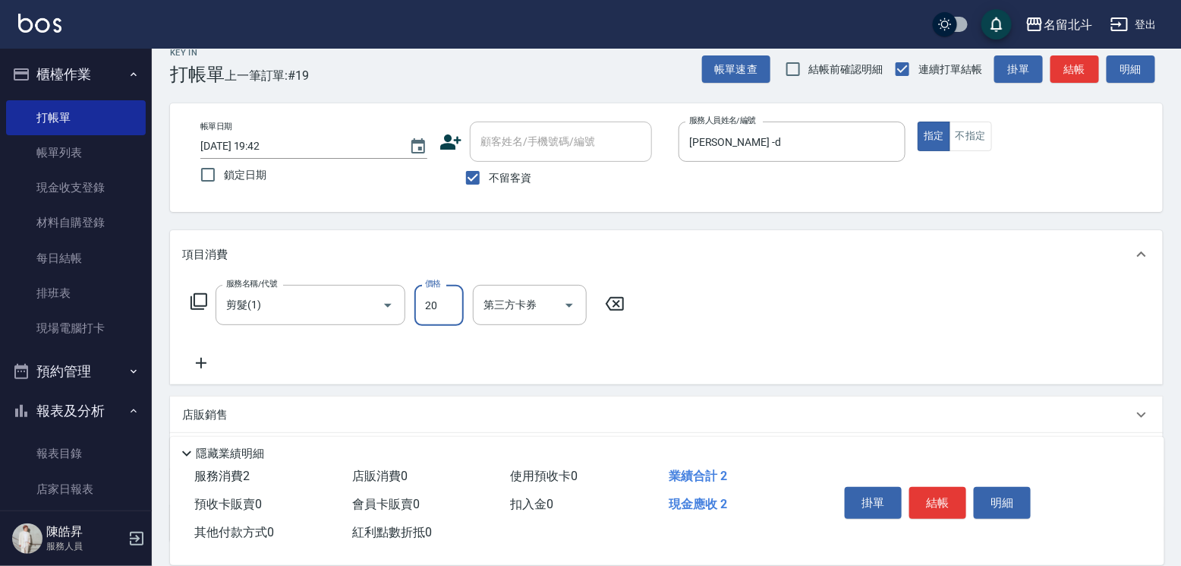
type input "200"
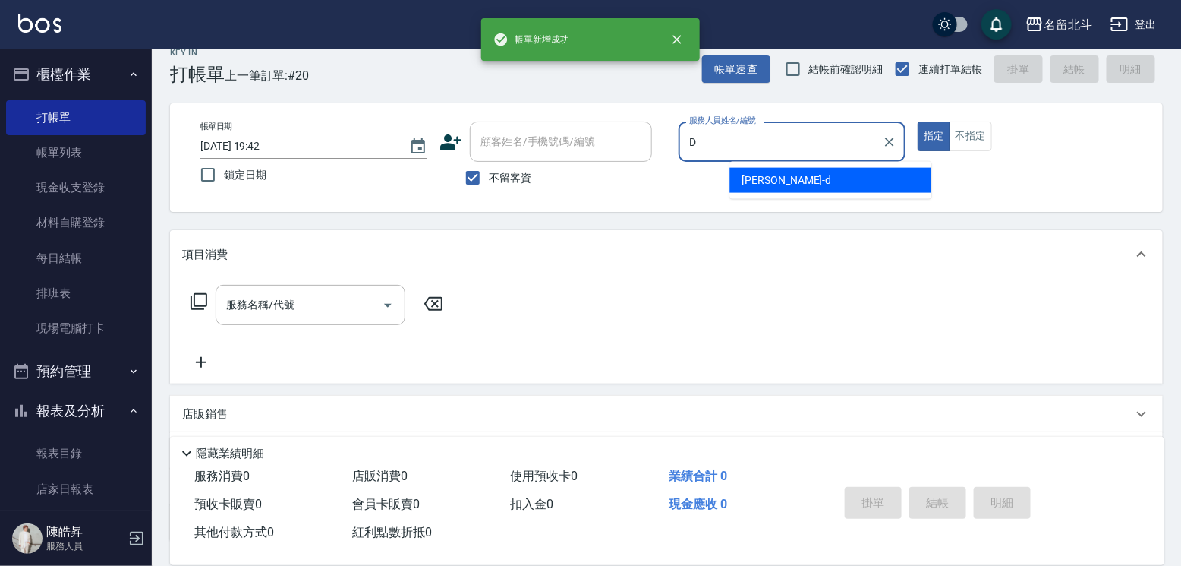
type input "[PERSON_NAME] -d"
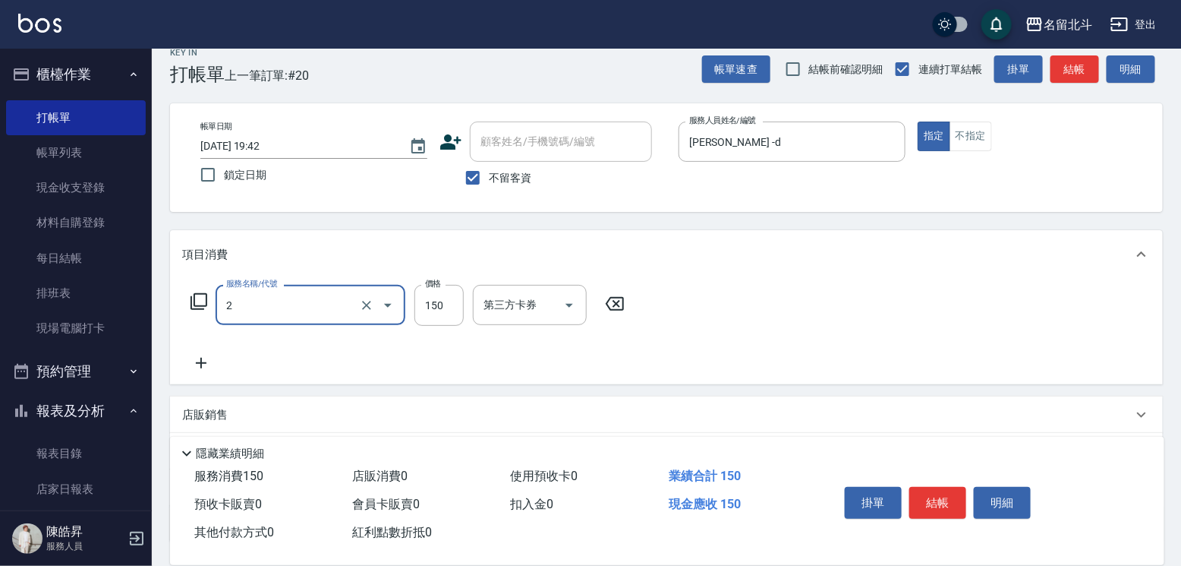
type input "一般洗髮(2)"
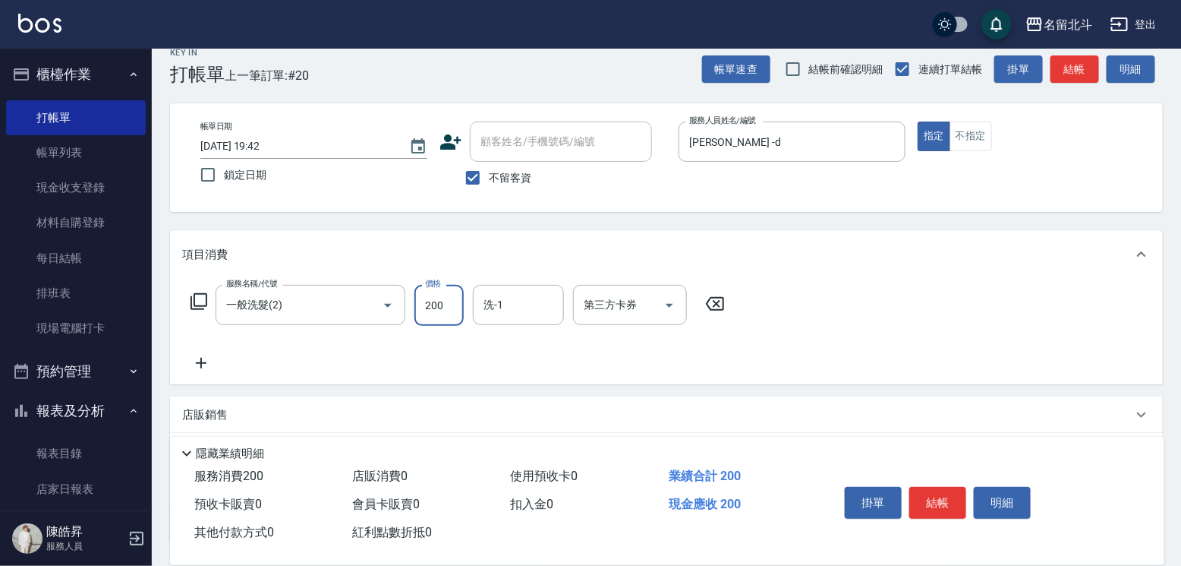
type input "200"
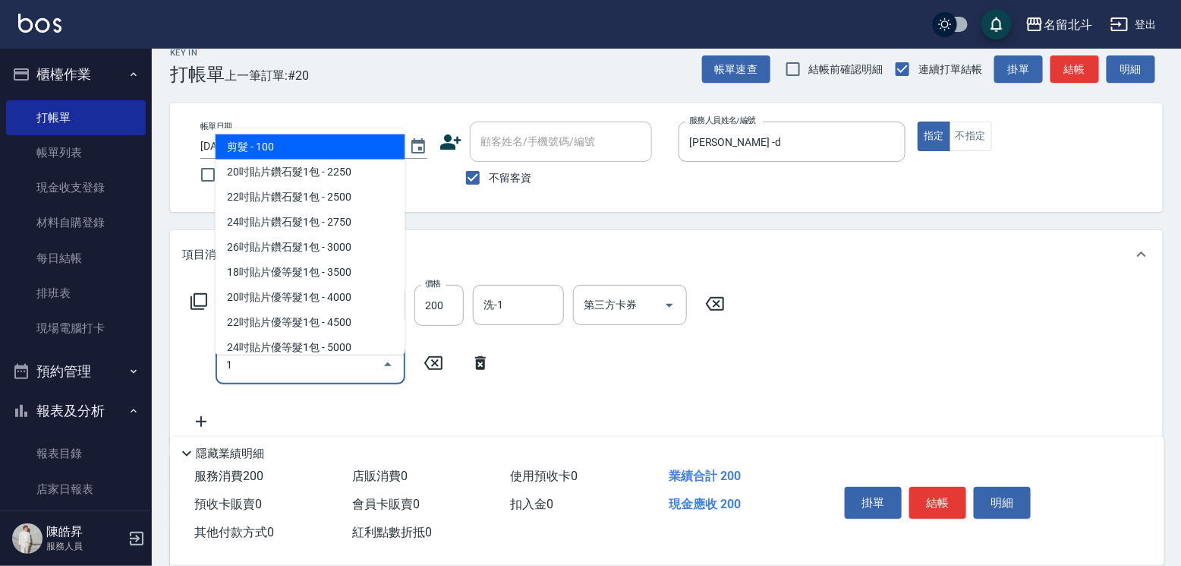
type input "剪髮(1)"
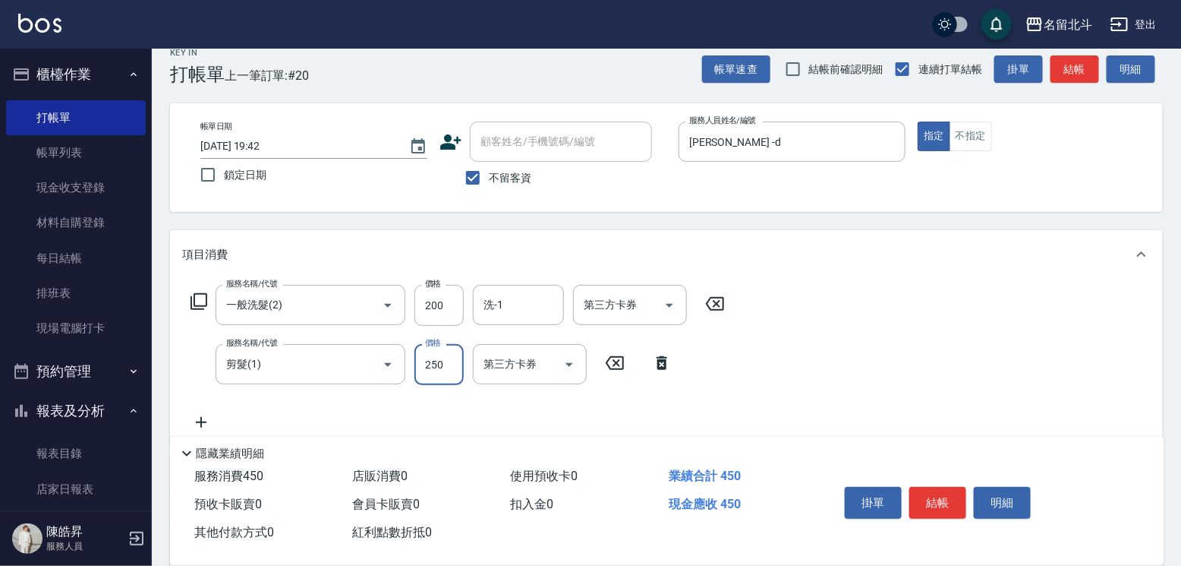
type input "250"
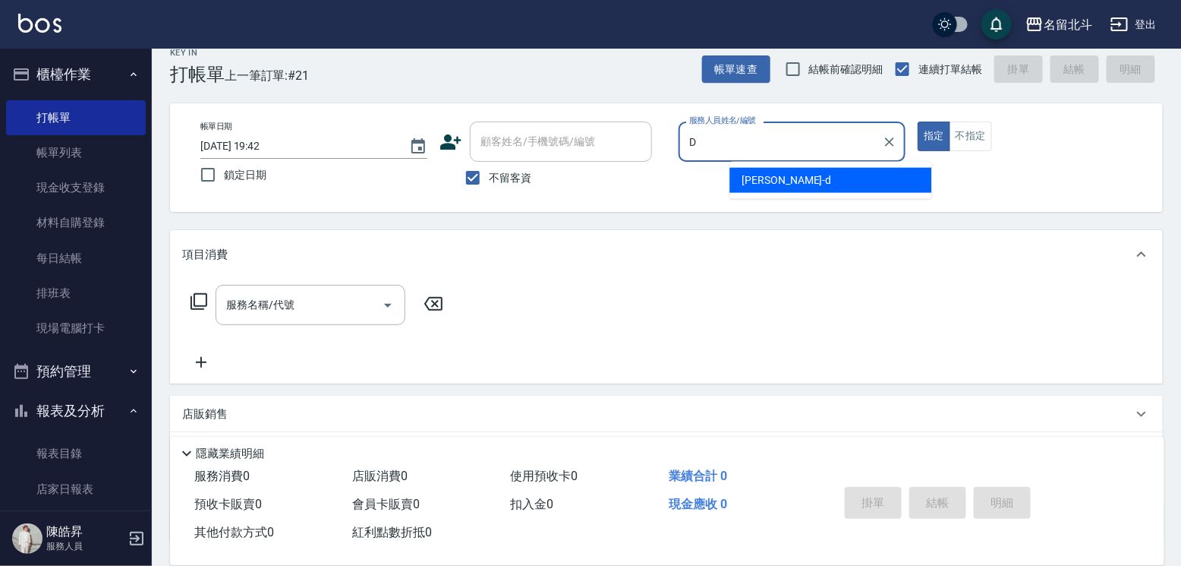
type input "[PERSON_NAME] -d"
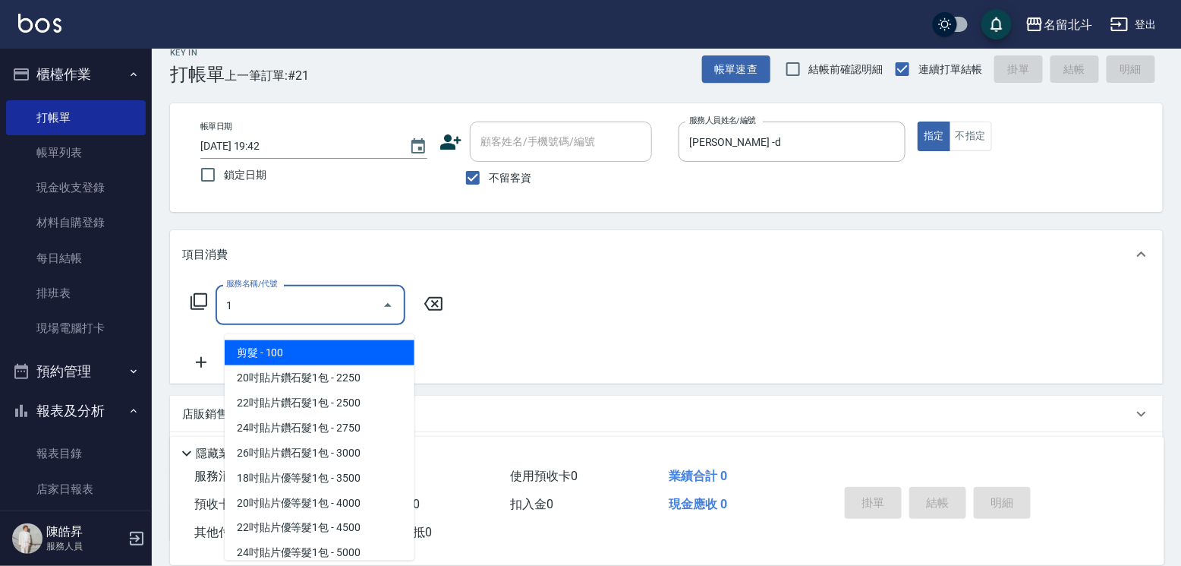
type input "剪髮(1)"
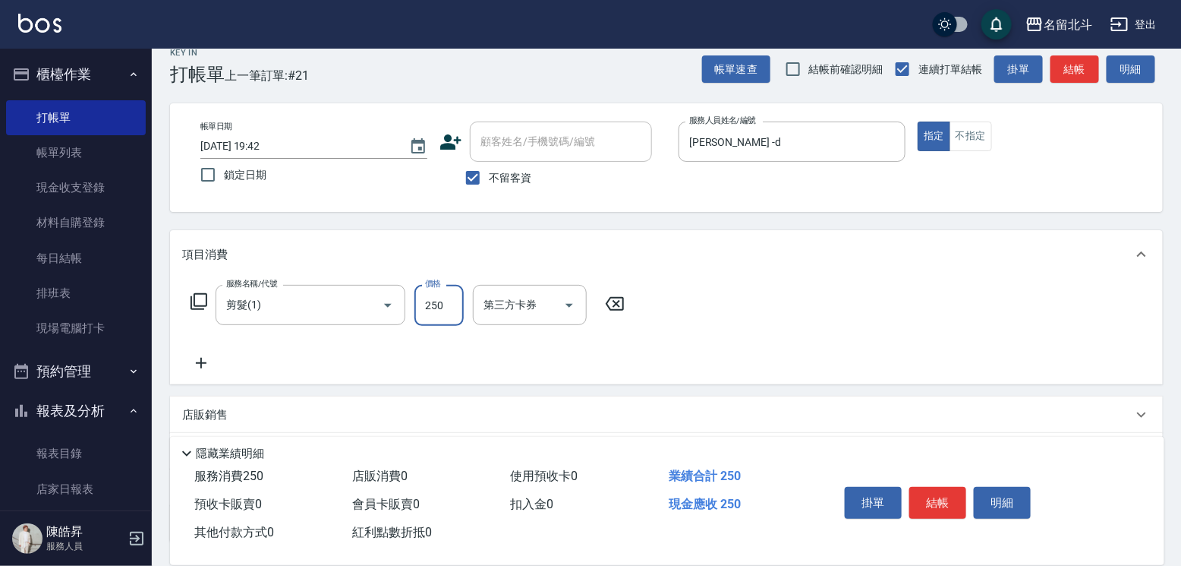
type input "250"
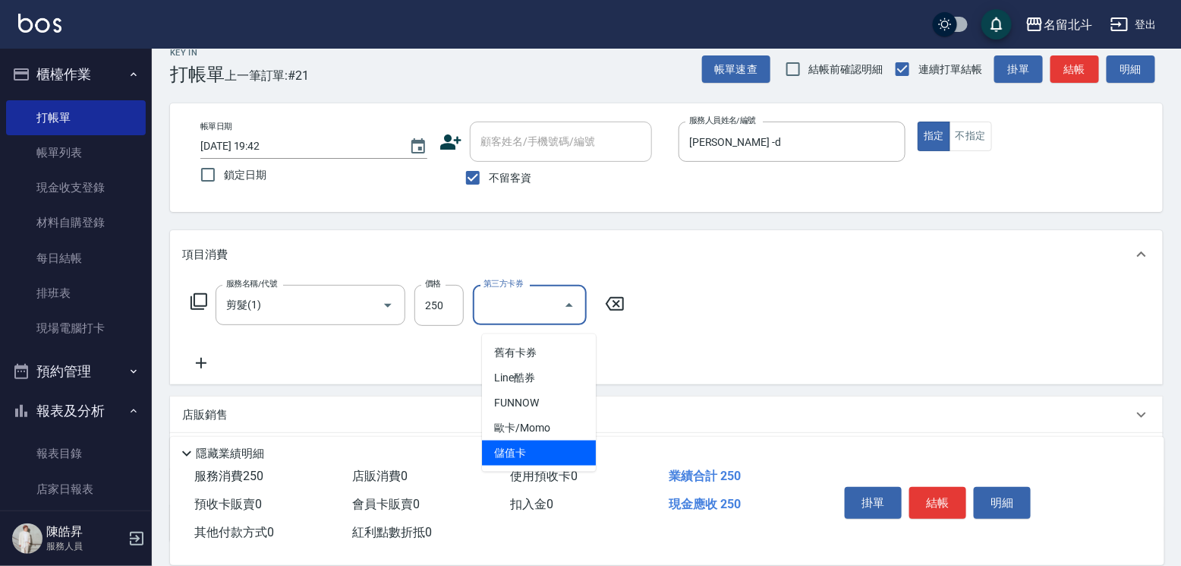
type input "儲值卡"
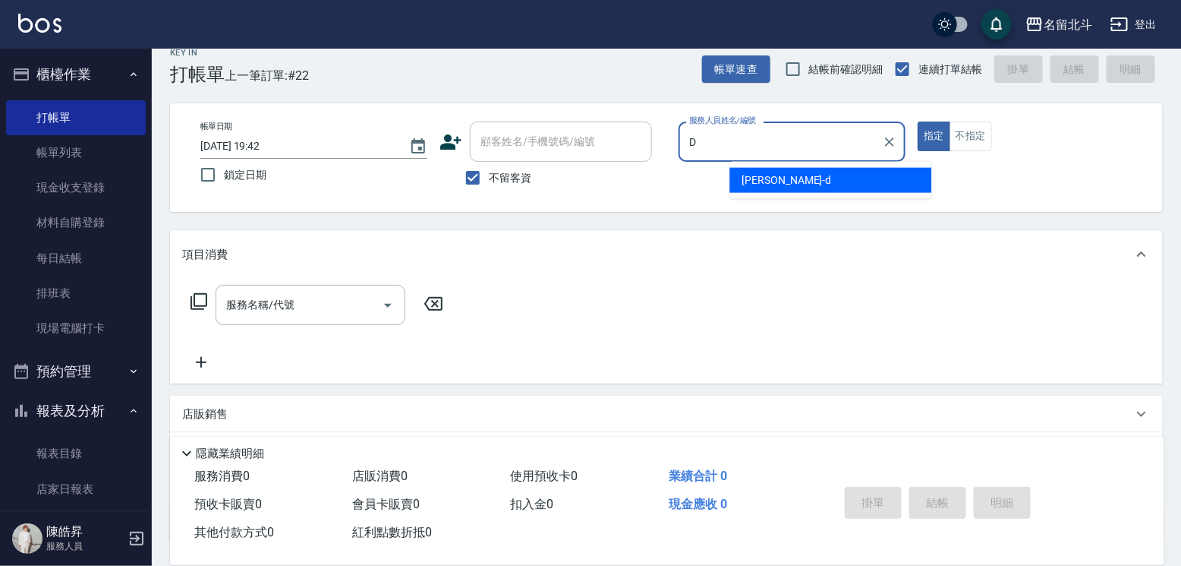
type input "[PERSON_NAME] -d"
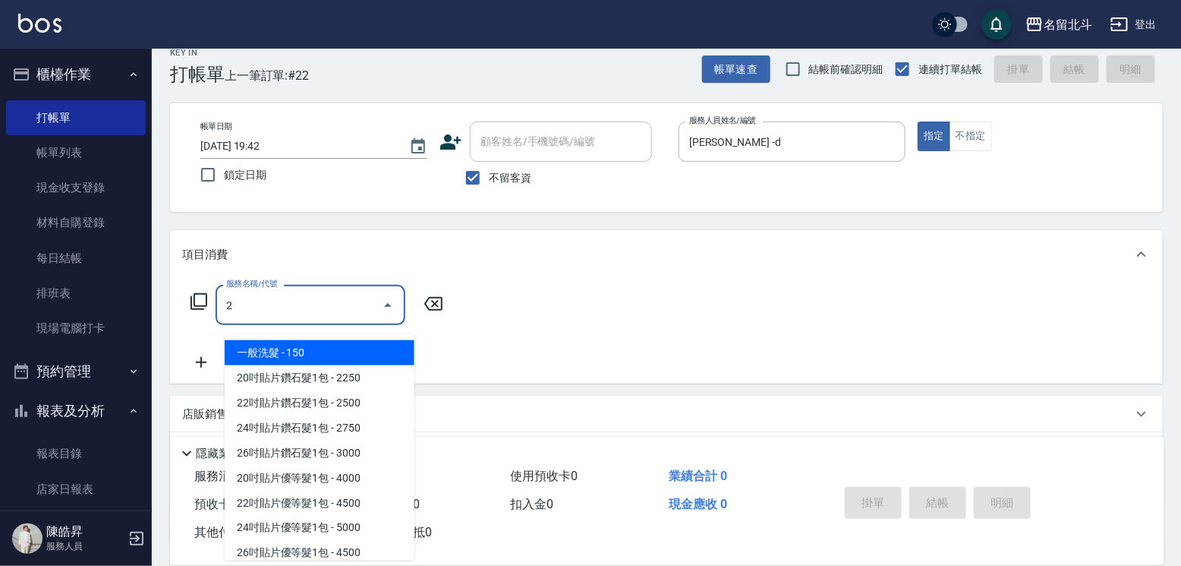
type input "一般洗髮(2)"
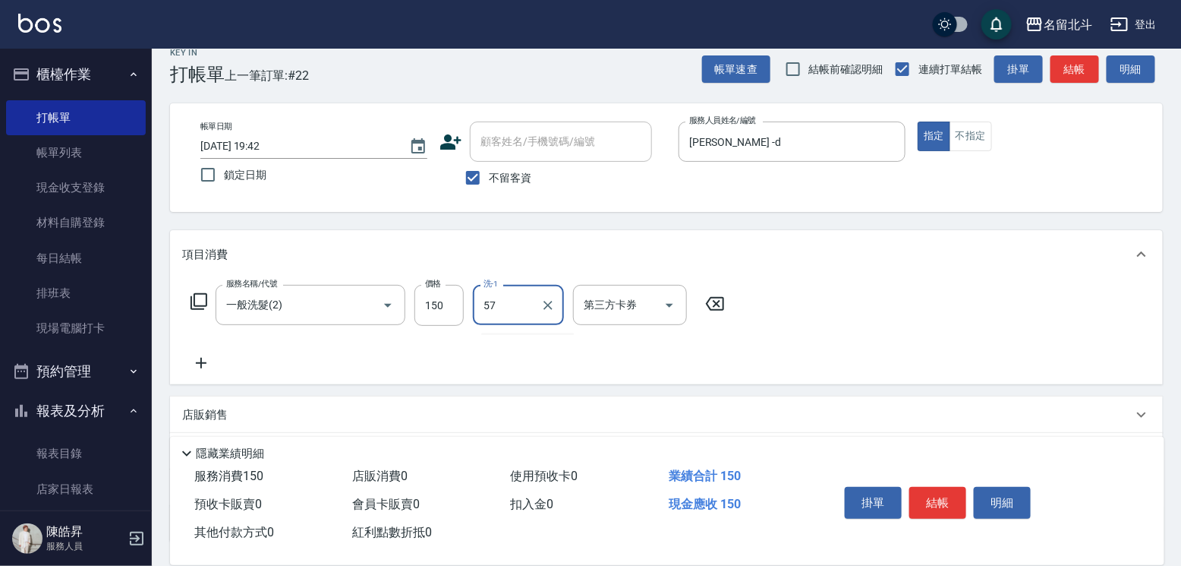
type input "[PERSON_NAME]-57"
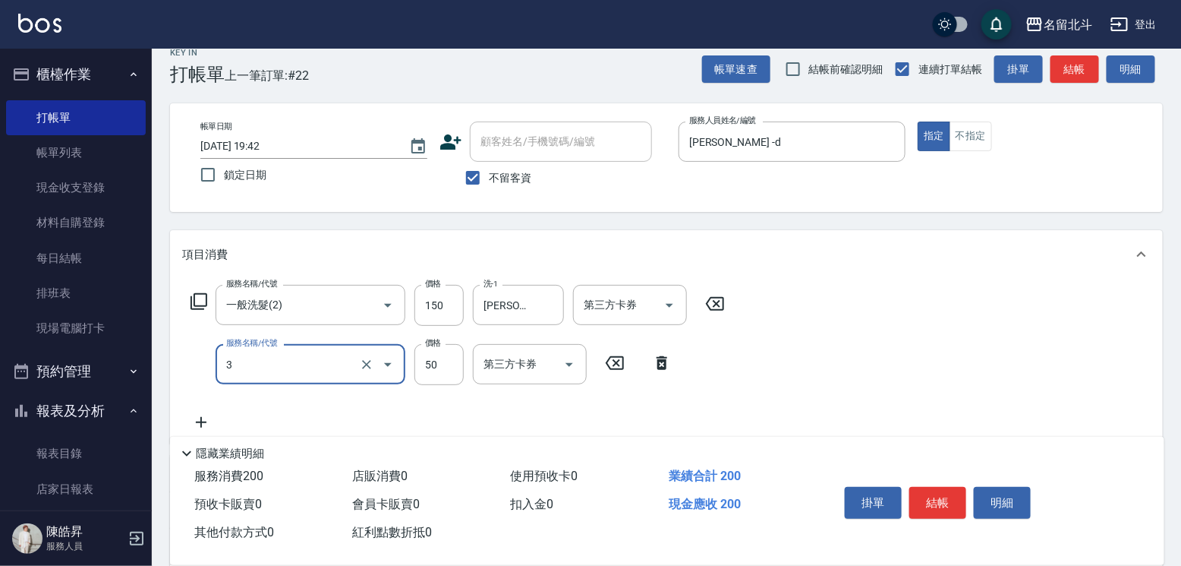
type input "精油(3)"
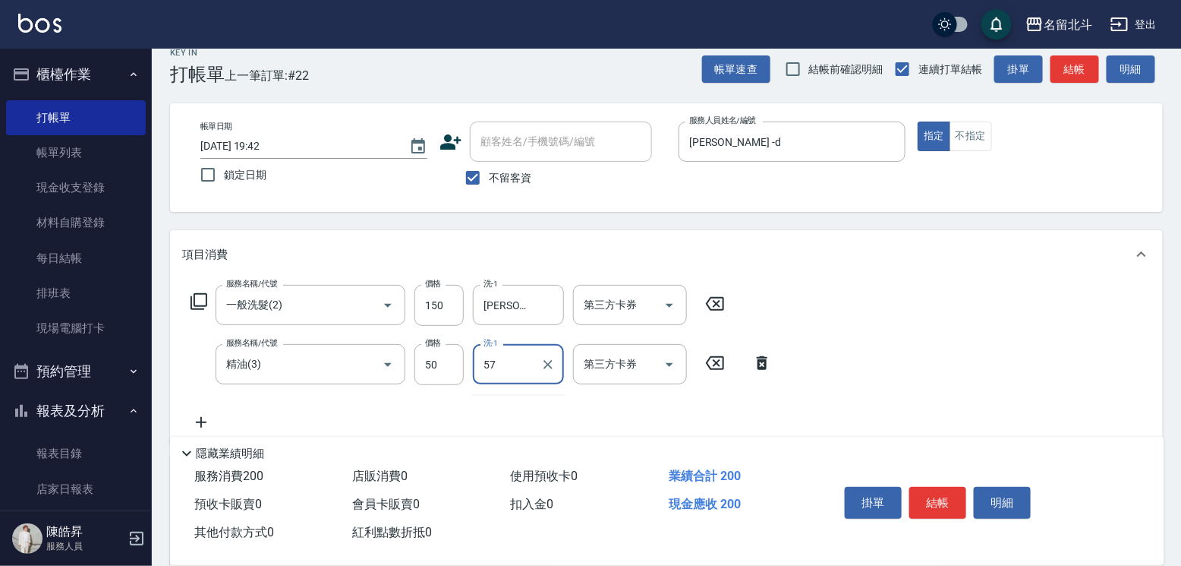
type input "[PERSON_NAME]-57"
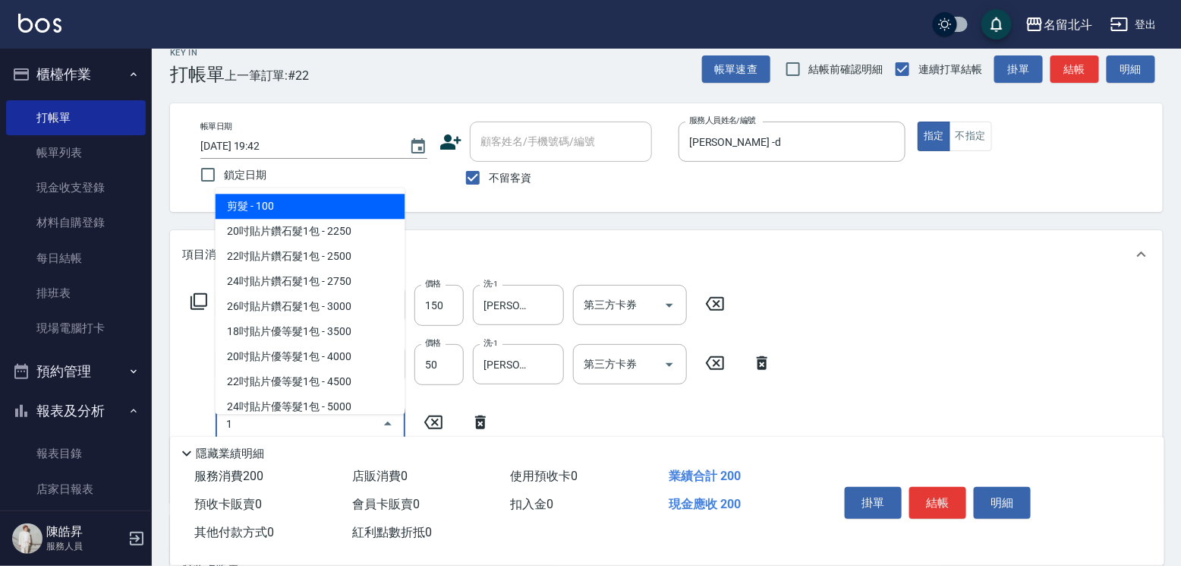
type input "剪髮(1)"
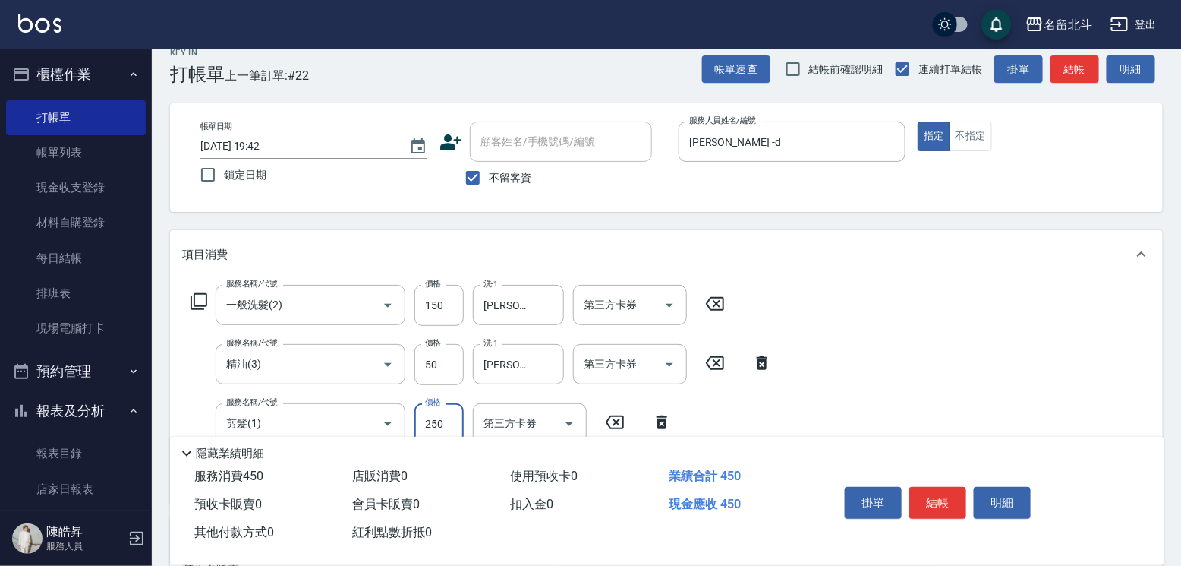
type input "250"
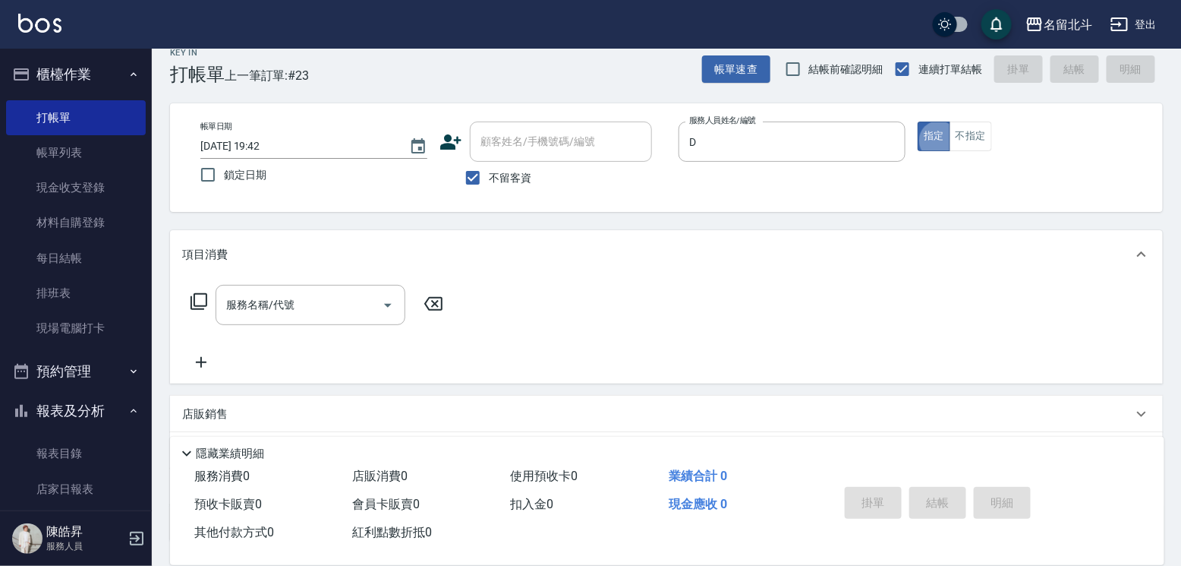
type input "[PERSON_NAME] -d"
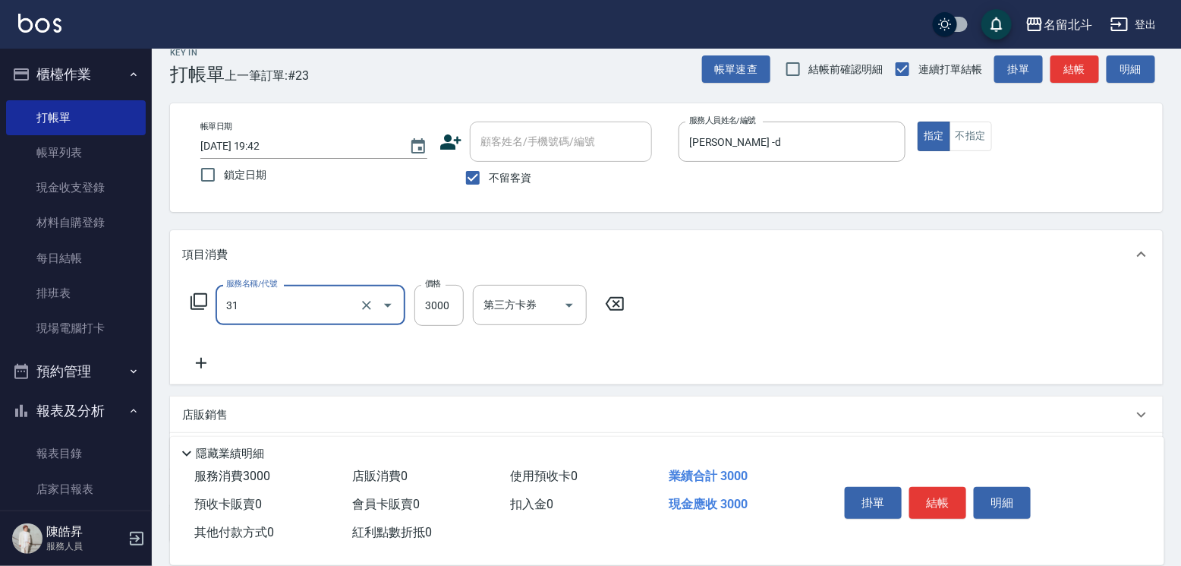
type input "燙髮B餐(31)"
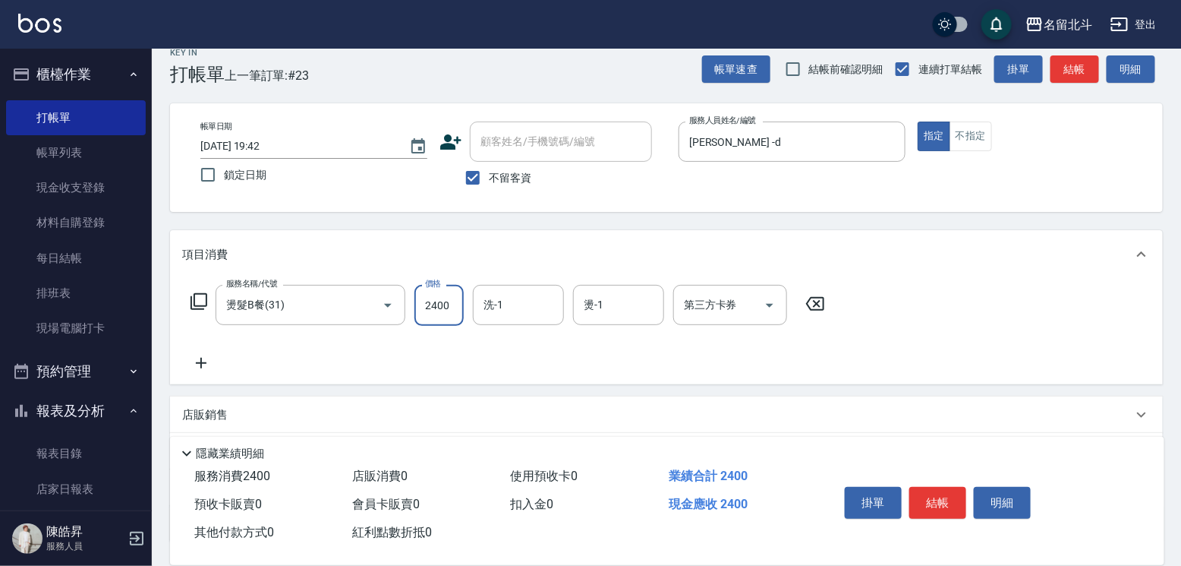
type input "2400"
click at [824, 310] on icon at bounding box center [815, 304] width 18 height 14
type input "燙髮A餐(30)"
type input "2400"
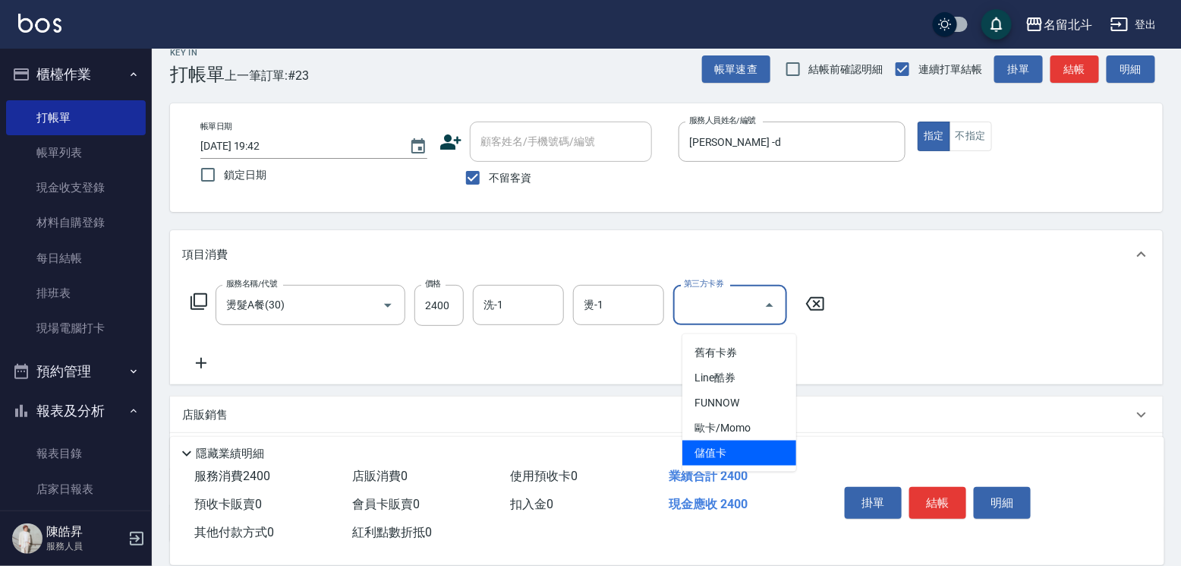
type input "儲值卡"
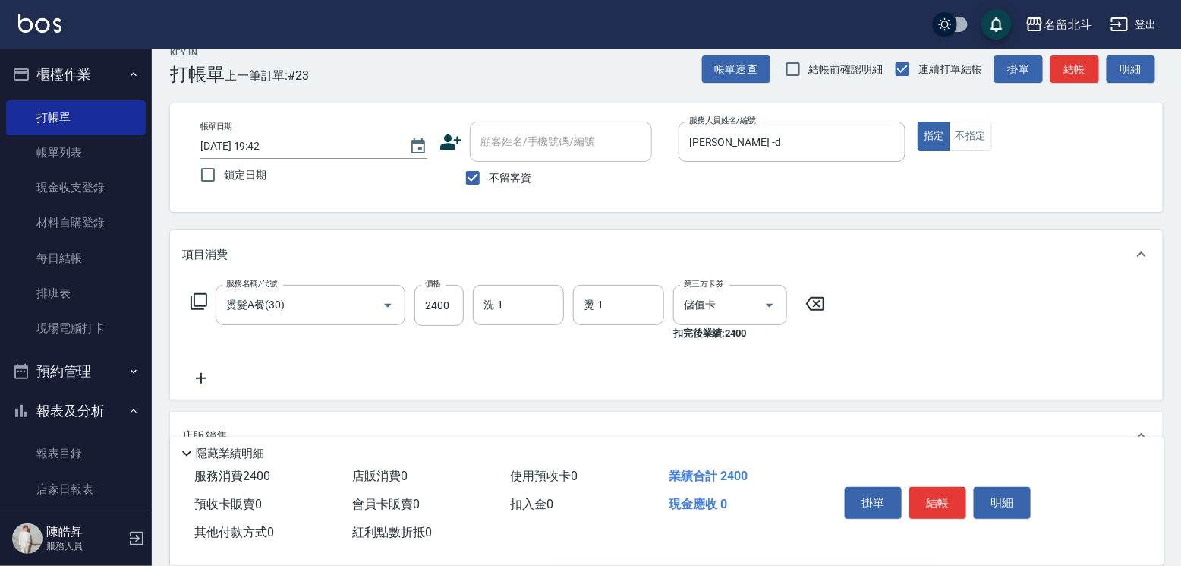
scroll to position [0, 0]
type input "[PERSON_NAME] -d"
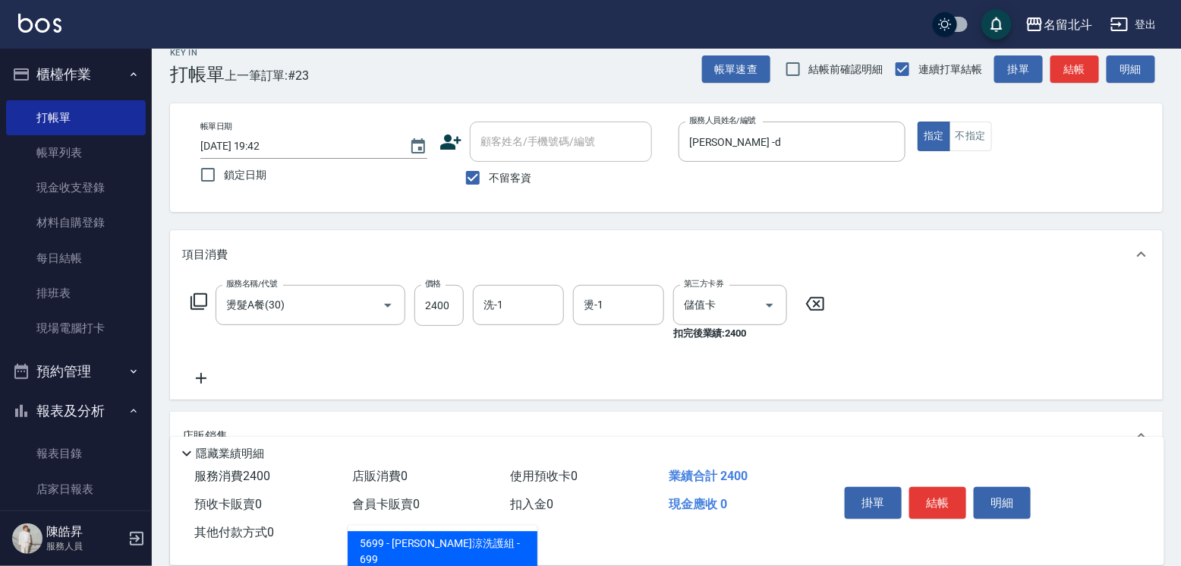
type input "水水沁涼洗護組"
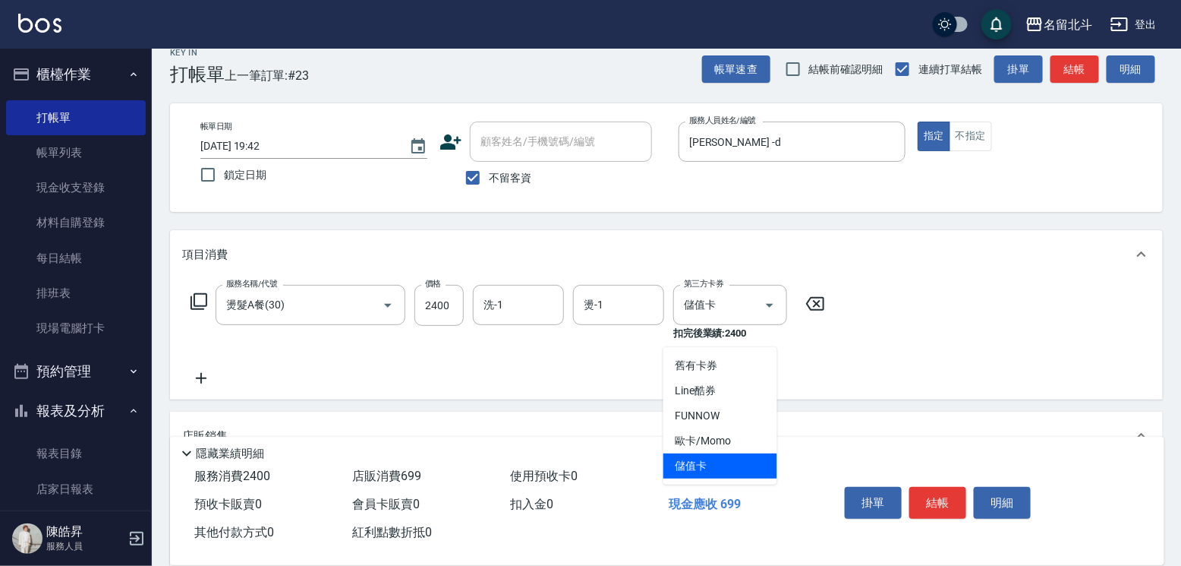
type input "儲值卡"
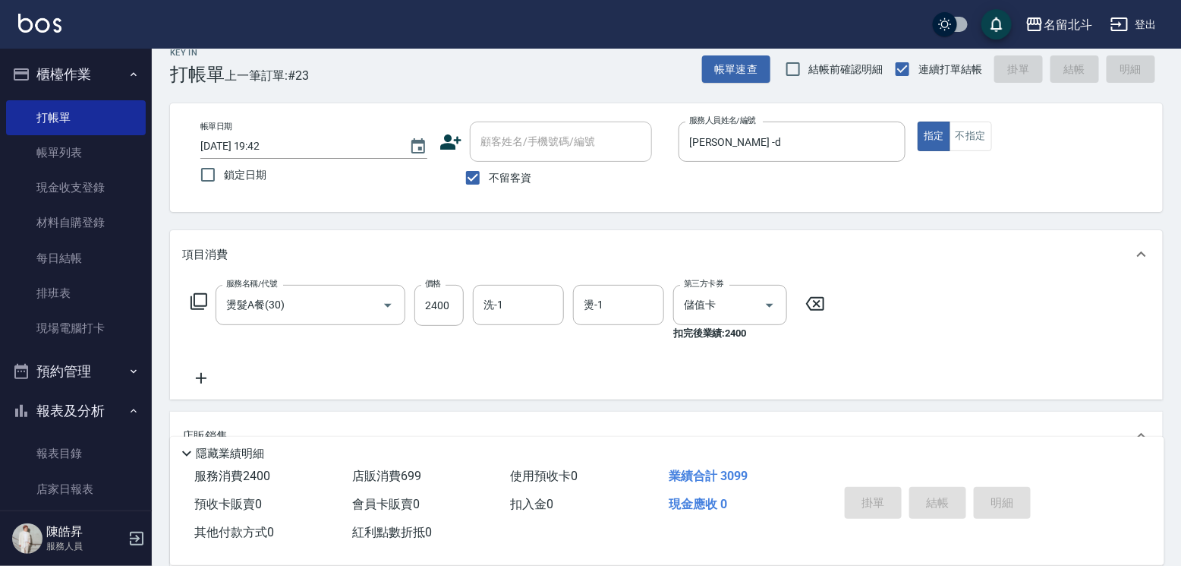
type input "[DATE] 19:43"
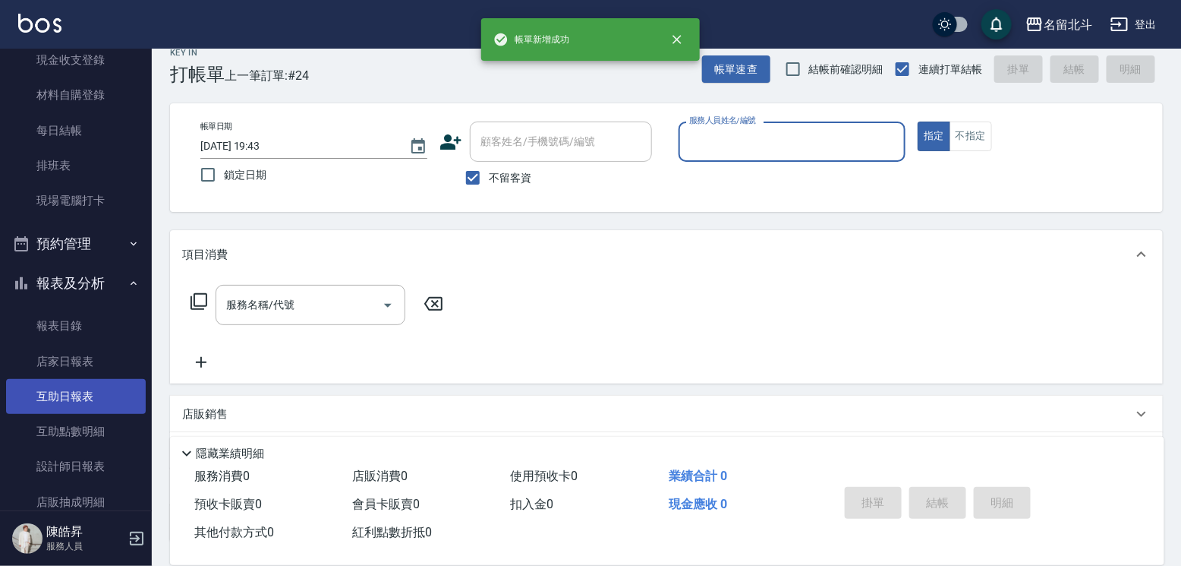
scroll to position [255, 0]
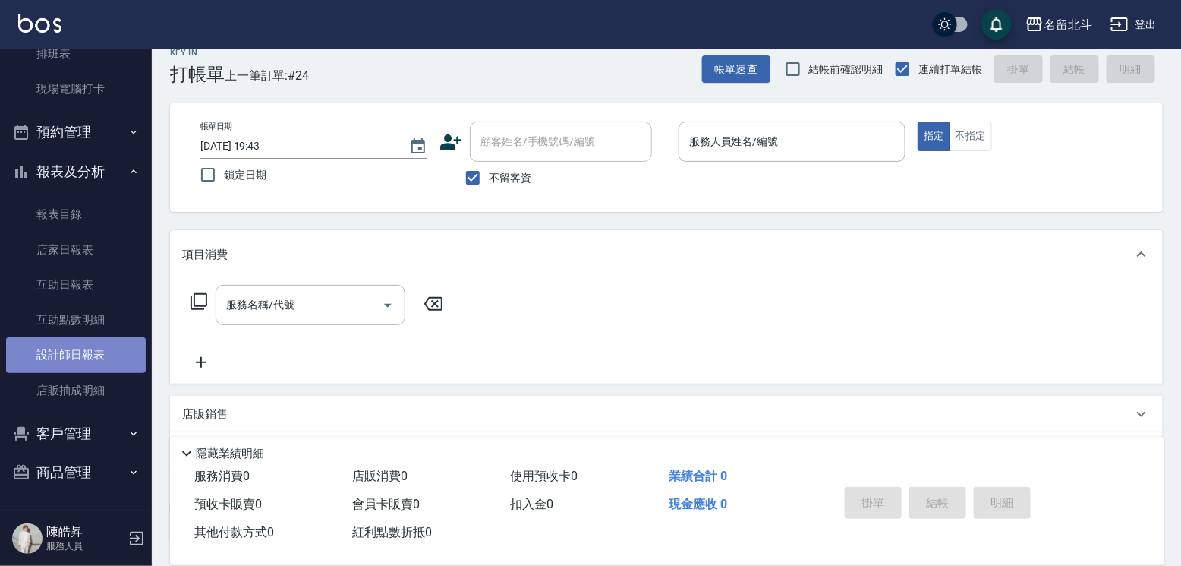
click at [109, 352] on link "設計師日報表" at bounding box center [76, 354] width 140 height 35
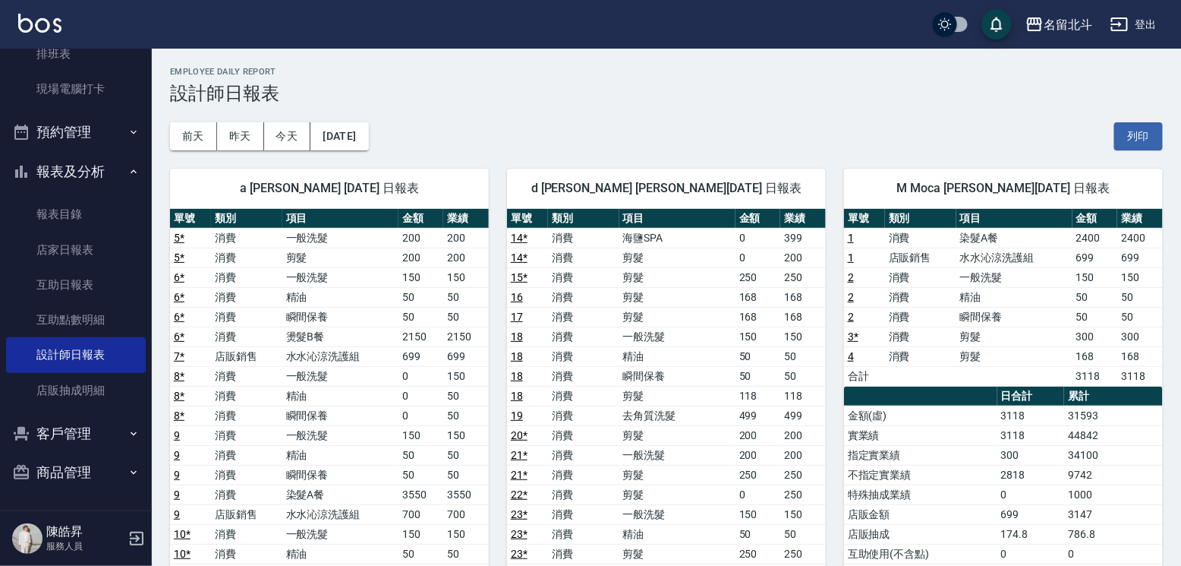
click at [383, 118] on div "[DATE] [DATE] [DATE] [DATE] 列印" at bounding box center [666, 136] width 993 height 65
click at [368, 128] on button "[DATE]" at bounding box center [339, 136] width 58 height 28
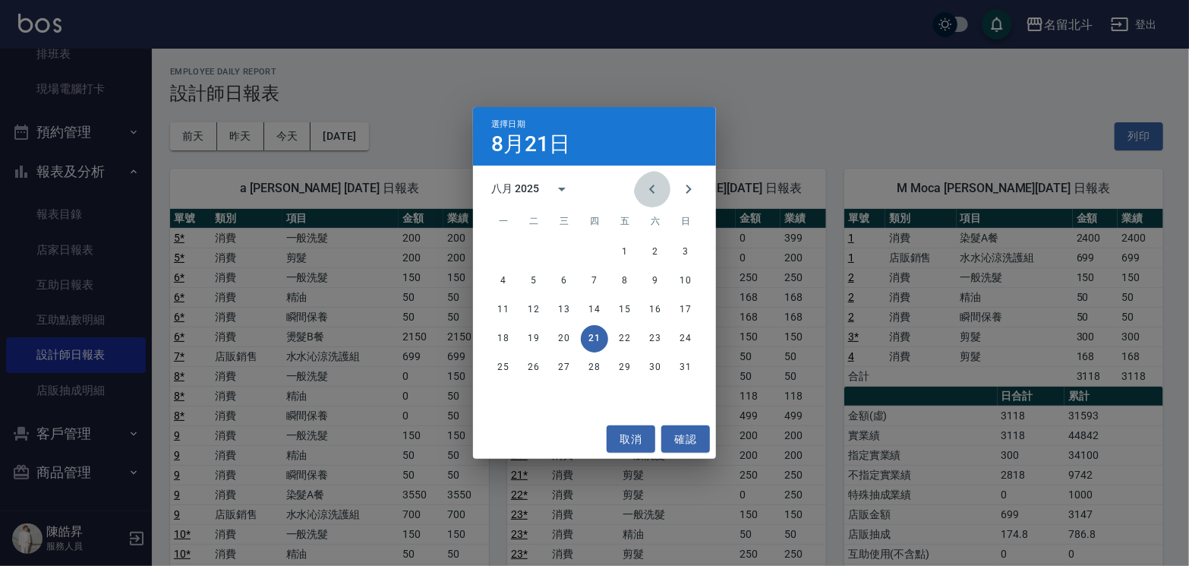
drag, startPoint x: 638, startPoint y: 183, endPoint x: 600, endPoint y: 263, distance: 88.3
click at [643, 184] on icon "Previous month" at bounding box center [652, 189] width 18 height 18
click at [502, 338] on button "21" at bounding box center [503, 338] width 27 height 27
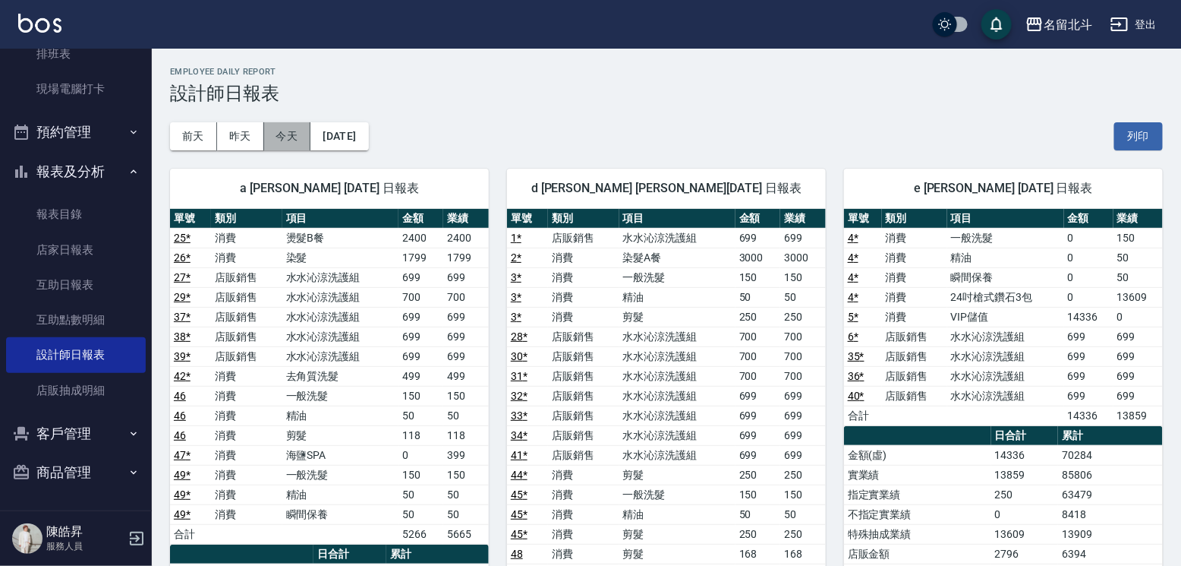
click at [286, 141] on button "今天" at bounding box center [287, 136] width 47 height 28
